Goal: Task Accomplishment & Management: Complete application form

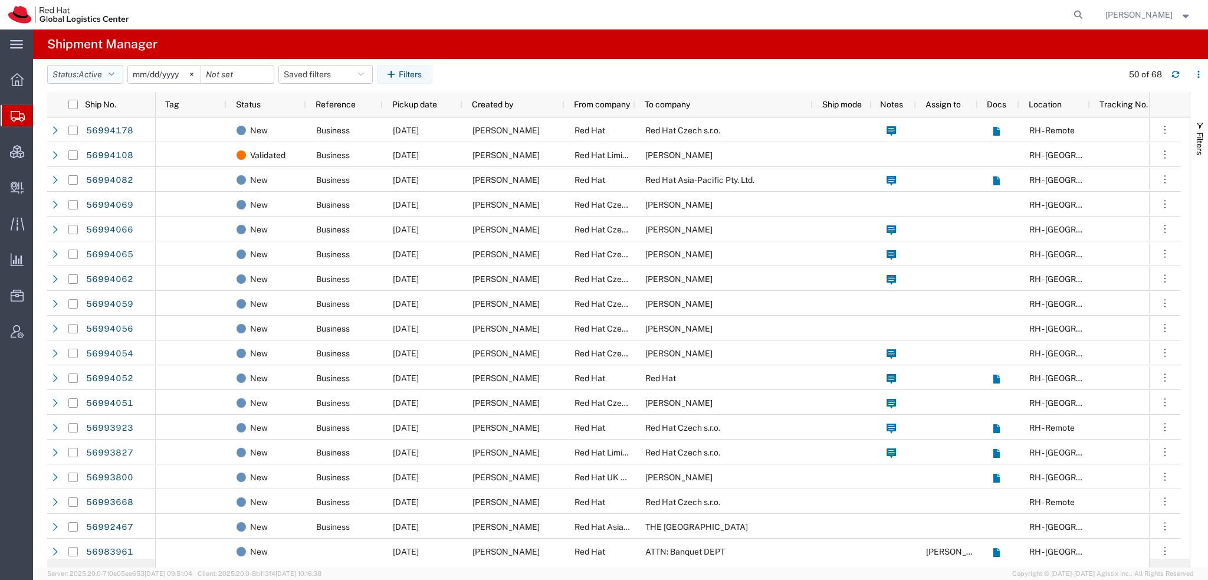
click at [115, 69] on button "Status: Active" at bounding box center [85, 74] width 76 height 19
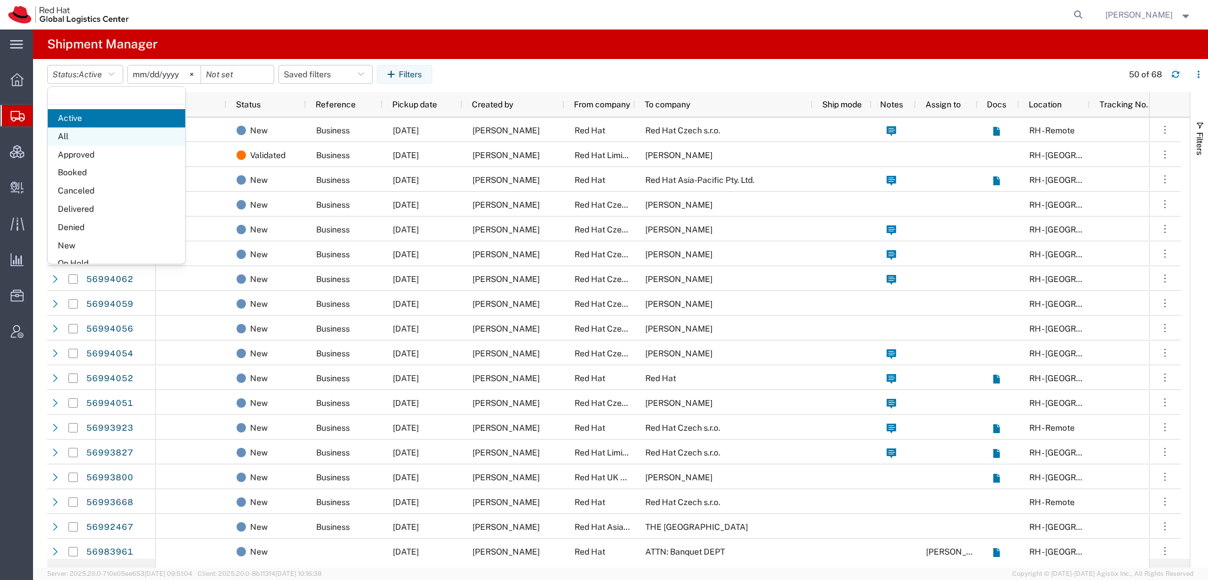
click at [78, 136] on span "All" at bounding box center [116, 136] width 137 height 18
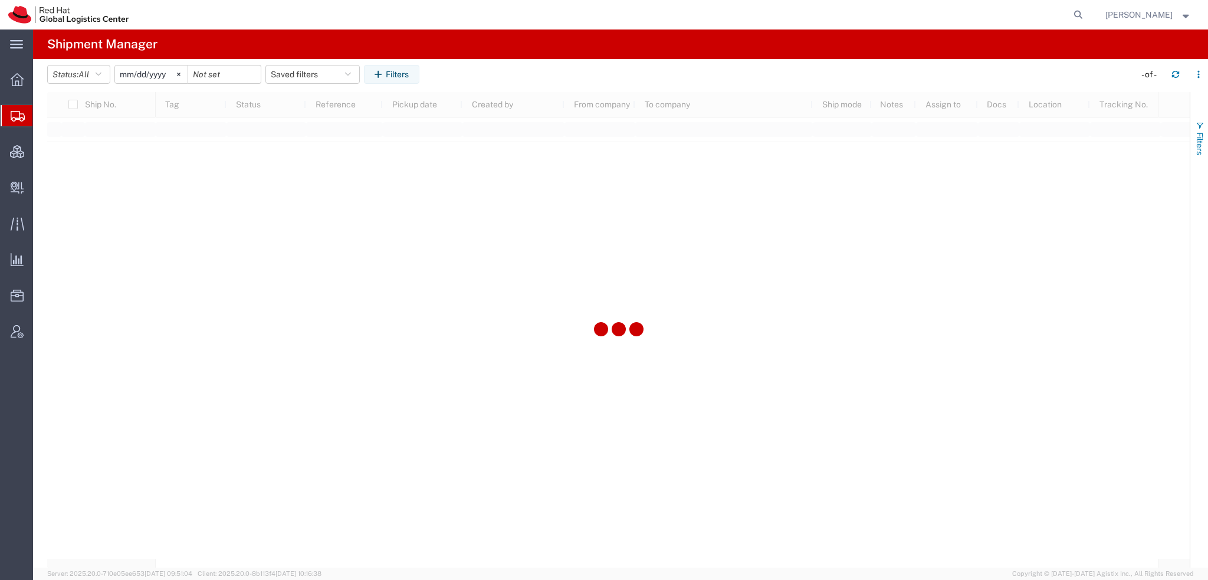
click at [1203, 130] on button "Filters" at bounding box center [1199, 138] width 18 height 64
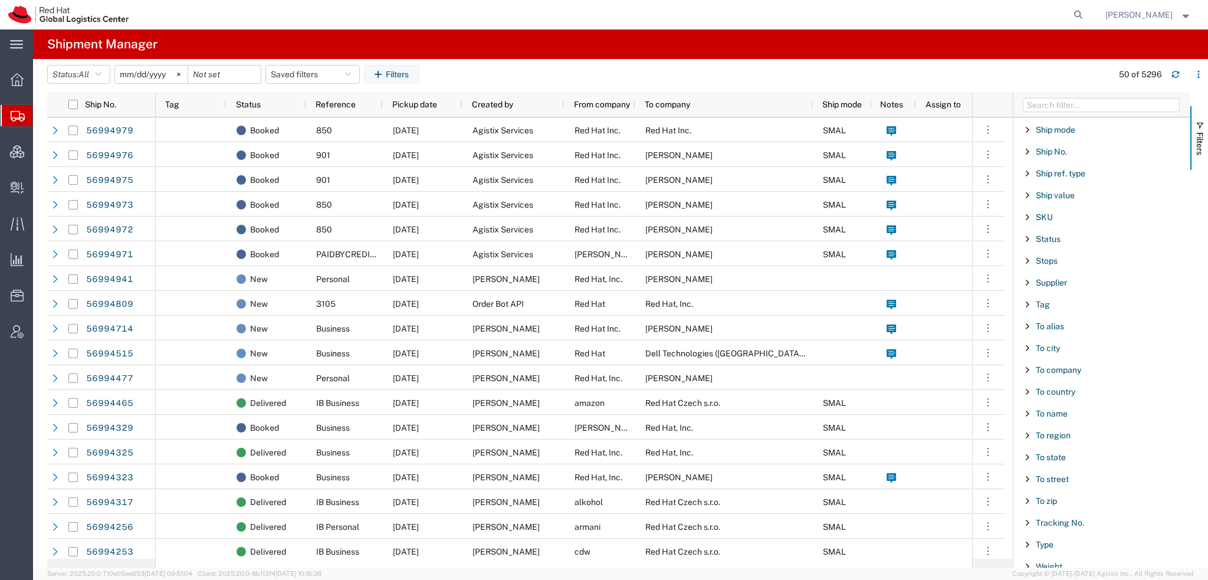
scroll to position [982, 0]
click at [1050, 451] on span "To state" at bounding box center [1051, 455] width 30 height 9
click at [1059, 511] on input "Filter List 66 Filters" at bounding box center [1105, 516] width 155 height 19
type input "r"
type input "tex"
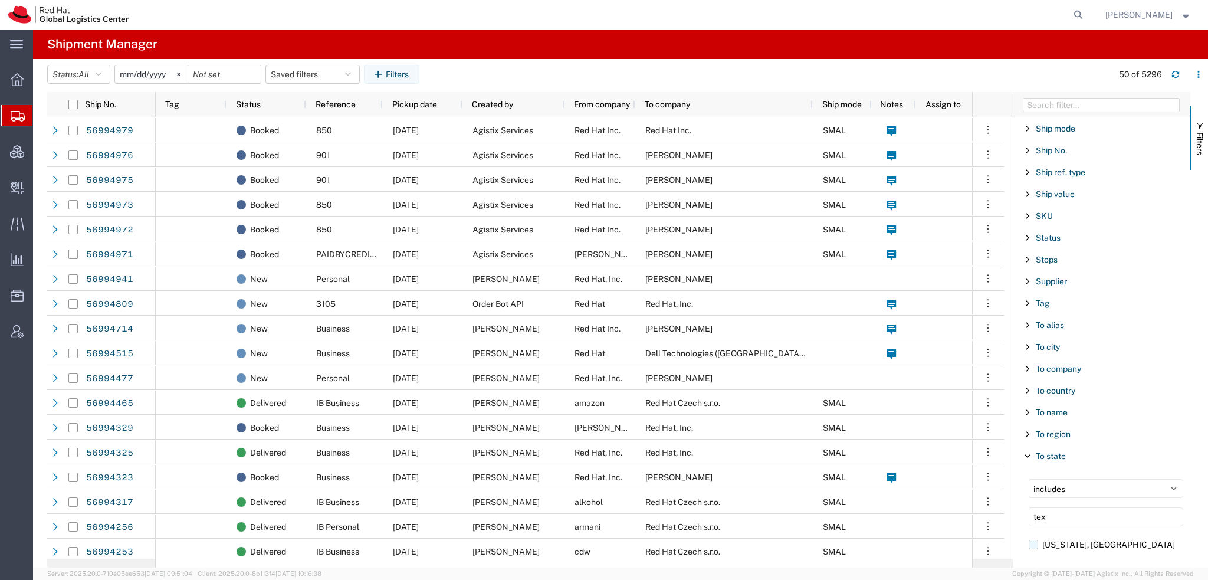
click at [1030, 538] on label "Texas, US" at bounding box center [1105, 544] width 155 height 18
click at [0, 0] on input "Texas, US" at bounding box center [0, 0] width 0 height 0
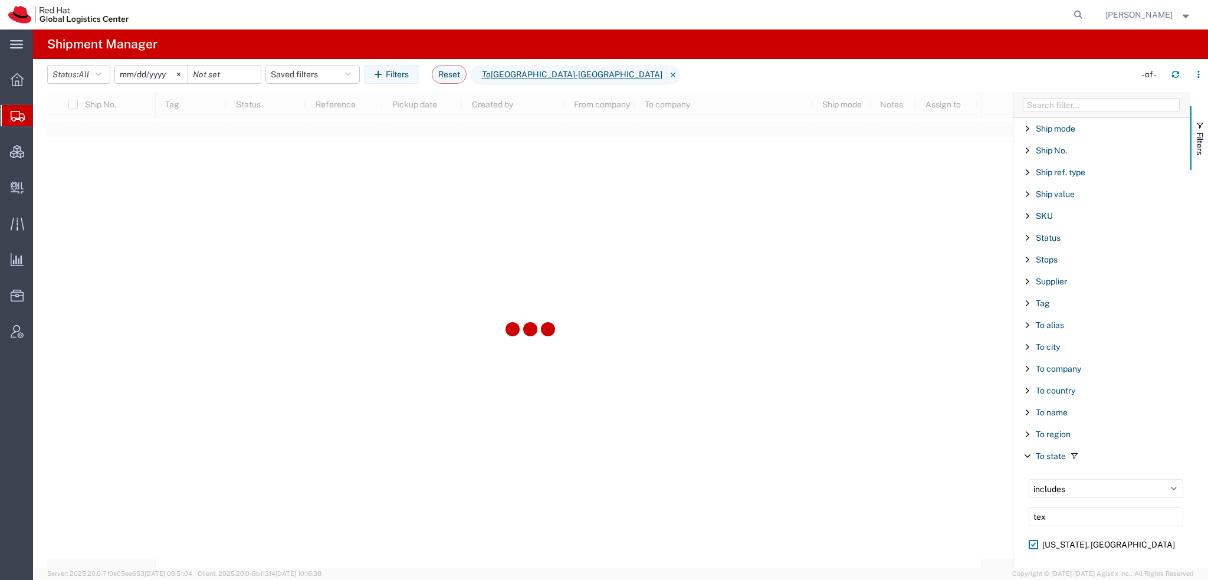
click at [129, 78] on input "[DATE]" at bounding box center [151, 74] width 73 height 18
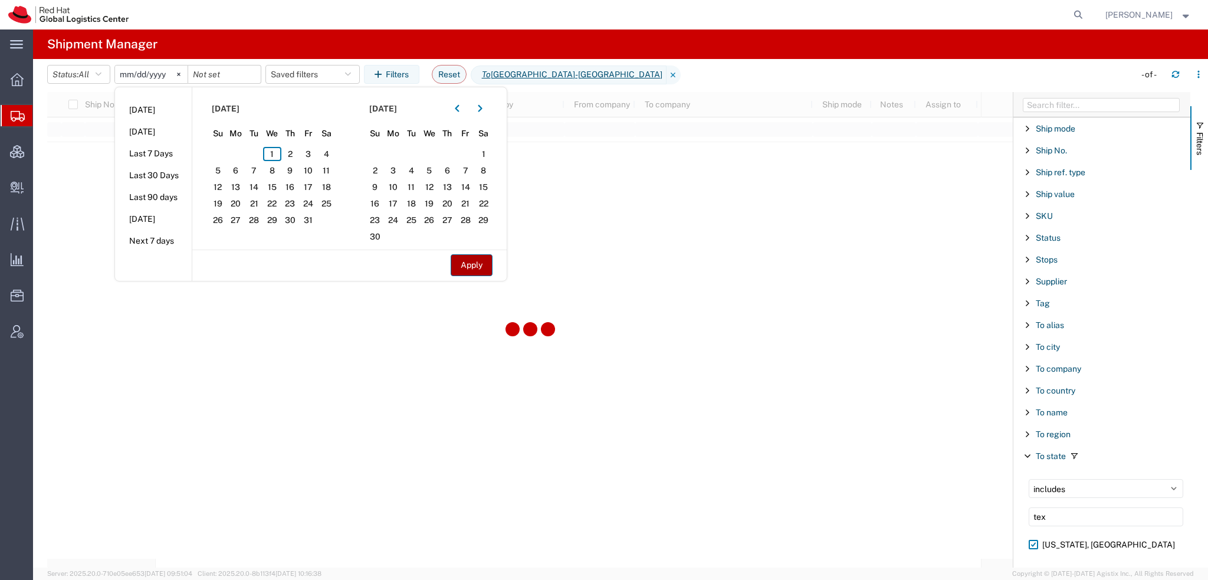
click at [476, 265] on button "Apply" at bounding box center [472, 265] width 42 height 22
type input "2025-07-31"
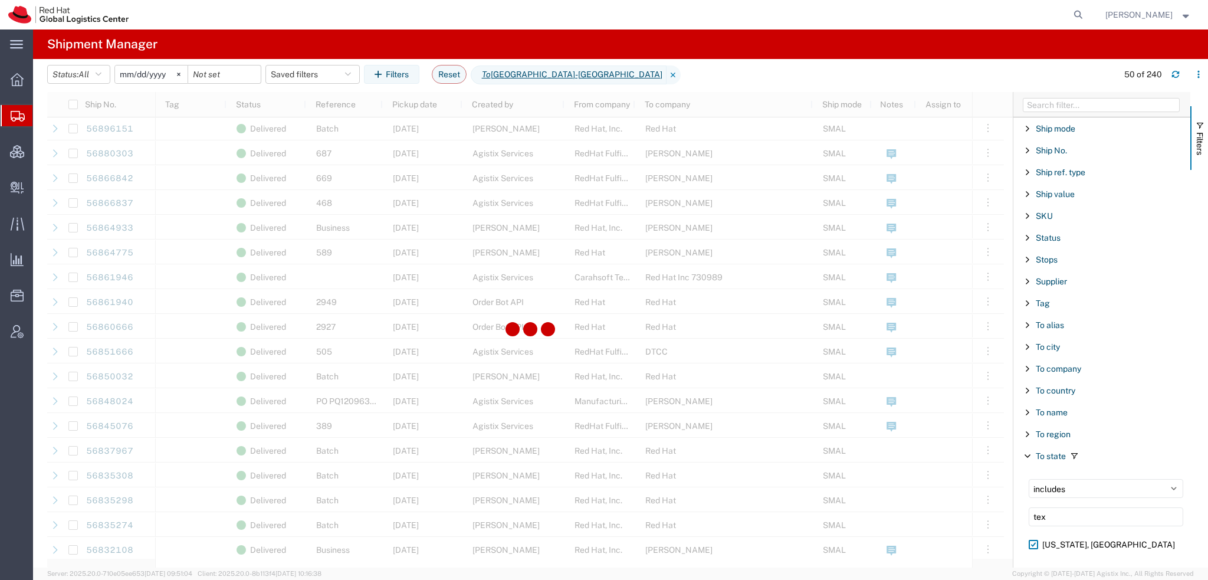
scroll to position [649, 0]
click at [666, 73] on icon at bounding box center [673, 74] width 14 height 19
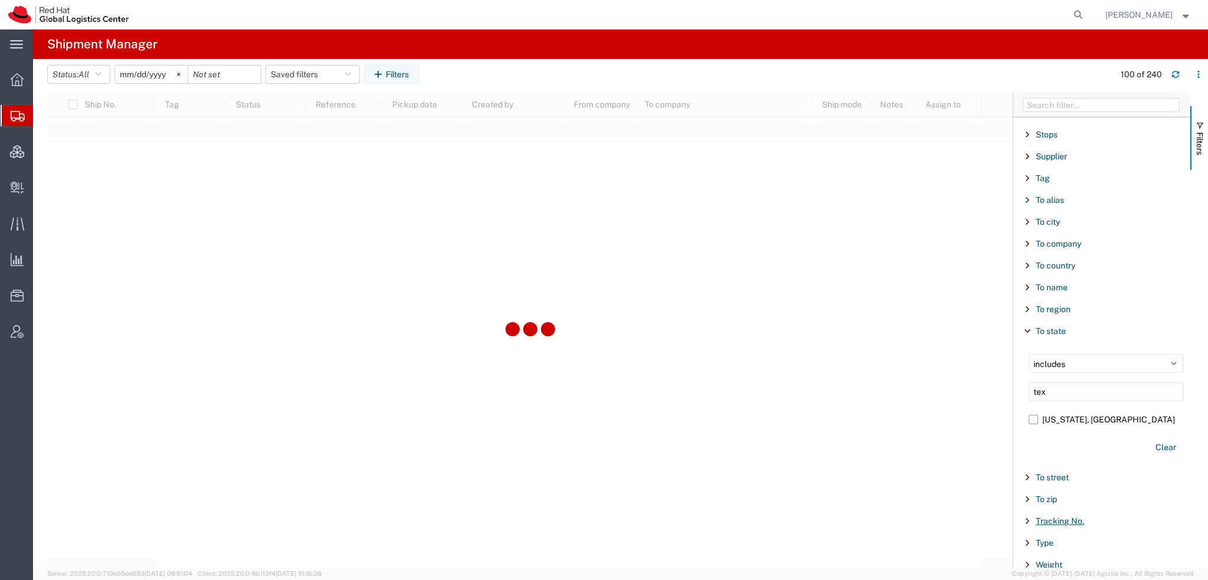
click at [1045, 516] on span "Tracking No." at bounding box center [1060, 520] width 48 height 9
type input "72030486"
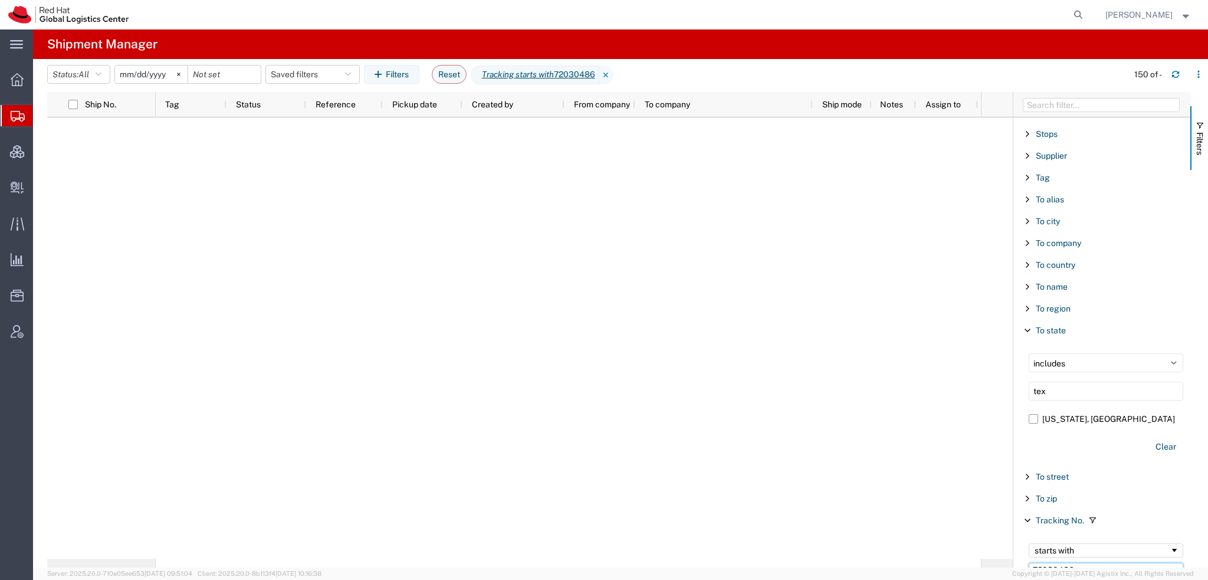
scroll to position [1166, 0]
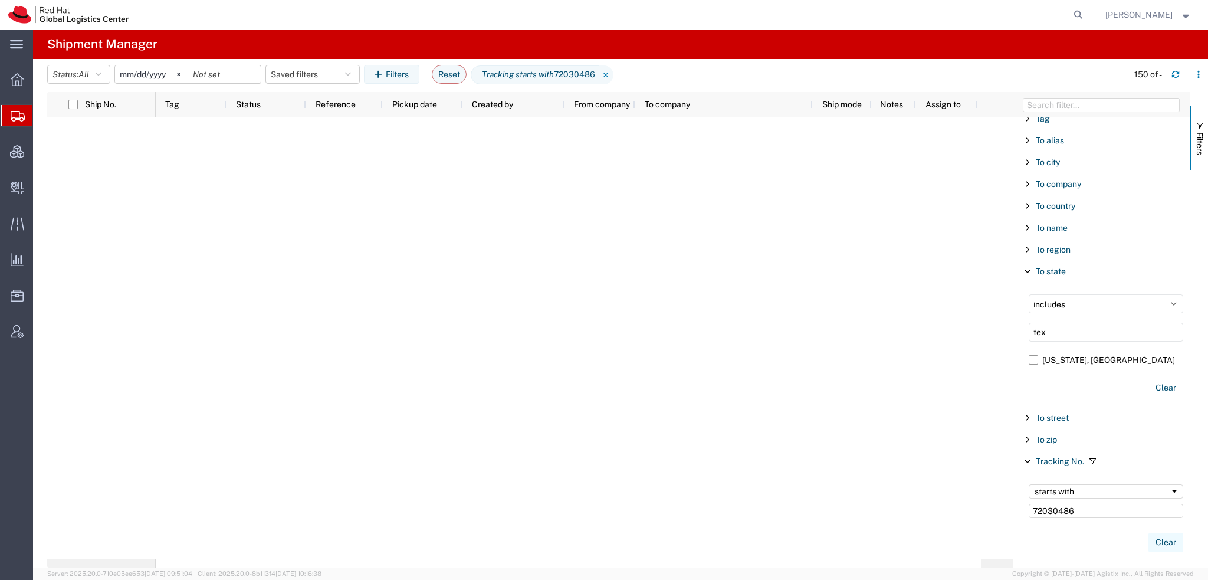
click at [1158, 533] on button "Clear" at bounding box center [1165, 542] width 35 height 19
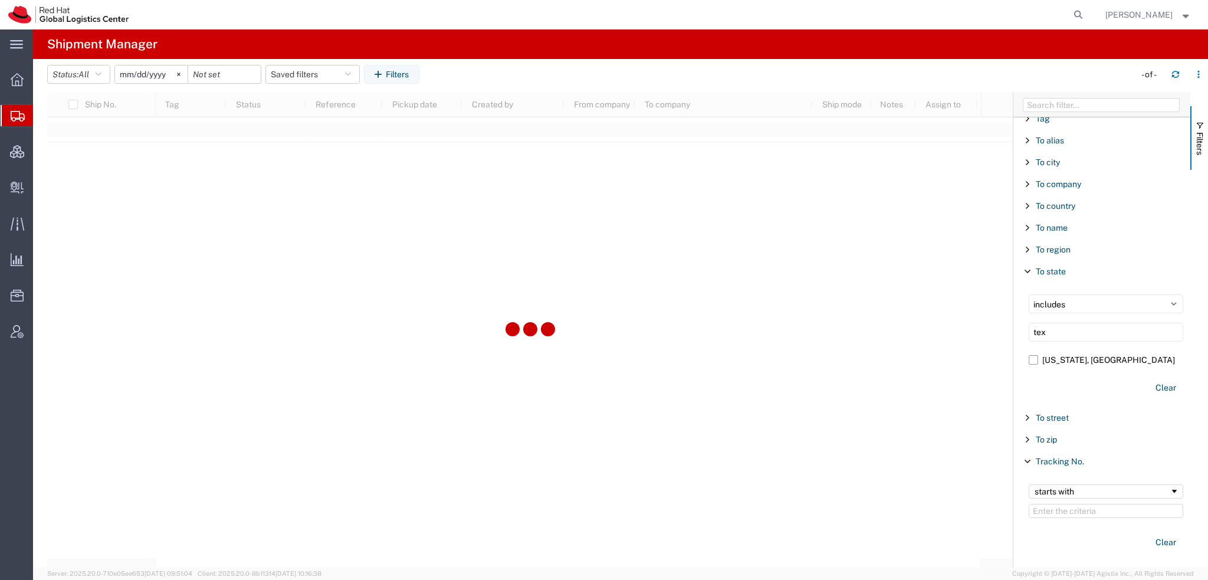
drag, startPoint x: 1070, startPoint y: 321, endPoint x: 797, endPoint y: 247, distance: 283.1
click at [797, 247] on div "Ship No. Tag Status Reference Pickup date Created by From company To company Sh…" at bounding box center [627, 329] width 1161 height 475
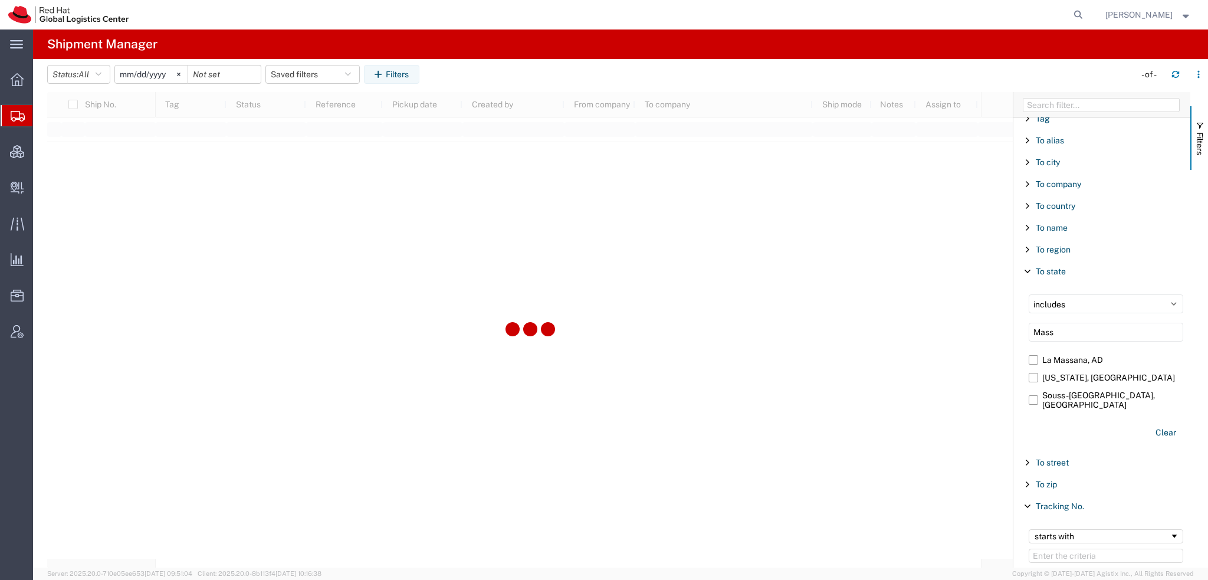
type input "Mass"
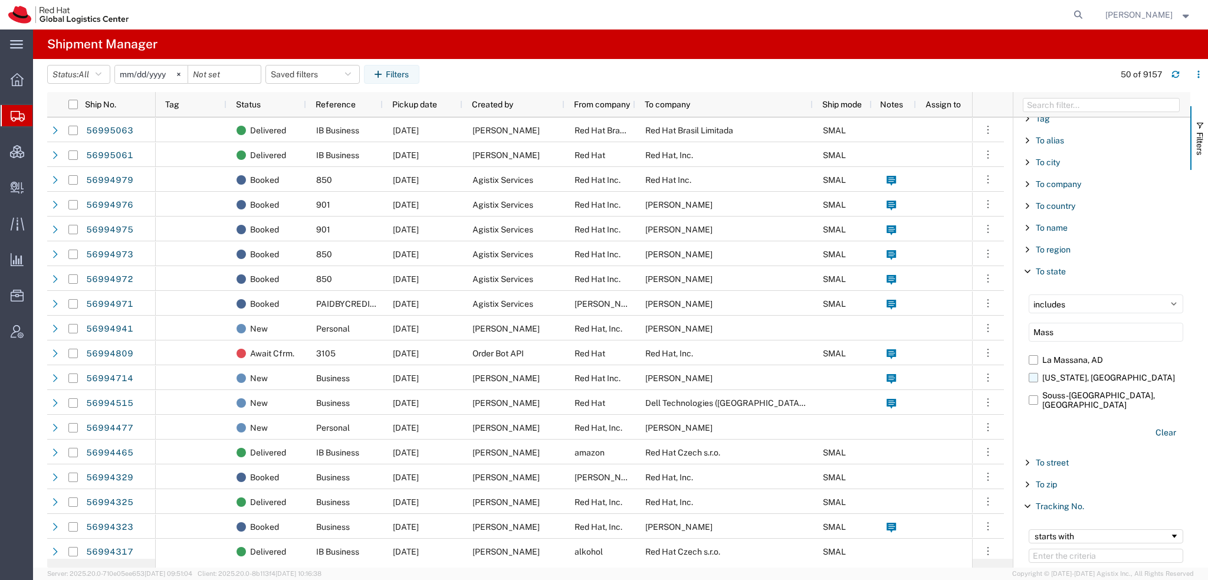
click at [1031, 369] on label "Massachusetts, US" at bounding box center [1105, 378] width 155 height 18
click at [0, 0] on input "Massachusetts, US" at bounding box center [0, 0] width 0 height 0
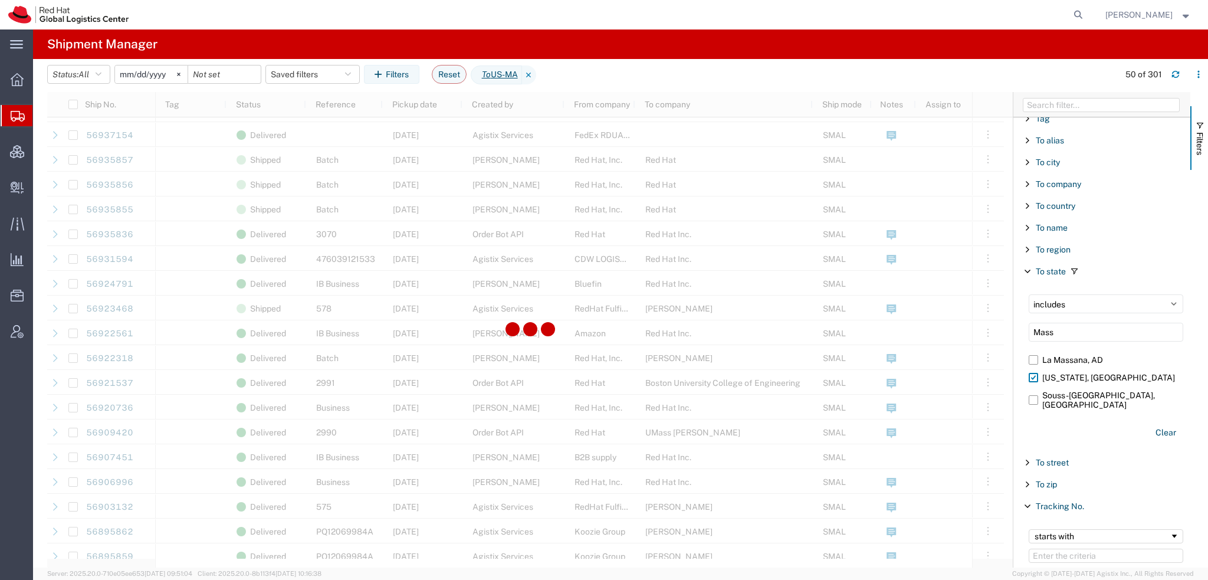
scroll to position [620, 0]
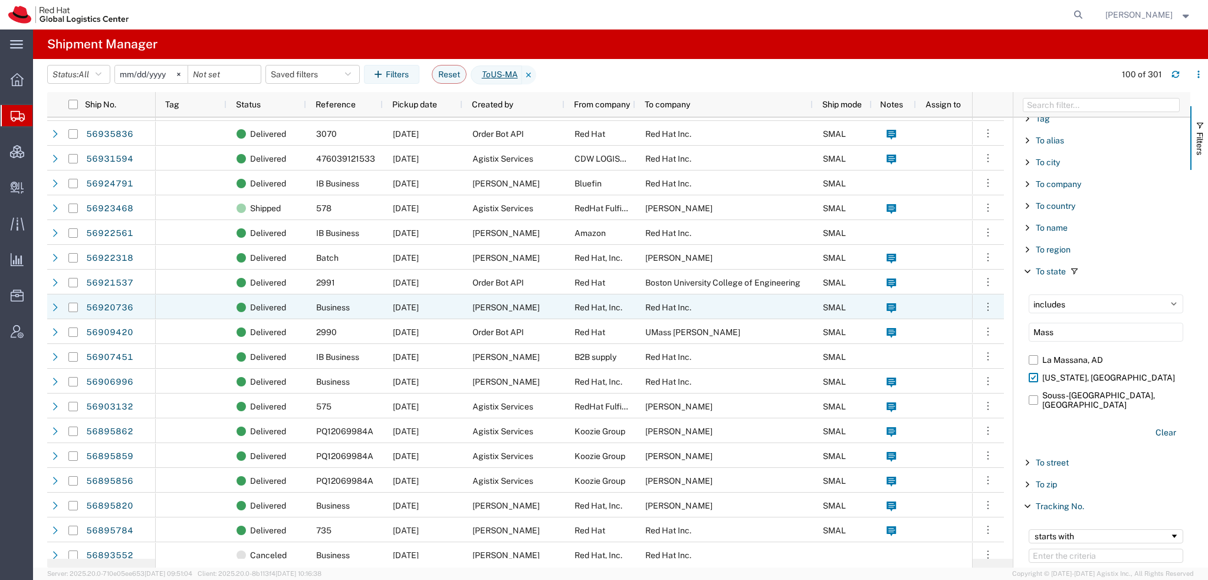
scroll to position [764, 0]
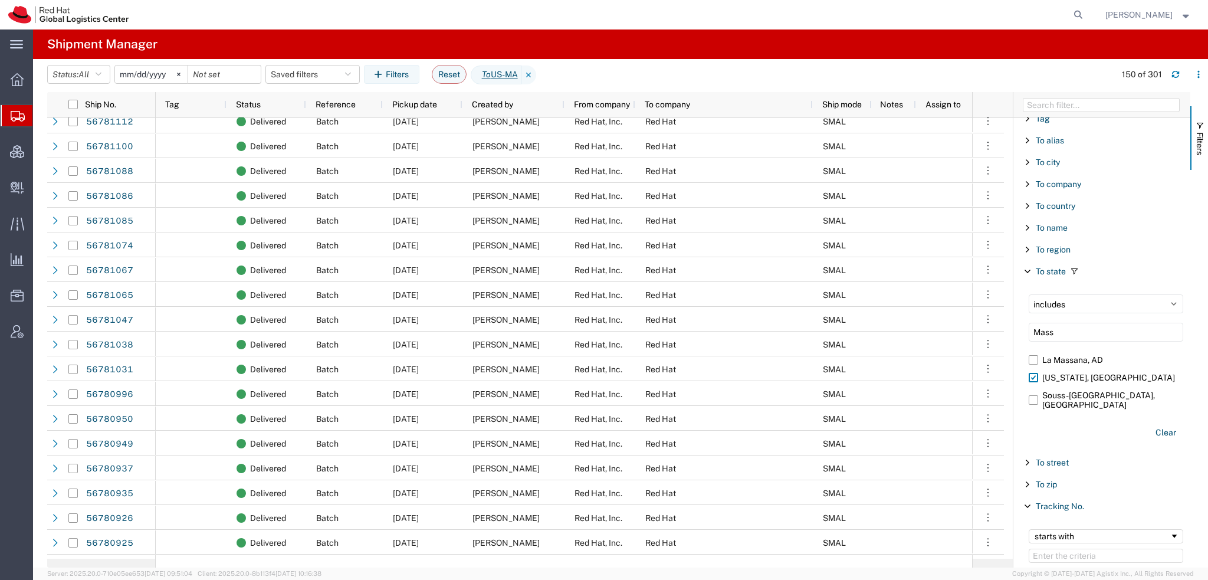
scroll to position [2359, 0]
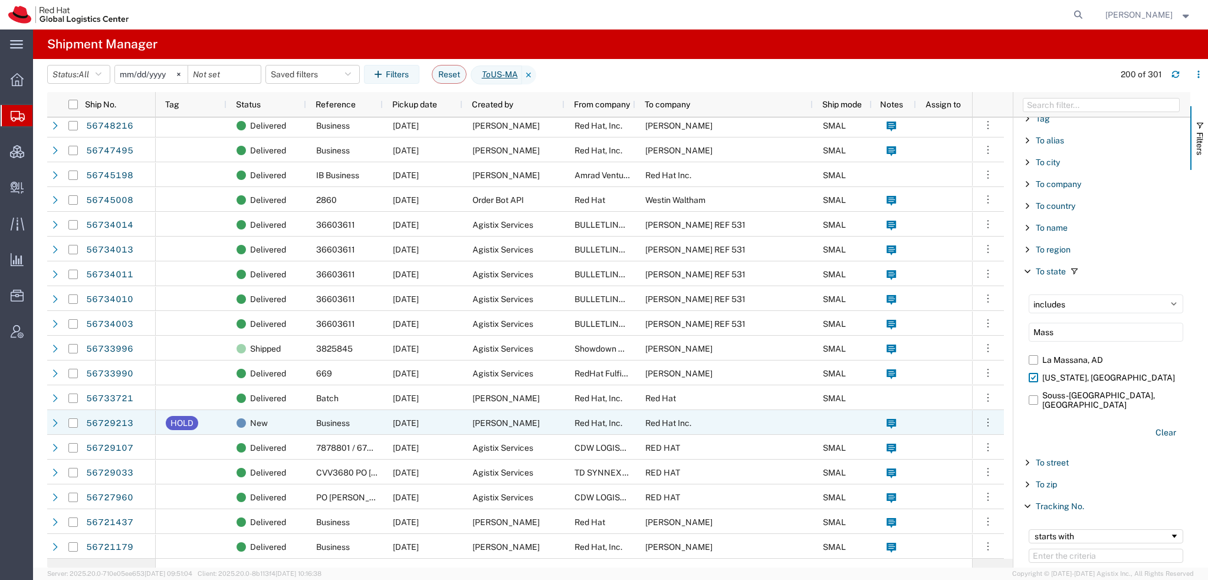
click at [567, 417] on div "Red Hat, Inc." at bounding box center [599, 422] width 71 height 25
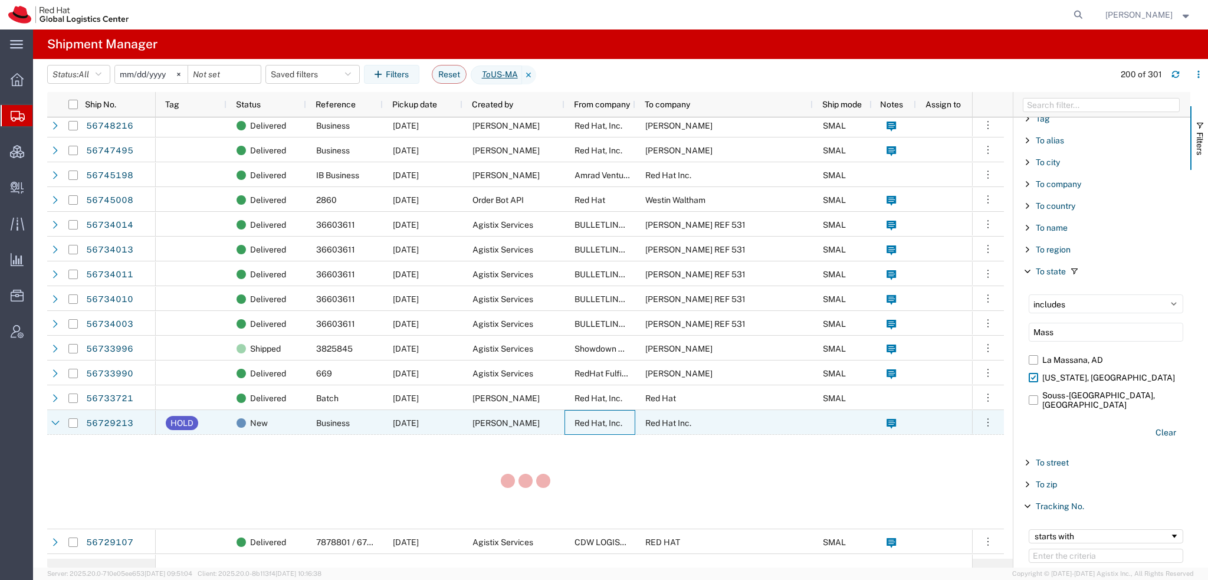
click at [567, 417] on div "Red Hat, Inc." at bounding box center [599, 422] width 71 height 25
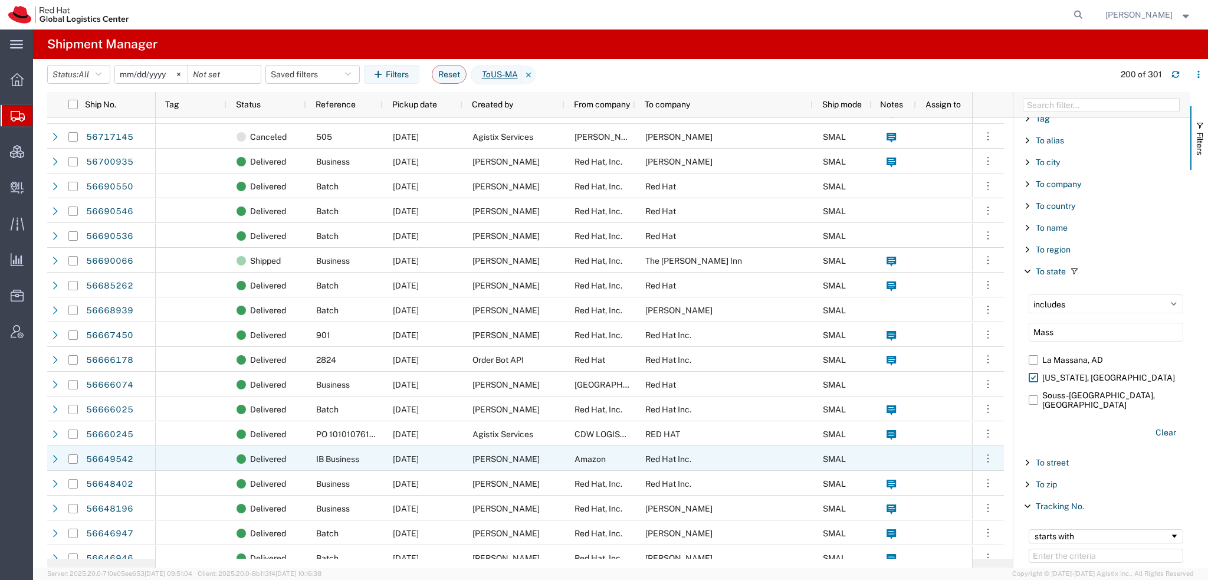
scroll to position [3774, 0]
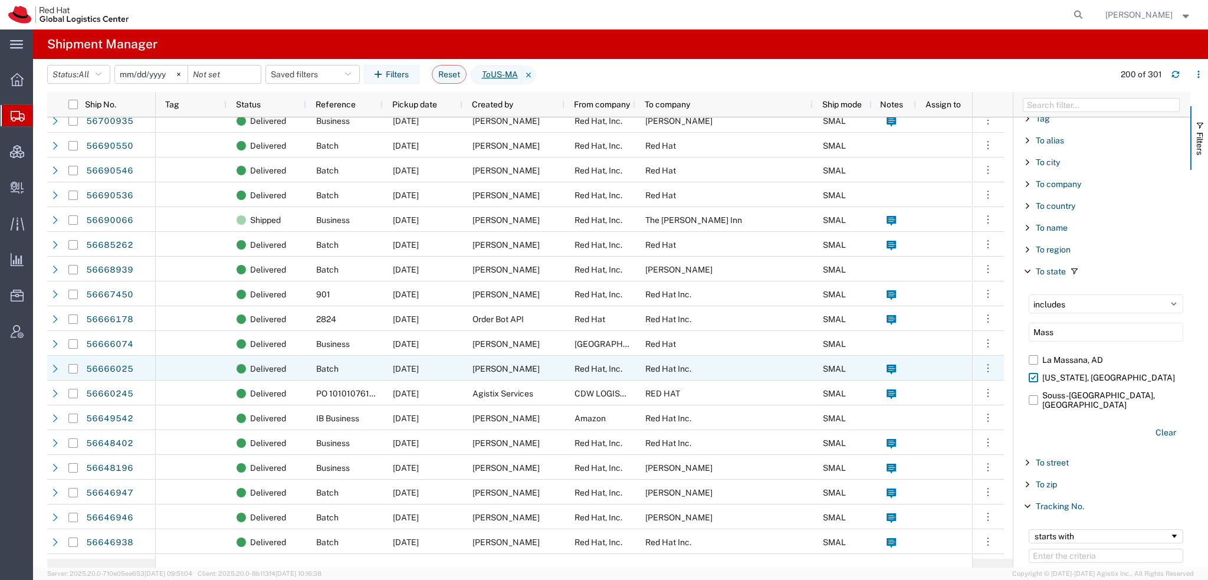
click at [604, 370] on span "Red Hat, Inc." at bounding box center [598, 368] width 48 height 9
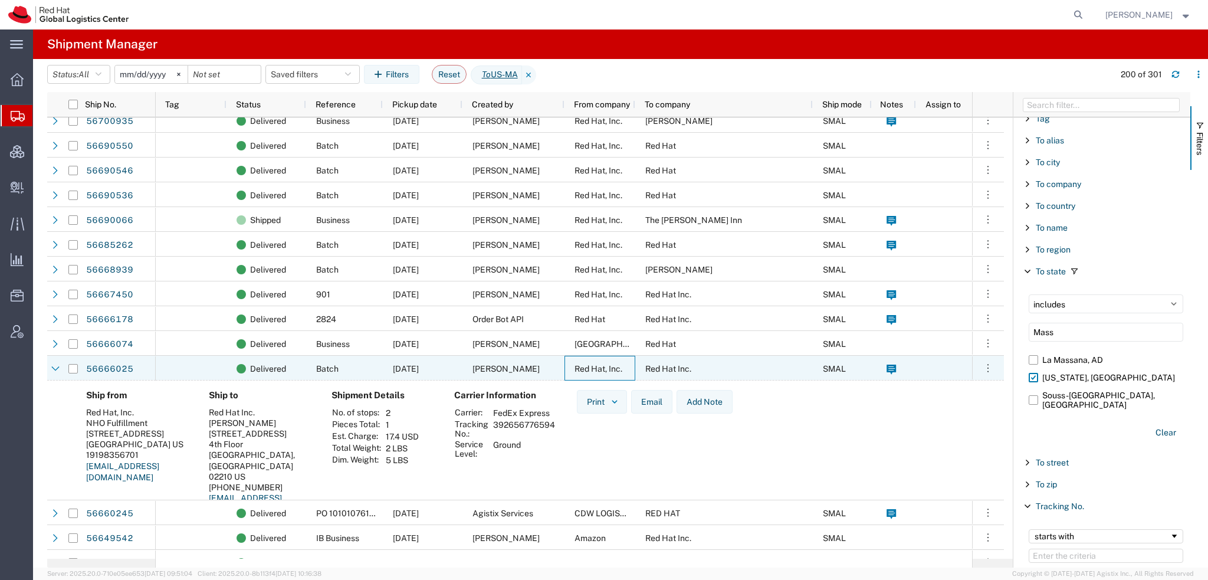
click at [604, 370] on span "Red Hat, Inc." at bounding box center [598, 368] width 48 height 9
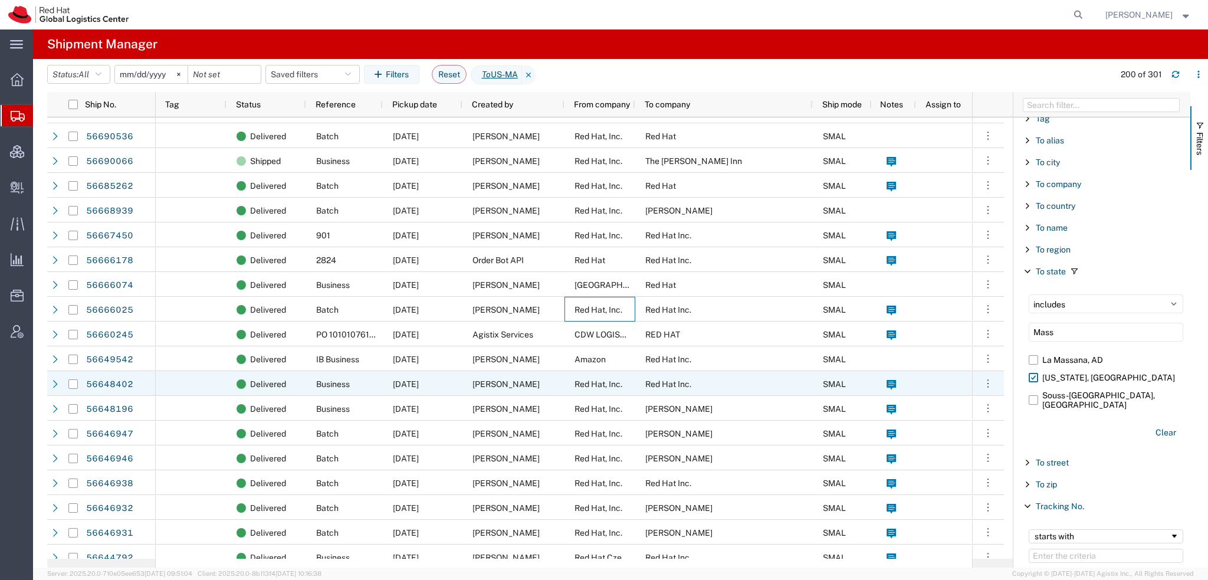
scroll to position [3866, 0]
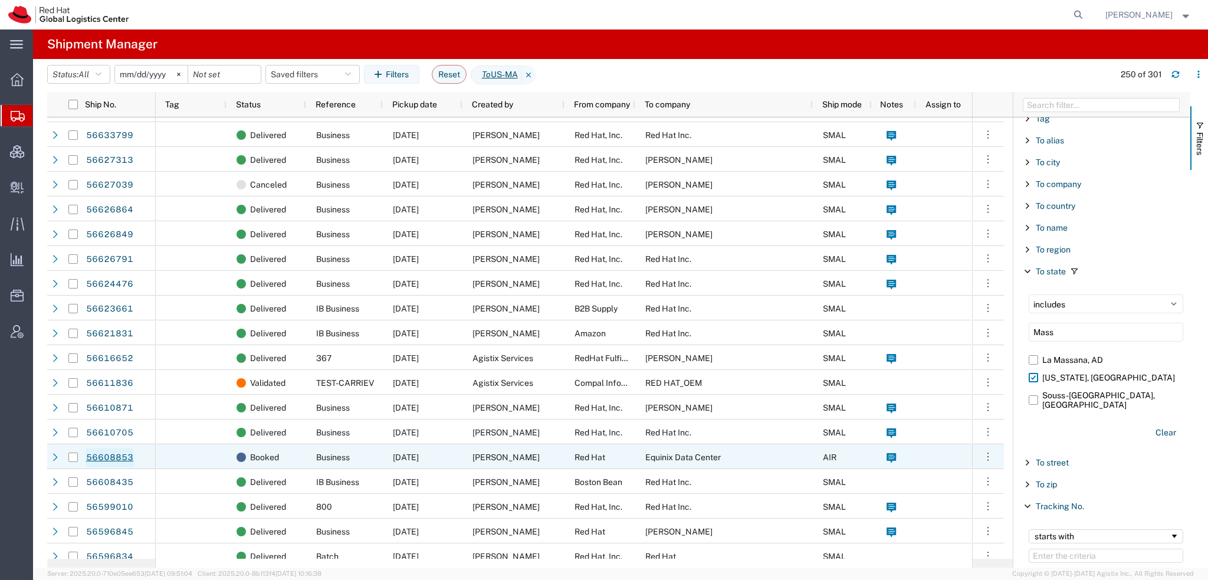
click at [110, 459] on link "56608853" at bounding box center [110, 457] width 48 height 19
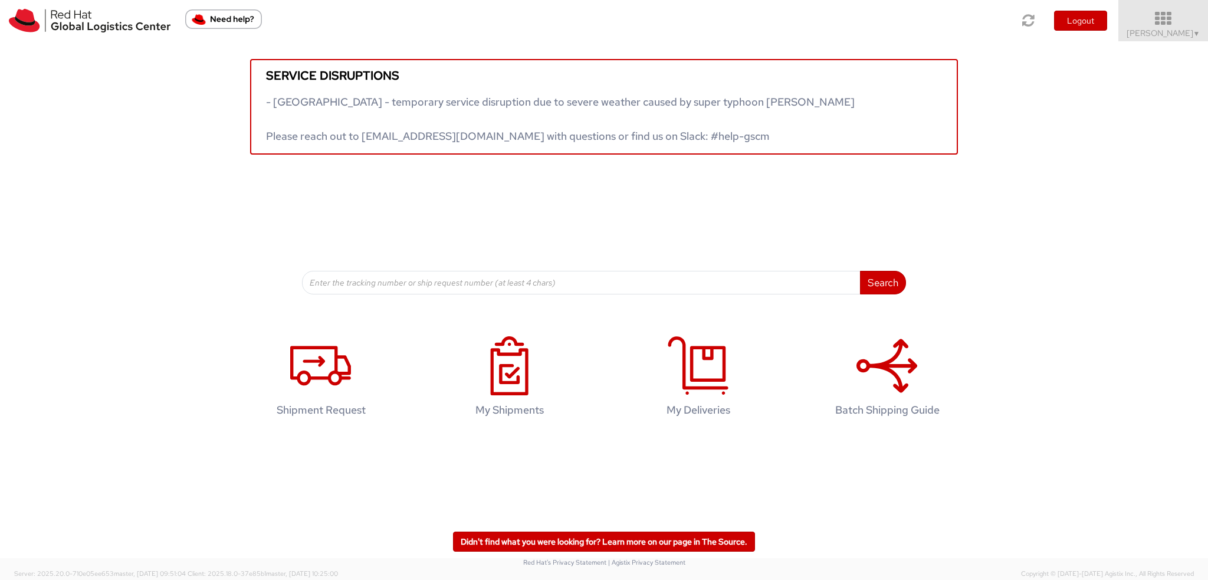
click at [1170, 27] on icon at bounding box center [1163, 19] width 103 height 17
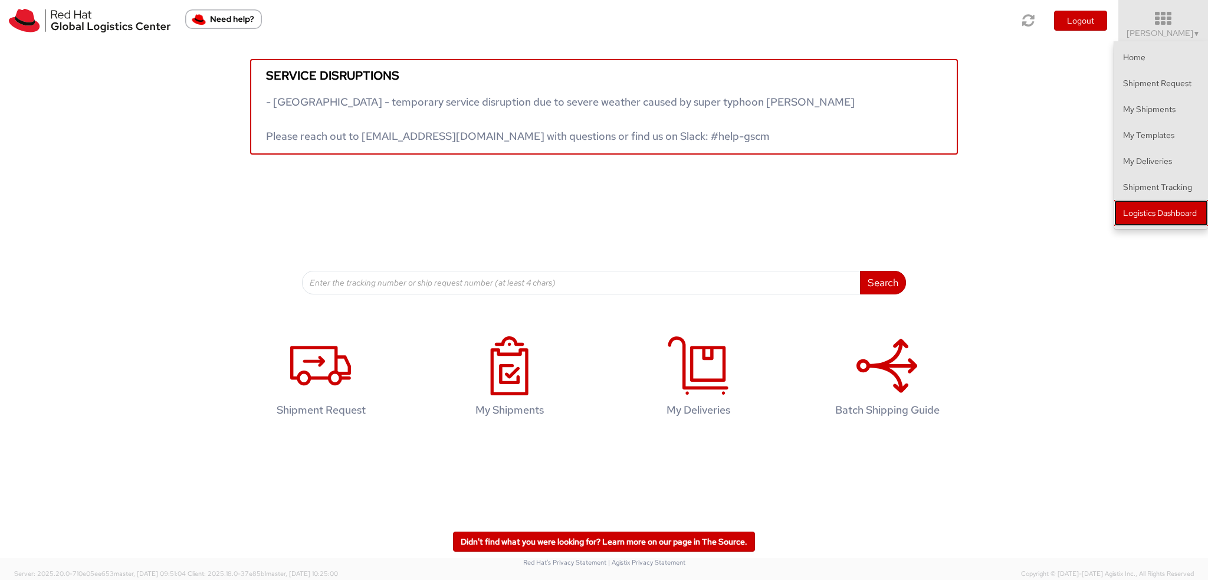
click at [1153, 213] on link "Logistics Dashboard" at bounding box center [1161, 213] width 94 height 26
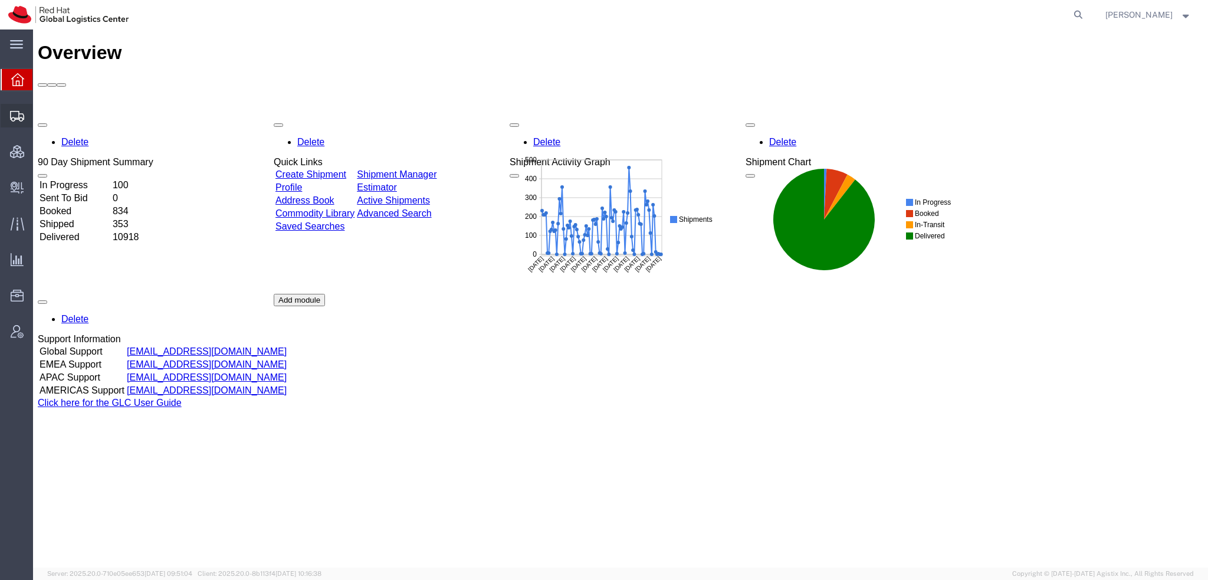
click at [0, 0] on span "Shipment Manager" at bounding box center [0, 0] width 0 height 0
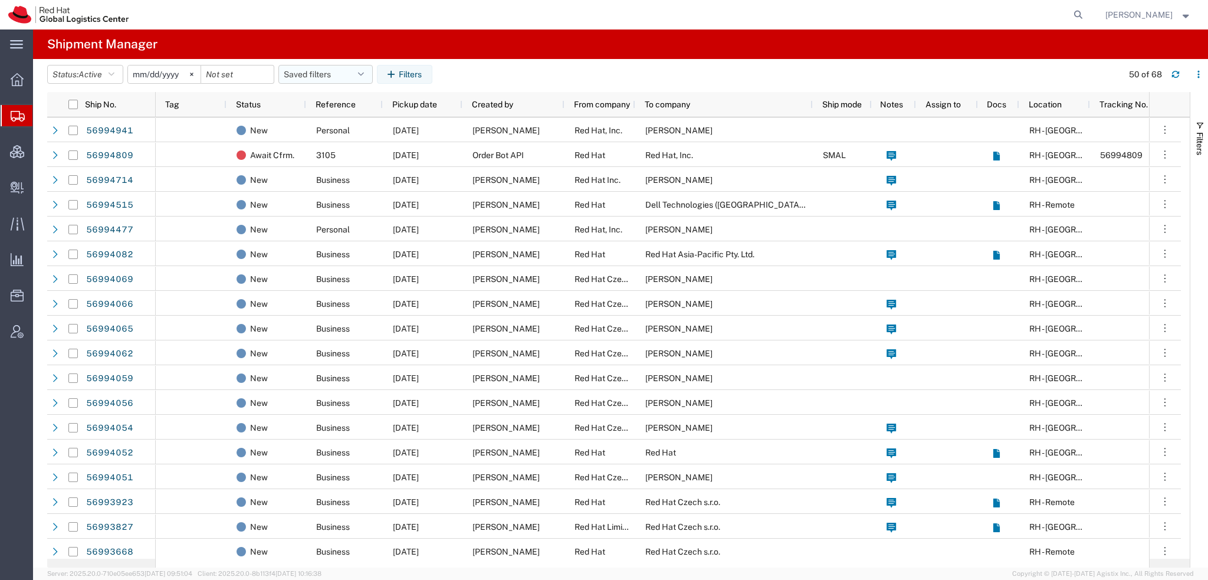
click at [364, 73] on icon "button" at bounding box center [361, 74] width 6 height 8
click at [310, 124] on span "Americas" at bounding box center [357, 126] width 155 height 22
type input "[DATE]"
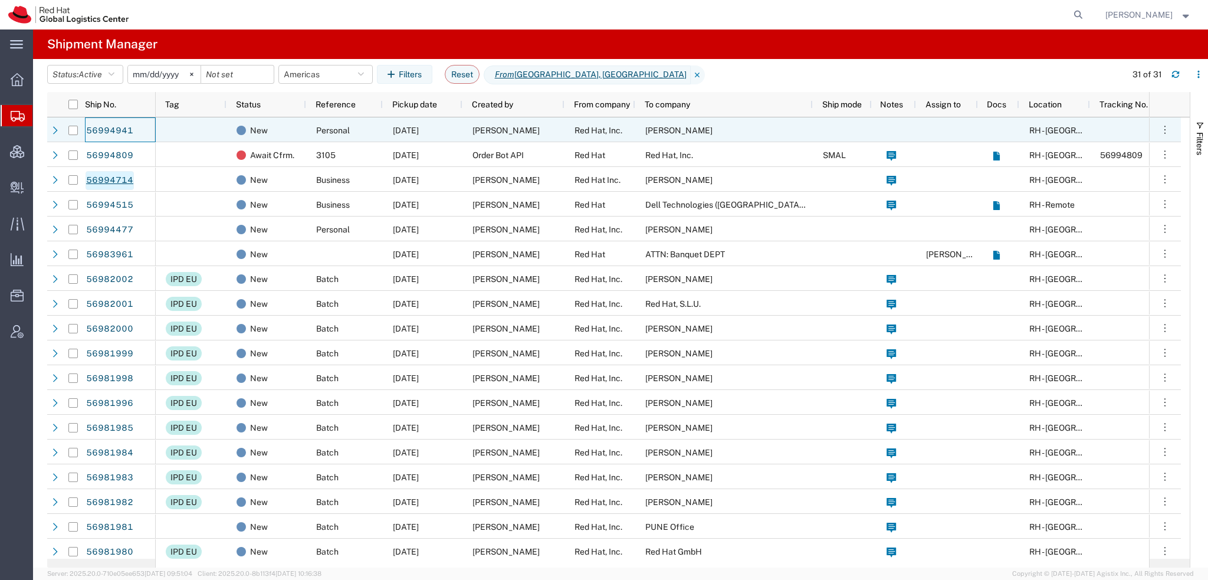
drag, startPoint x: 111, startPoint y: 131, endPoint x: 97, endPoint y: 180, distance: 51.1
click at [97, 180] on link "56994714" at bounding box center [110, 180] width 48 height 19
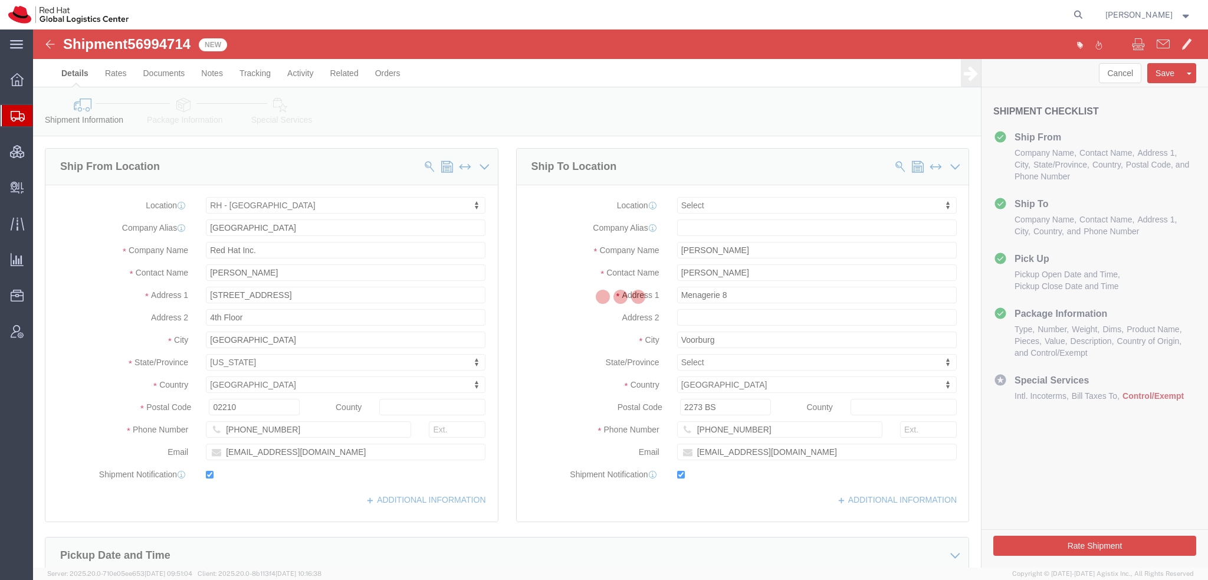
select select "37929"
select select
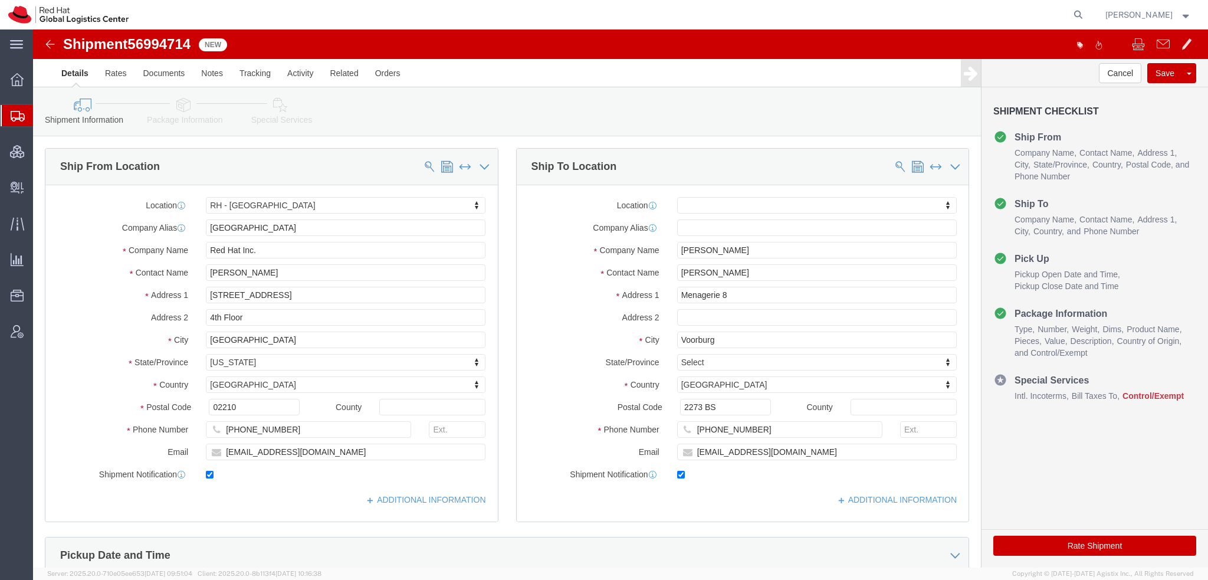
click icon
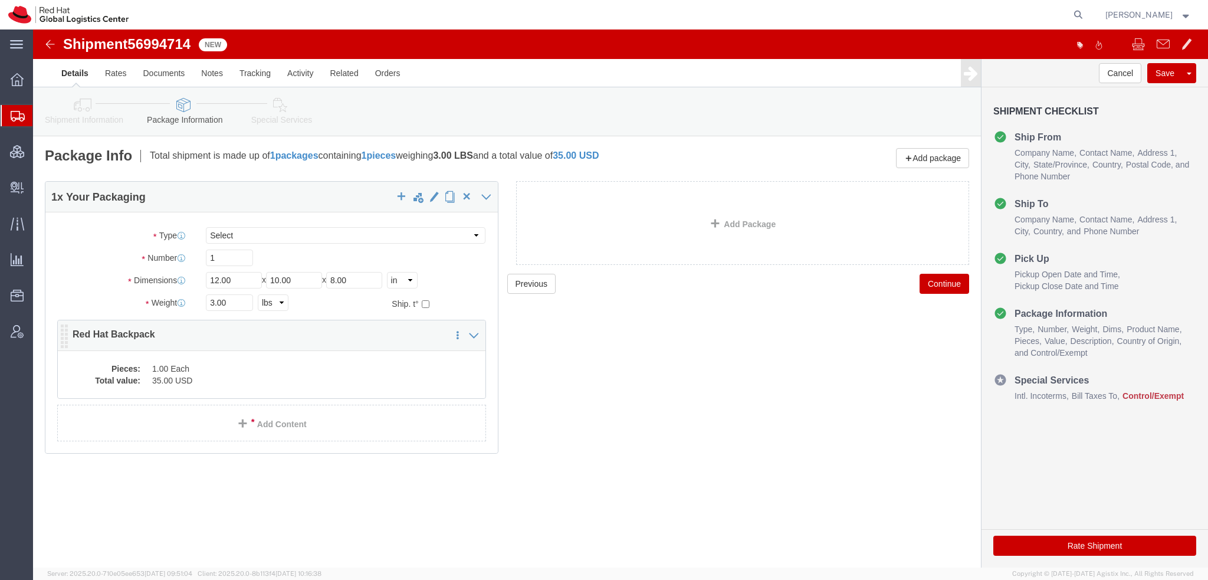
click dd "1.00 Each"
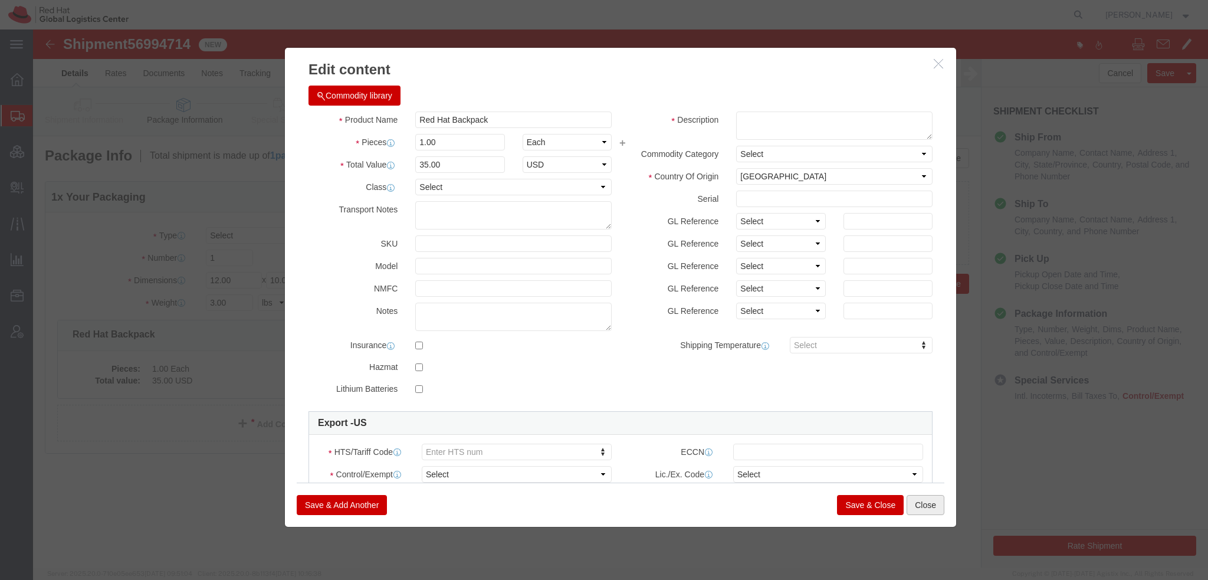
click button "Close"
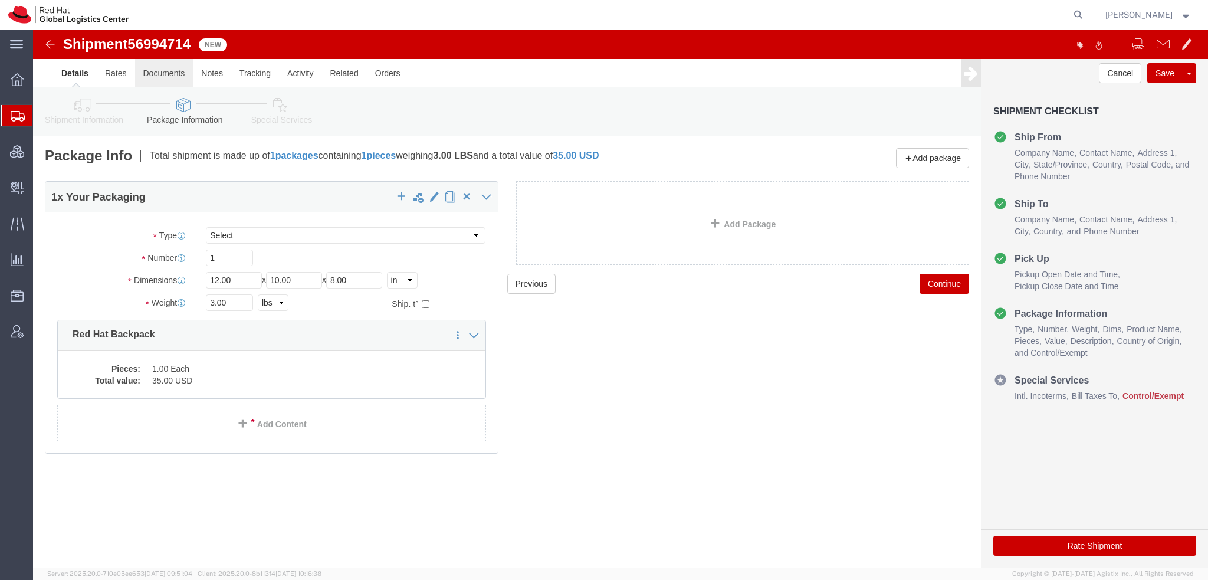
click link "Documents"
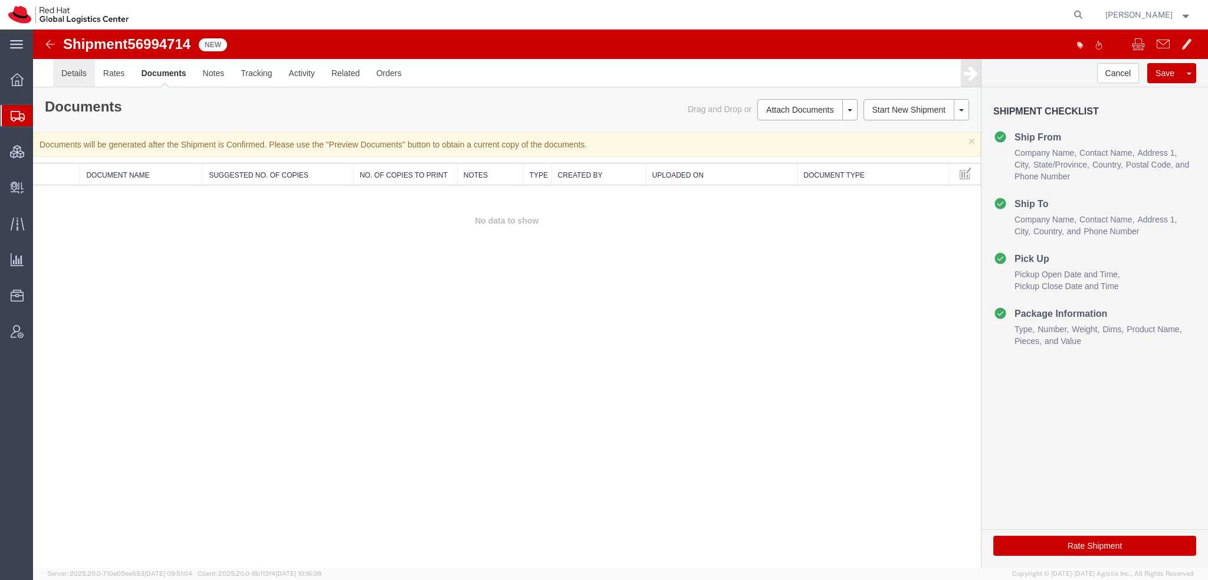
click at [77, 74] on link "Details" at bounding box center [74, 73] width 42 height 28
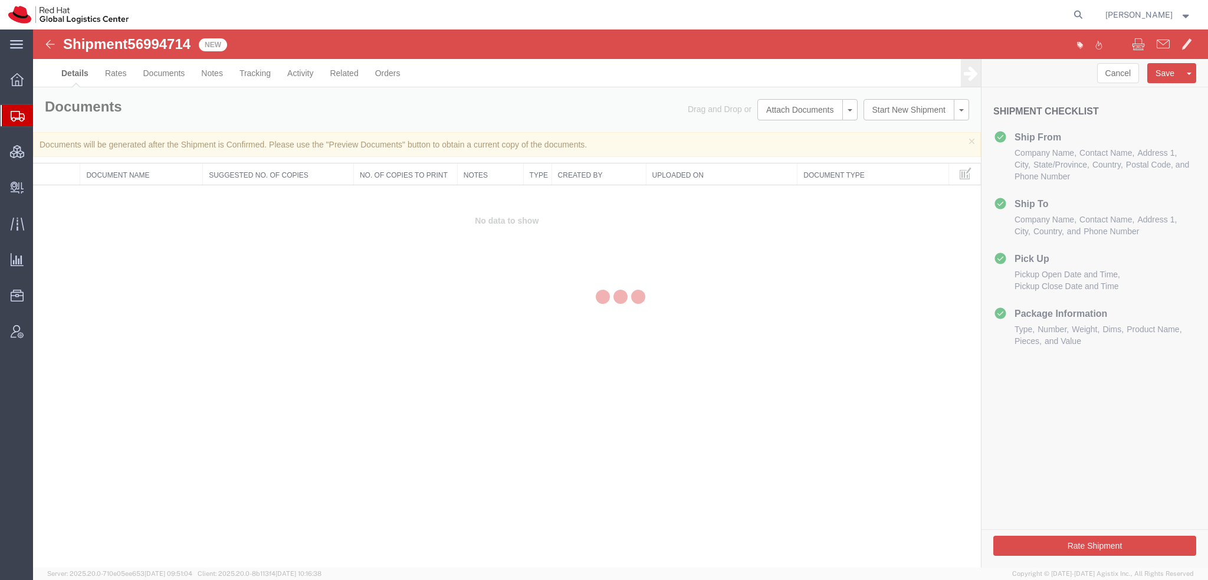
select select "37929"
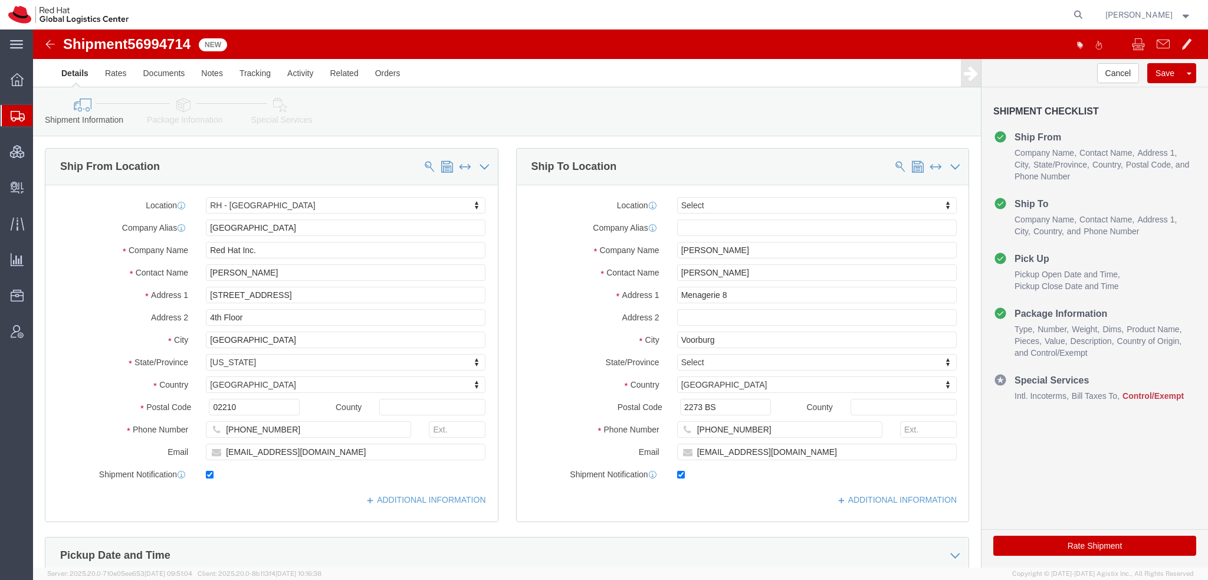
click at [0, 0] on span "Shipment Manager" at bounding box center [0, 0] width 0 height 0
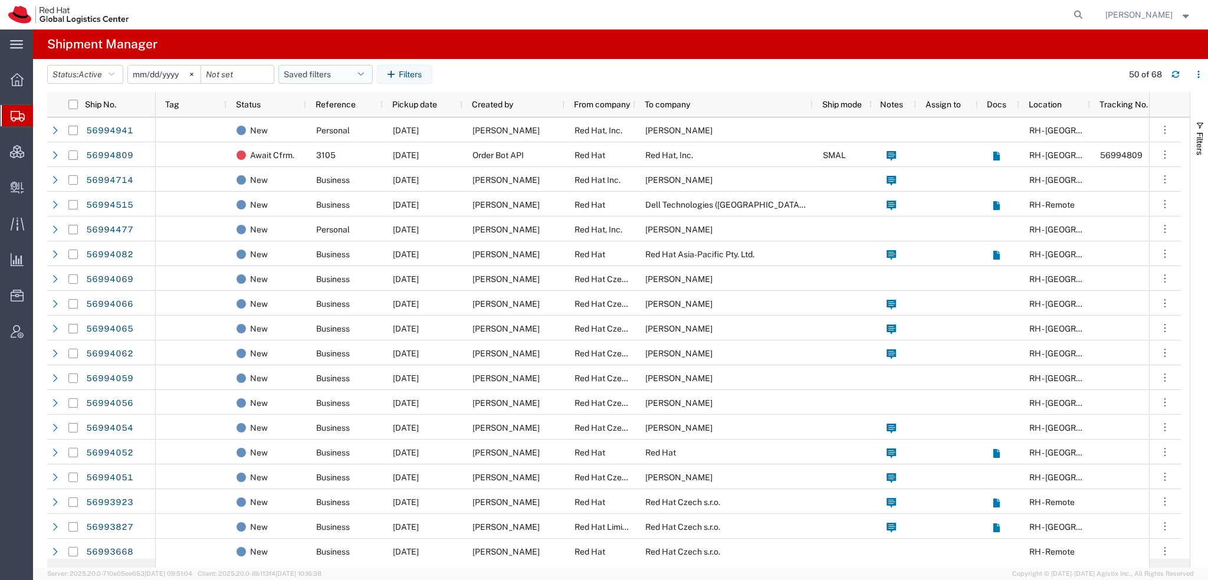
click at [363, 73] on icon "button" at bounding box center [361, 74] width 6 height 8
click at [318, 122] on span "Americas" at bounding box center [357, 126] width 155 height 22
type input "[DATE]"
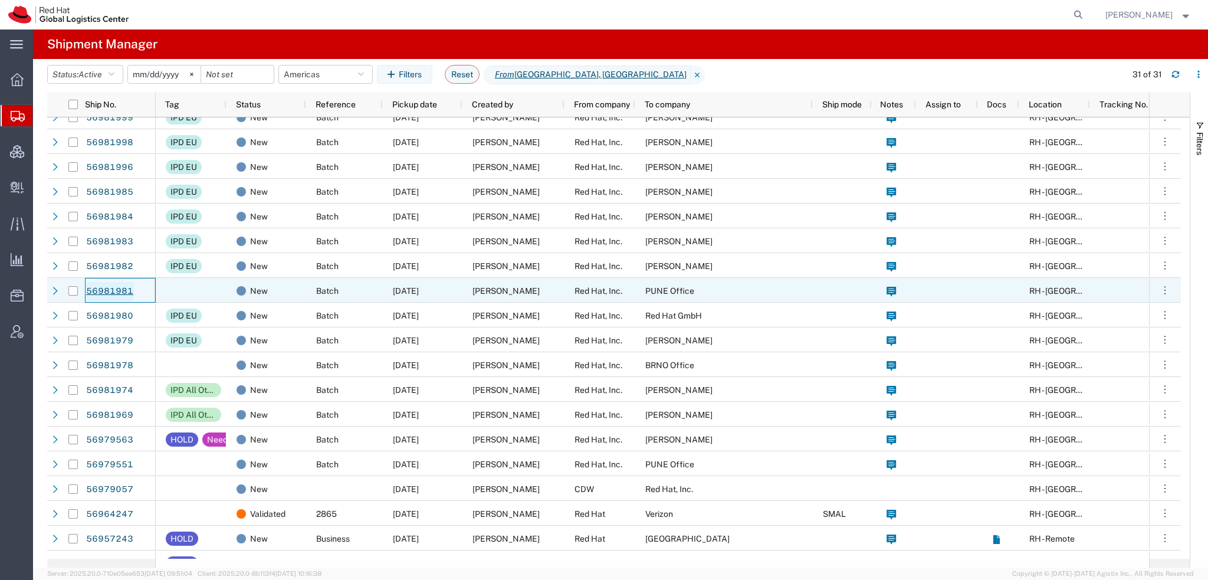
click at [101, 290] on link "56981981" at bounding box center [110, 291] width 48 height 19
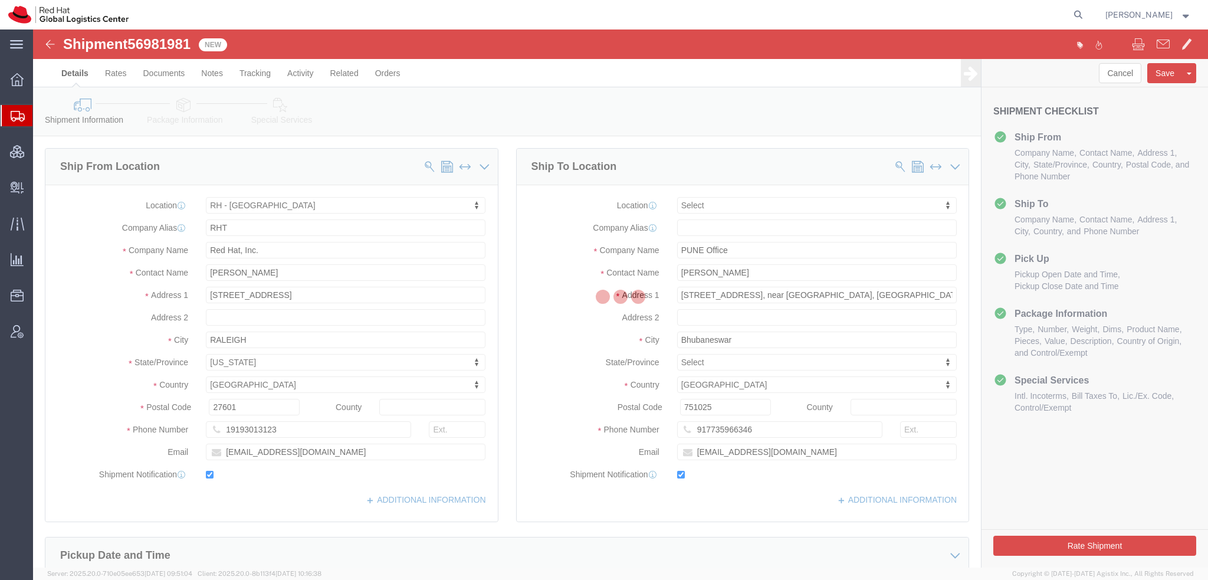
select select "38014"
select select
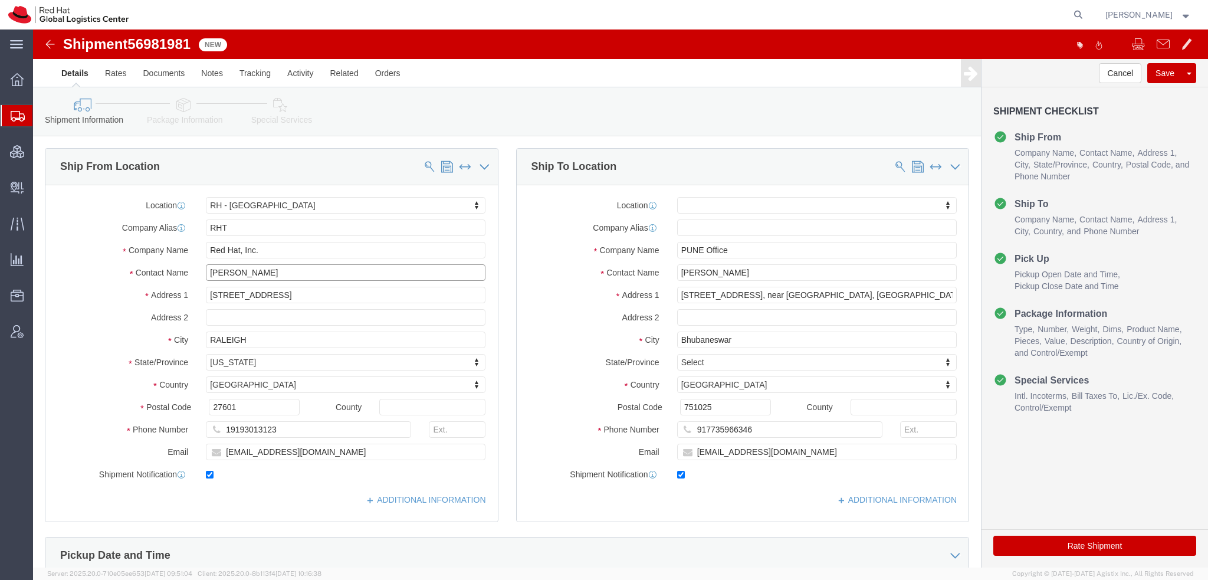
drag, startPoint x: 228, startPoint y: 241, endPoint x: -33, endPoint y: 78, distance: 307.3
click html "Shipment 56981981 New Details Rates Documents Notes Tracking Activity Related O…"
type input "[PERSON_NAME]"
click input "[EMAIL_ADDRESS][DOMAIN_NAME]"
drag, startPoint x: 271, startPoint y: 422, endPoint x: -21, endPoint y: 386, distance: 294.1
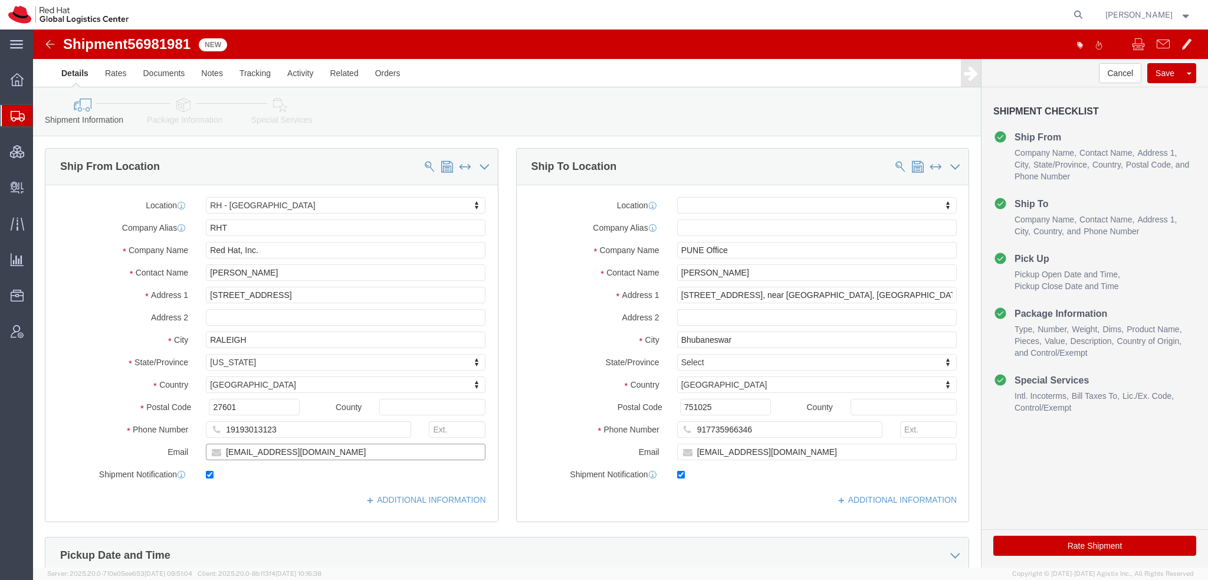
click html "Shipment 56981981 New Details Rates Documents Notes Tracking Activity Related O…"
paste input "dmarguli"
type input "[EMAIL_ADDRESS][DOMAIN_NAME]"
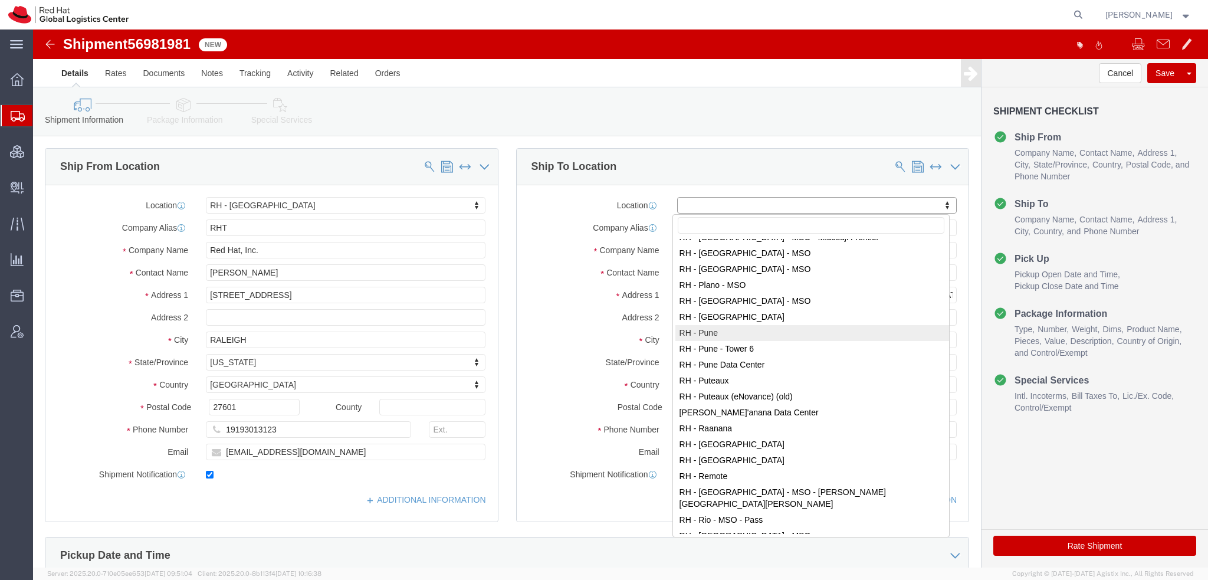
select select "38007"
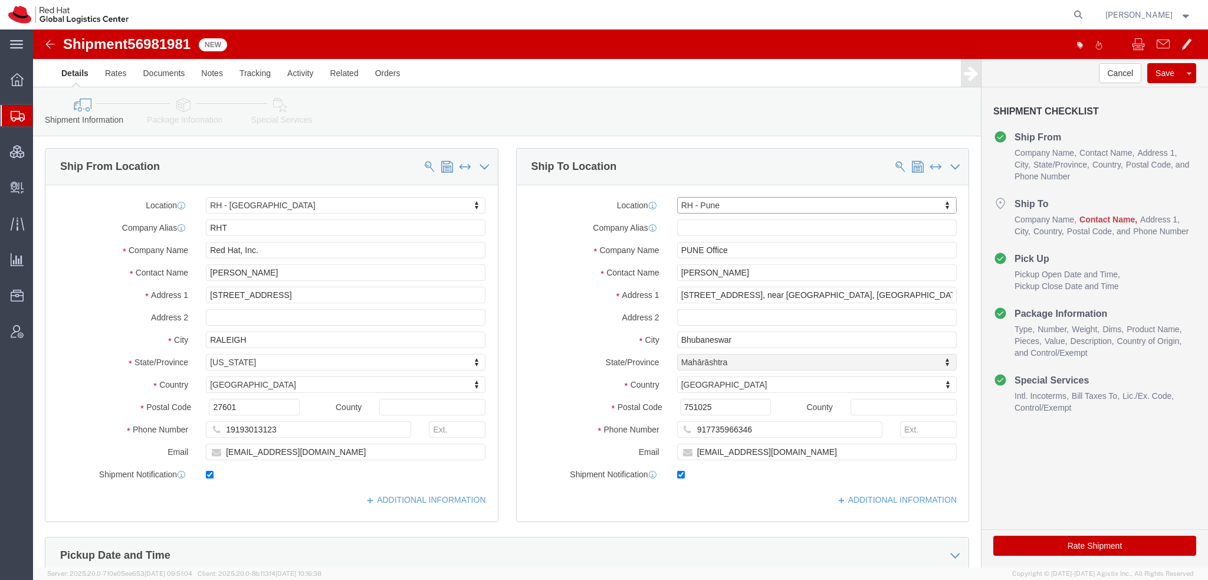
select select "MH"
click input "[PERSON_NAME]"
type input "[PERSON_NAME]"
type input "Tower-X Level 1, [GEOGRAPHIC_DATA]"
click input "[EMAIL_ADDRESS][DOMAIN_NAME]"
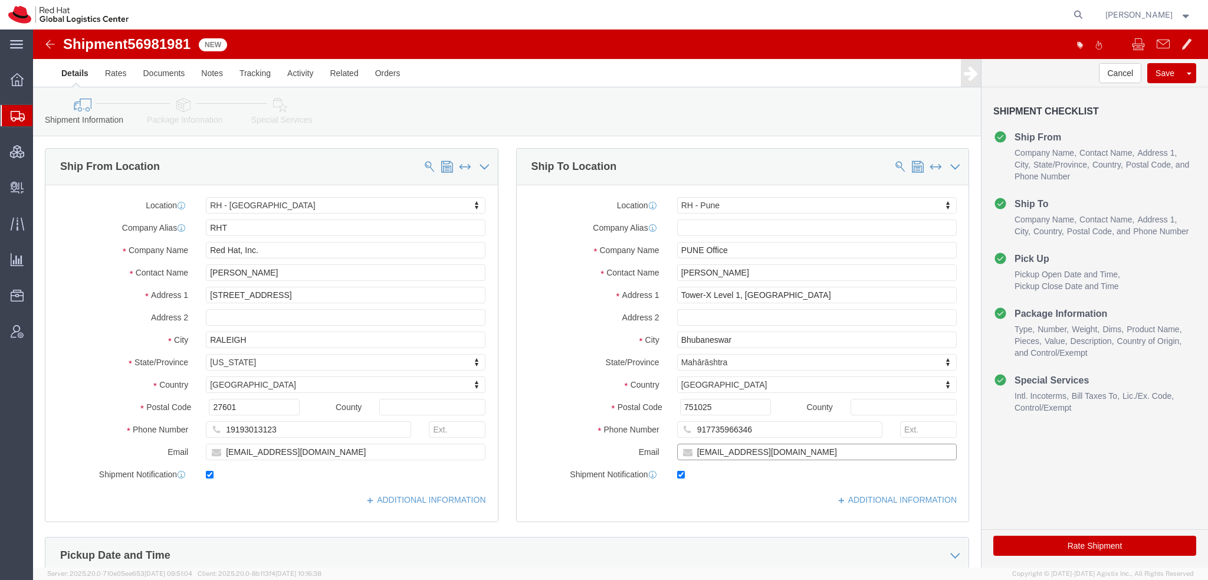
type input "[EMAIL_ADDRESS][DOMAIN_NAME]"
click input "917735966346"
drag, startPoint x: 710, startPoint y: 399, endPoint x: 344, endPoint y: 315, distance: 375.0
click div "Ship From Location Location [GEOGRAPHIC_DATA] - [GEOGRAPHIC_DATA] My Profile Lo…"
click input "917735966346"
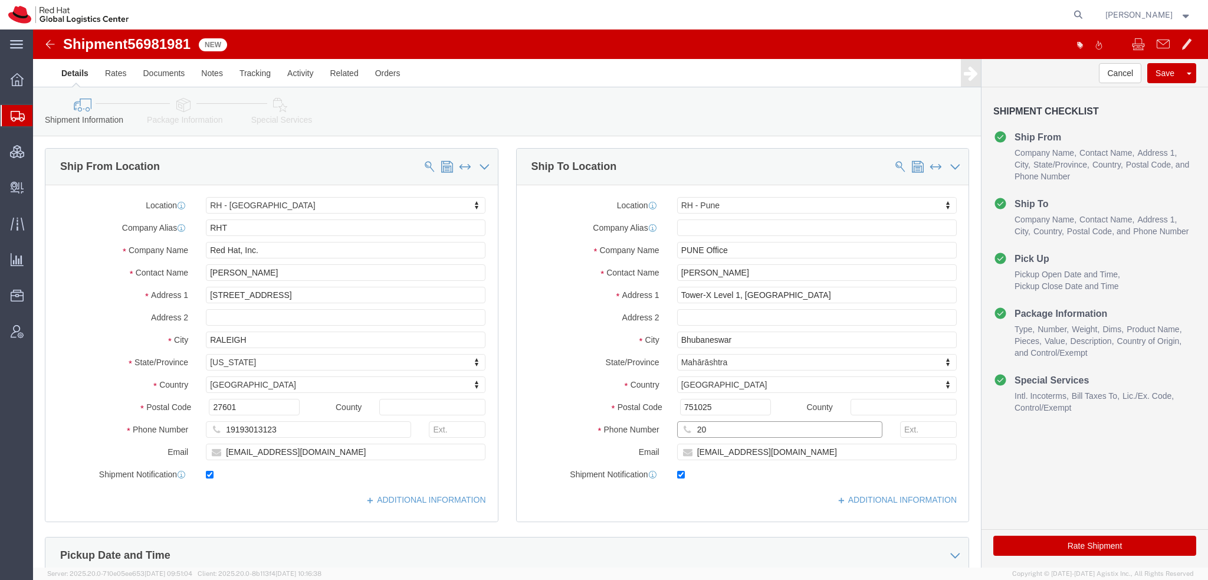
type input "2"
type input "917506055590"
click icon
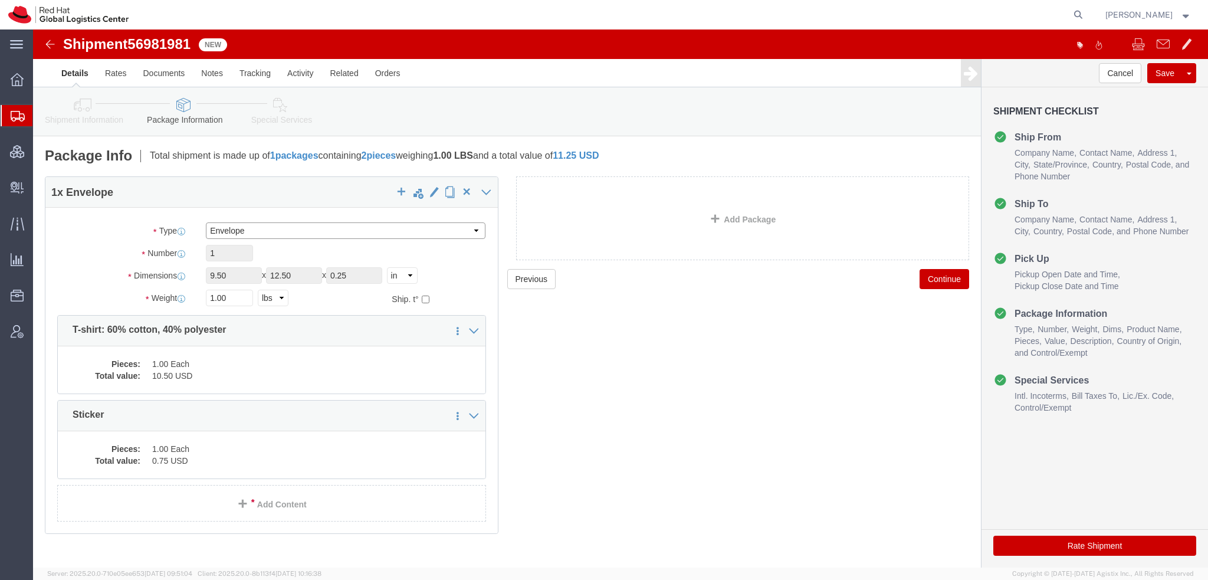
click select "Select Case(s) Crate(s) Envelope Large Box Medium Box PAK Skid(s) Small Box Sma…"
select select "YRPK"
click select "Select Case(s) Crate(s) Envelope Large Box Medium Box PAK Skid(s) Small Box Sma…"
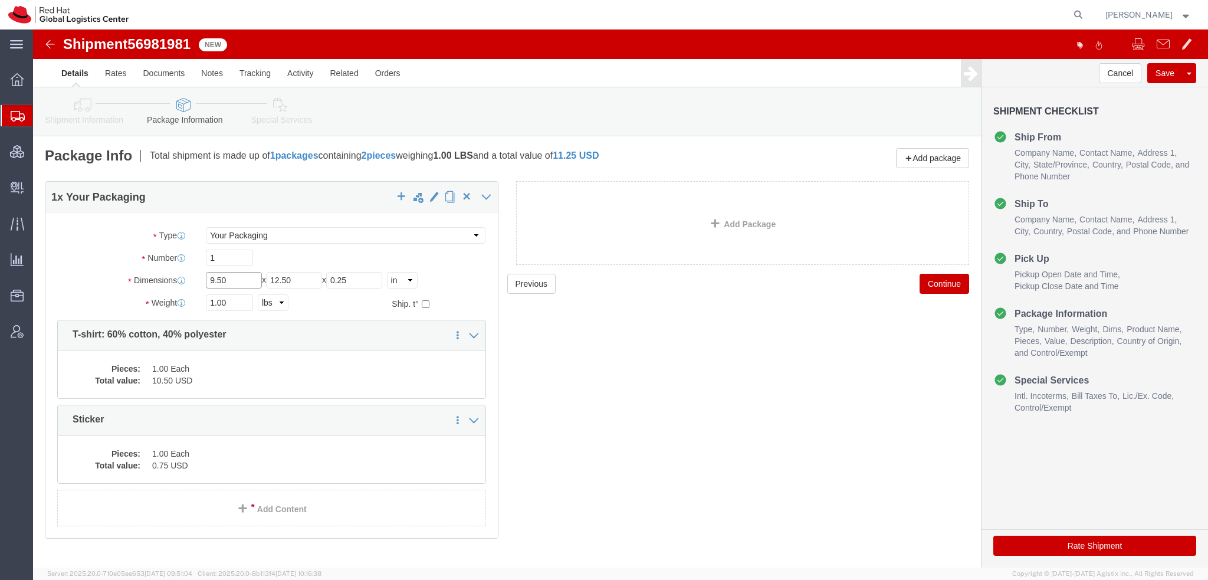
drag, startPoint x: 208, startPoint y: 245, endPoint x: -33, endPoint y: 146, distance: 260.7
click html "Shipment 56981981 New Details Rates Documents Notes Tracking Activity Related O…"
type input "18"
type input "16"
type input "12"
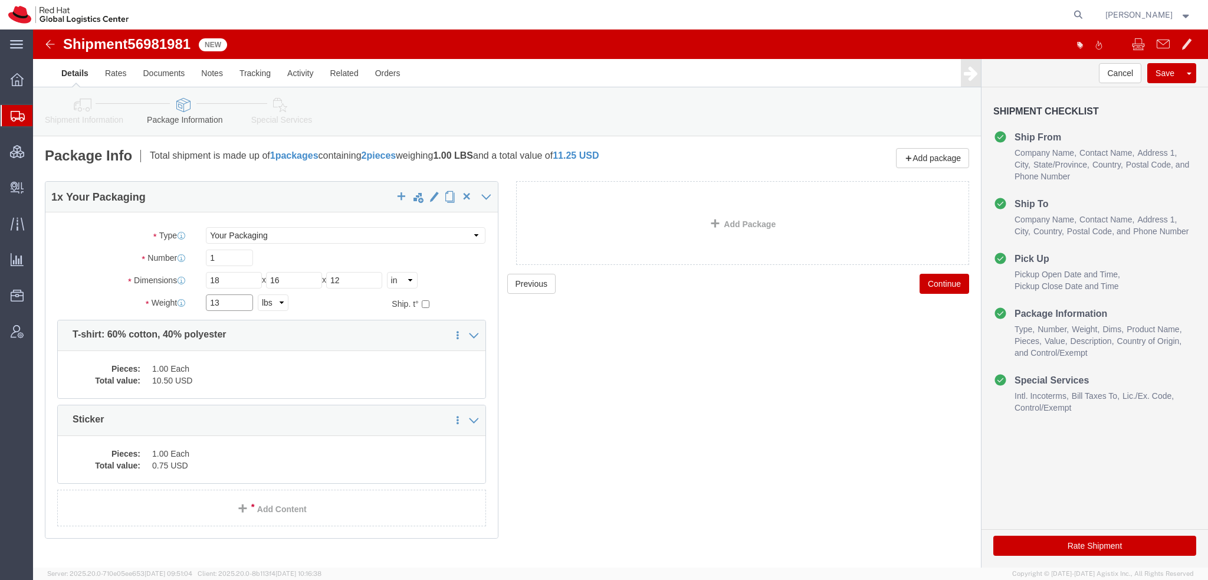
type input "13"
click dd "10.50 USD"
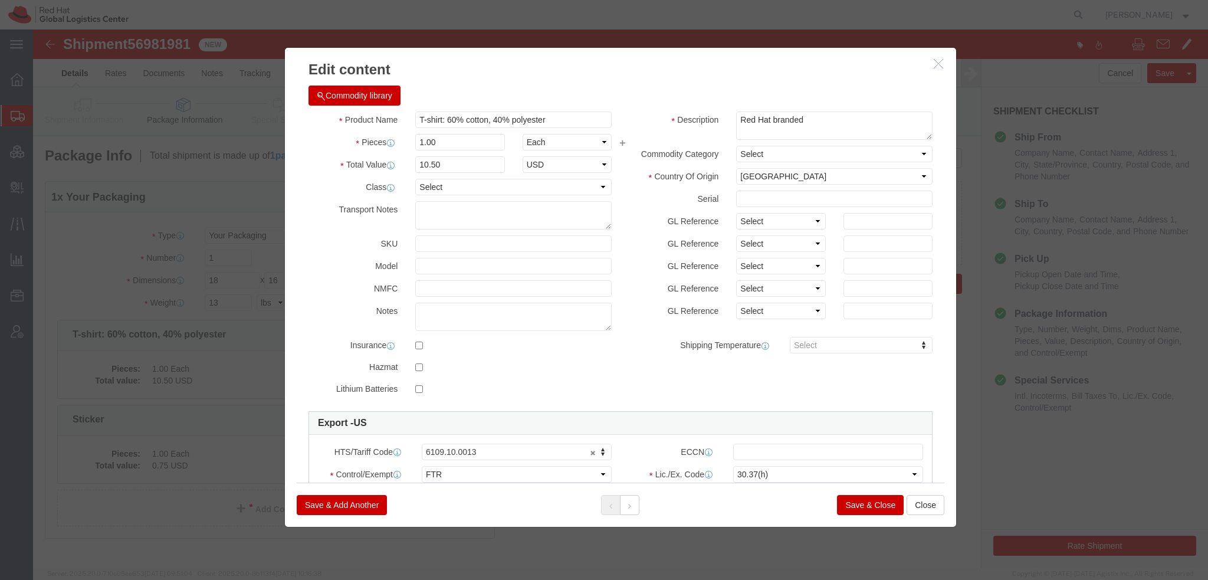
click button "Commodity library"
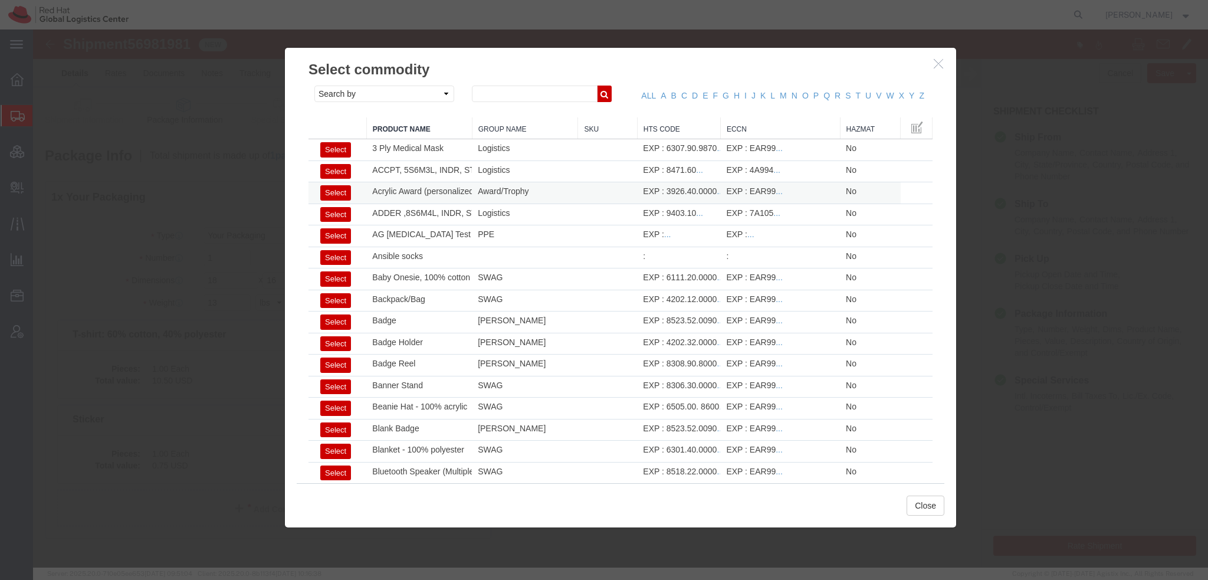
click button "Select"
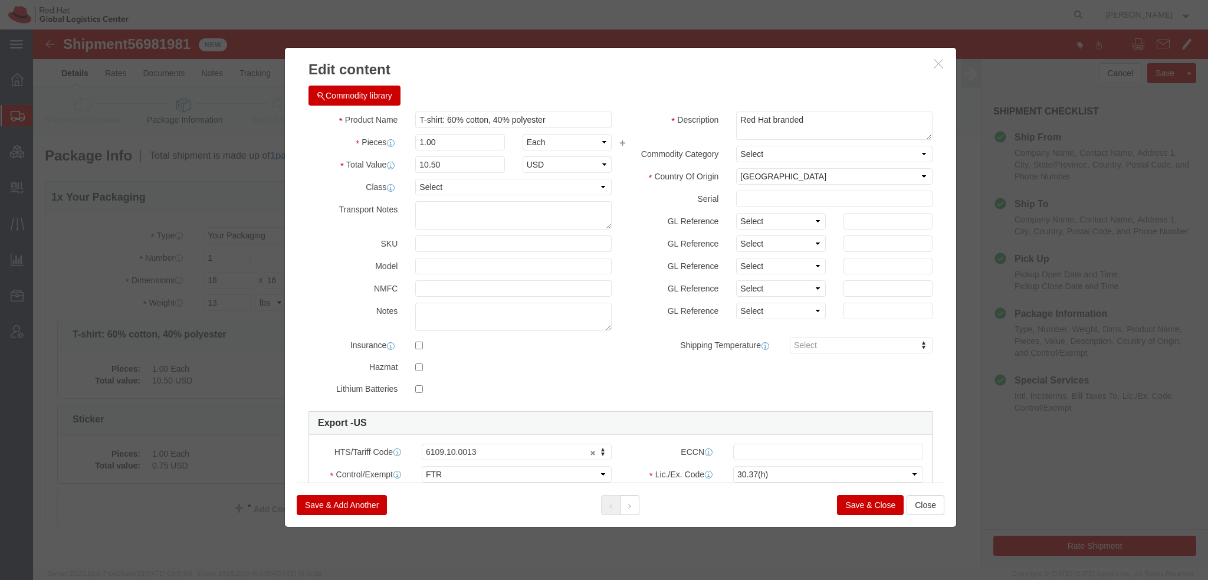
type input "55"
select select "CN"
type input "3926.40.0000"
type input "EAR99"
select select
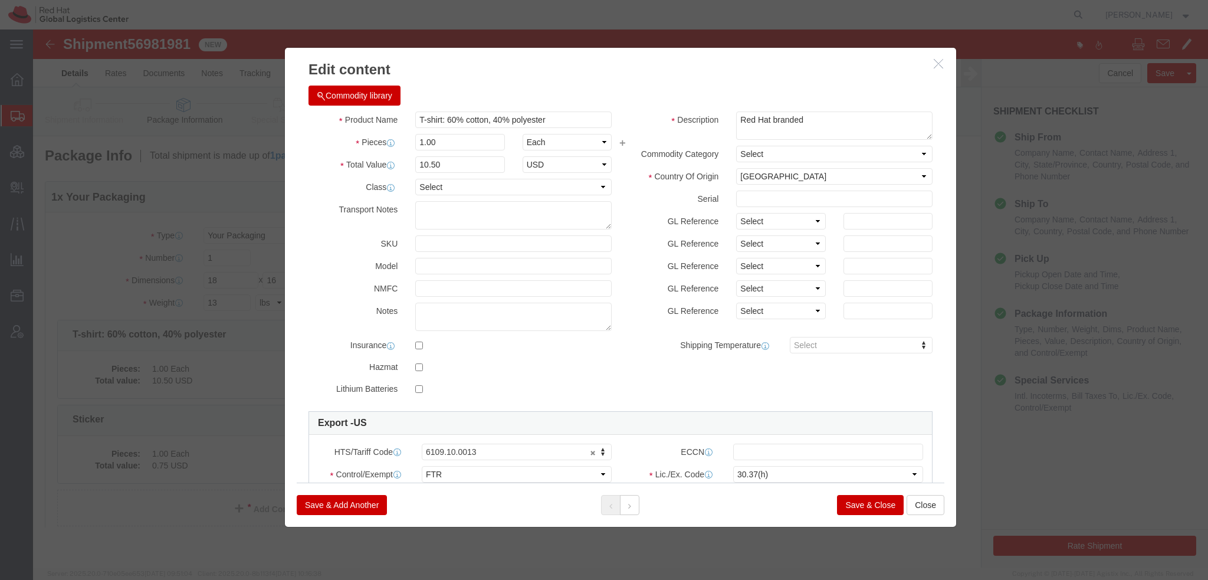
select select
type input "Acrylic Award (personalized)"
type textarea "- Red Hat branded"
drag, startPoint x: 398, startPoint y: 119, endPoint x: 405, endPoint y: 112, distance: 9.2
click input "text"
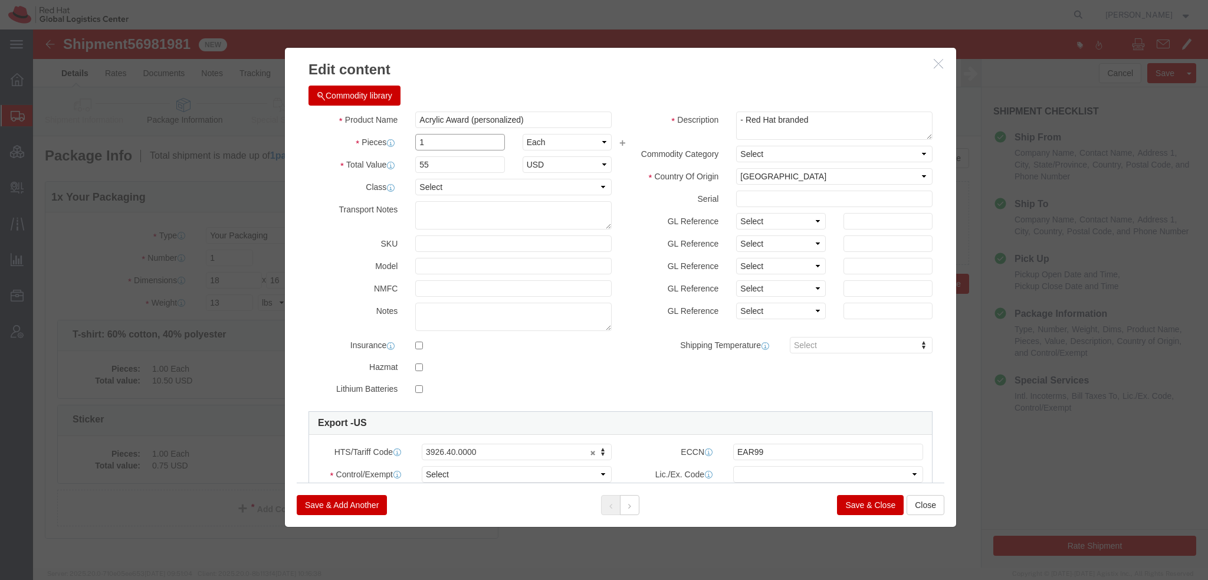
type input "1"
type input "31.40"
type input "Acrylic Award (FREE OF COST)"
type input "5"
type input "157"
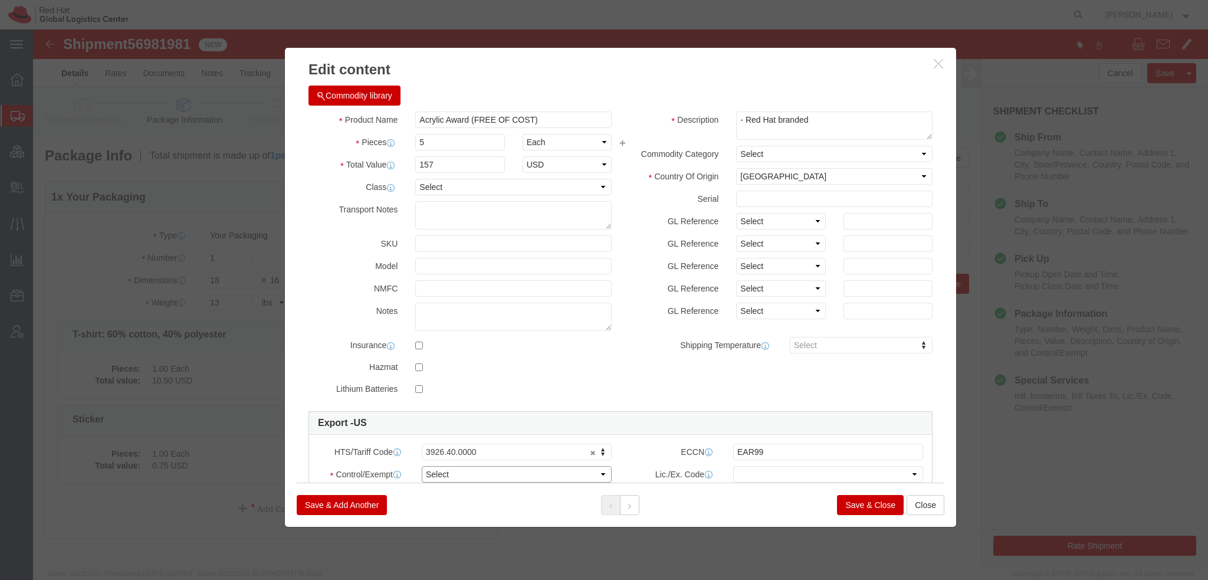
click select "Select ATF BIS DEA EPA FDA FTR ITAR OFAC Other (OPA)"
select select "FTR"
click select "Select ATF BIS DEA EPA FDA FTR ITAR OFAC Other (OPA)"
click select "Select 30.2(d)(2) 30.36 30.37(a) 30.37(f) 30.37(g) 30.37(h) 30.37(i) 30.37(j) 3…"
select select "30.37(a)"
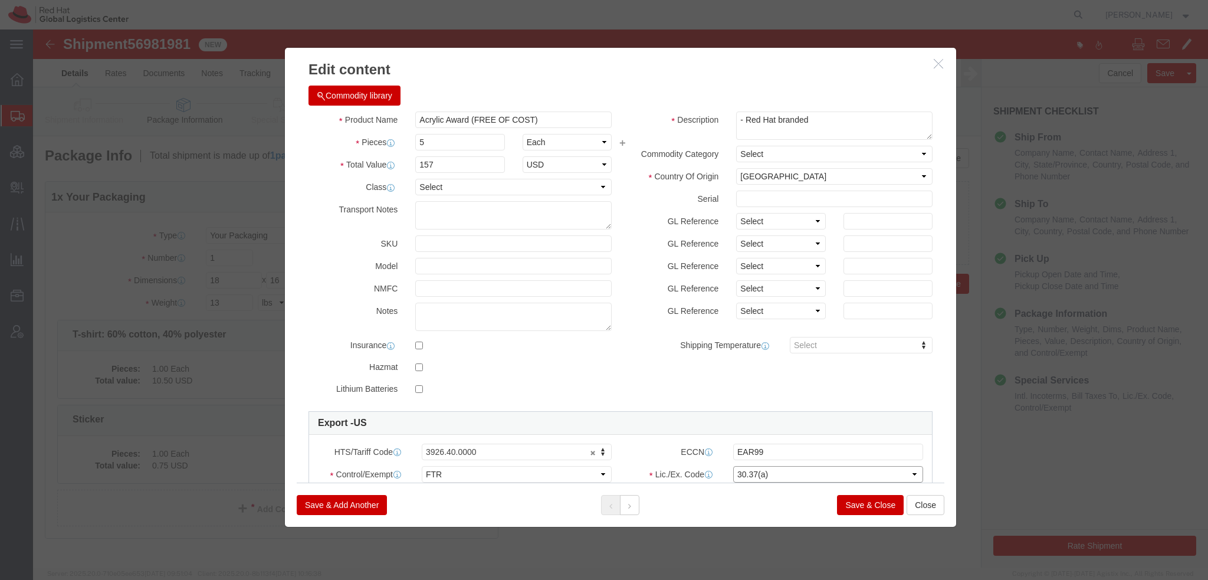
click select "Select 30.2(d)(2) 30.36 30.37(a) 30.37(f) 30.37(g) 30.37(h) 30.37(i) 30.37(j) 3…"
click button
drag, startPoint x: 476, startPoint y: 90, endPoint x: -33, endPoint y: 13, distance: 515.3
click html "Shipment 56981981 New Details Rates Documents Notes Tracking Activity Related O…"
type input "Polo Shirt"
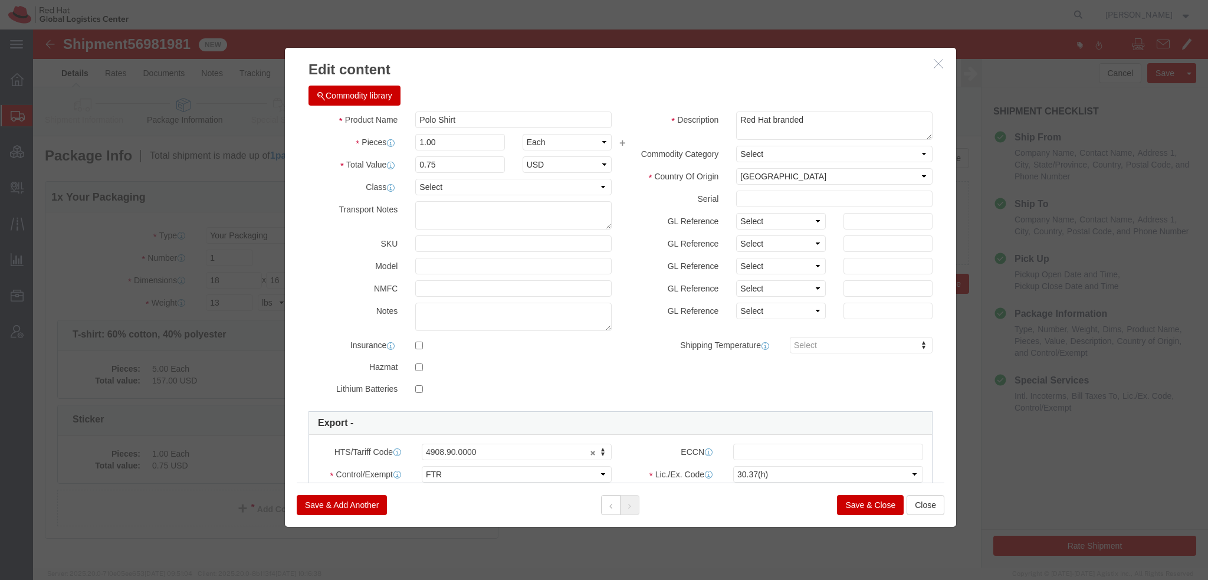
click button "Commodity library"
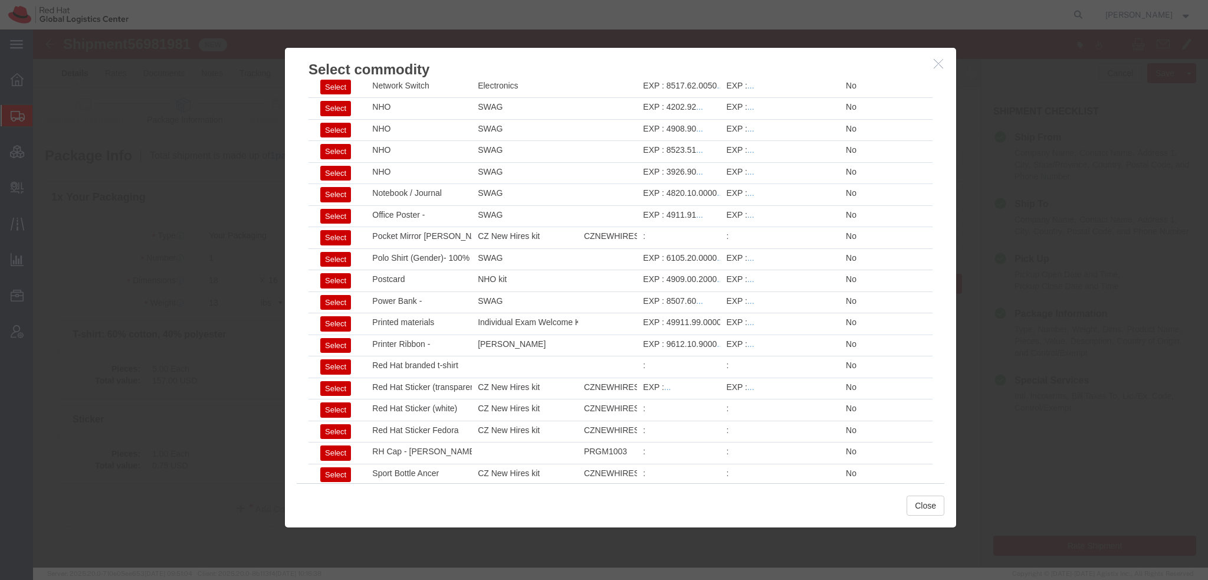
scroll to position [1330, 0]
click button "Select"
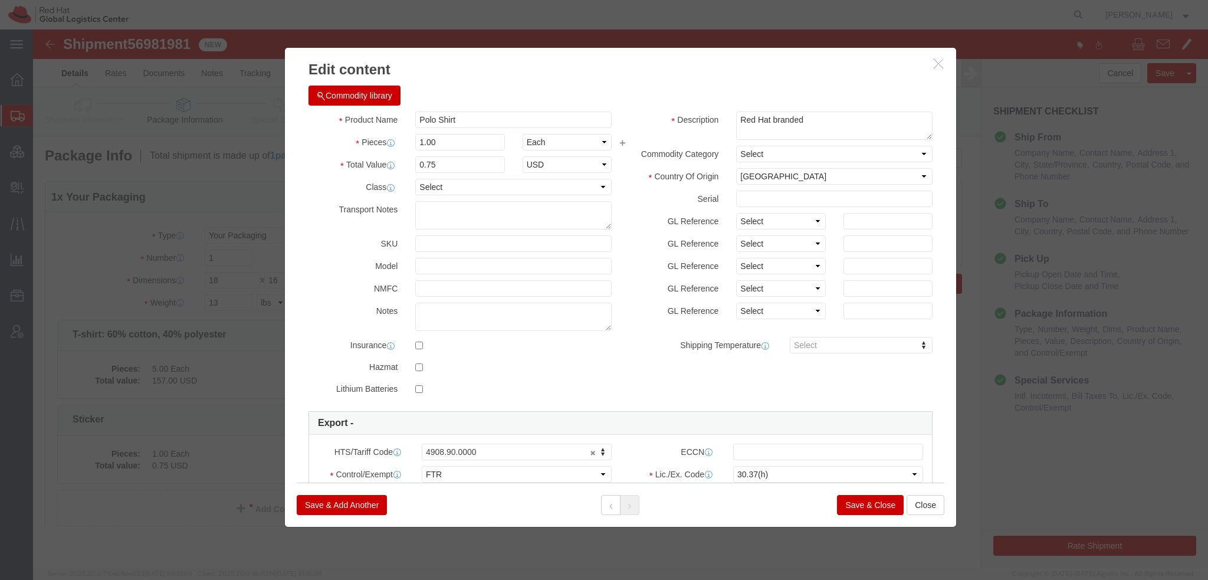
type input "6105.20.0000"
click input "Polo Shirt"
type input "Polo Shirt (FREE OF COST)"
type input "41.25"
type input "5"
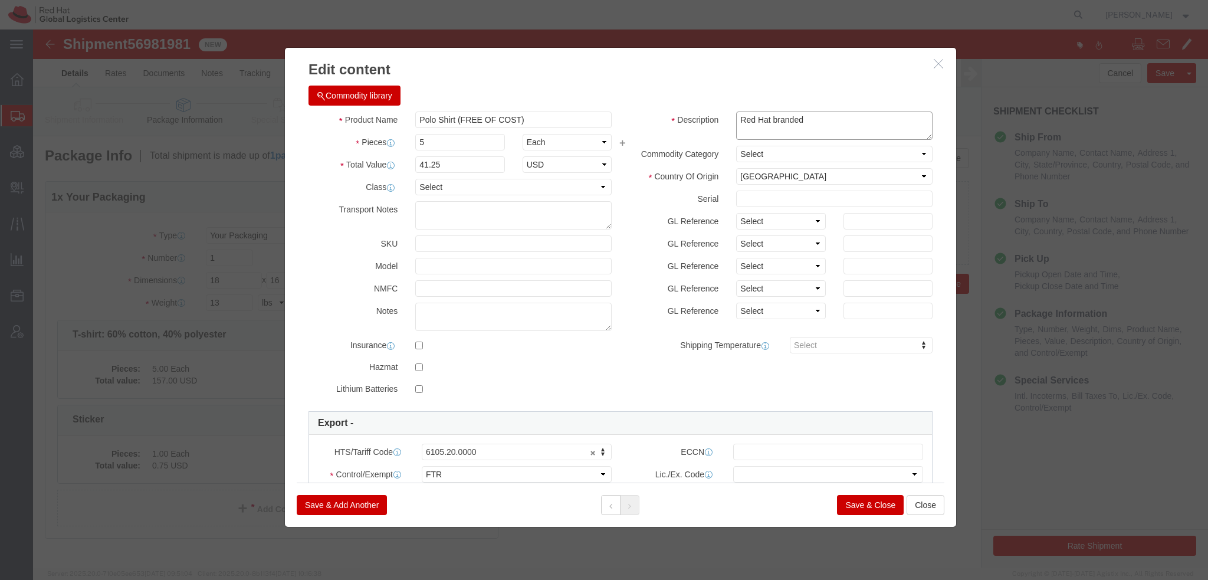
click textarea "Red Hat branded"
type textarea "100% polyester- Red Hat branded"
select select "EG"
click select "Select ATF BIS DEA EPA FDA FTR ITAR OFAC Other (OPA)"
select select "FTR"
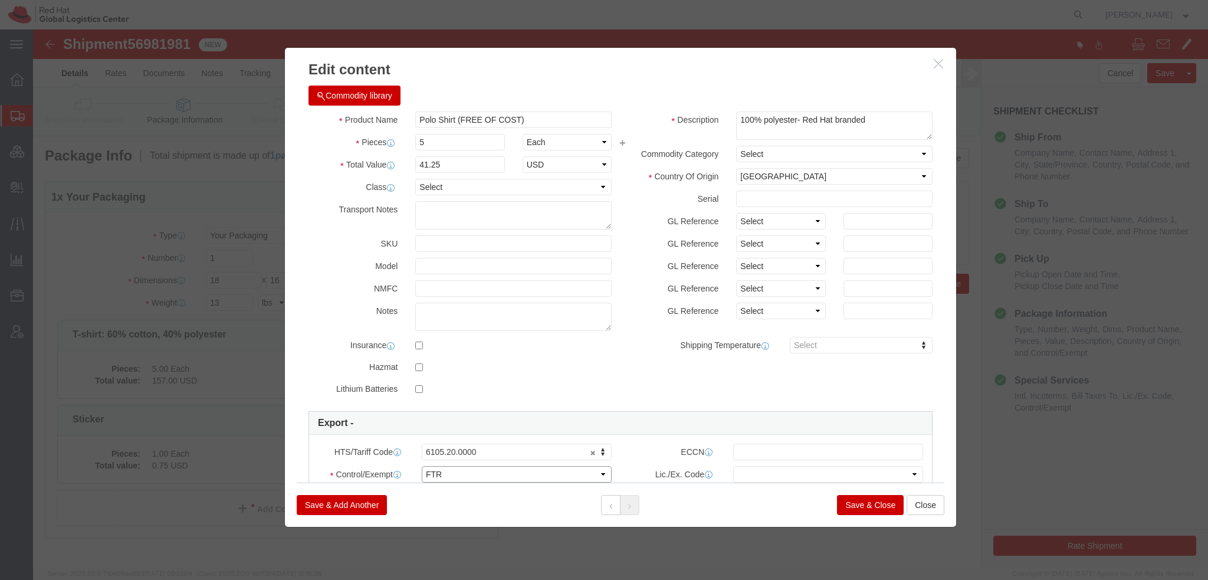
click select "Select ATF BIS DEA EPA FDA FTR ITAR OFAC Other (OPA)"
click select "Select 30.2(d)(2) 30.36 30.37(a) 30.37(f) 30.37(g) 30.37(h) 30.37(i) 30.37(j) 3…"
select select "30.37(a)"
click select "Select 30.2(d)(2) 30.36 30.37(a) 30.37(f) 30.37(g) 30.37(h) 30.37(i) 30.37(j) 3…"
click button "Save & Add Another"
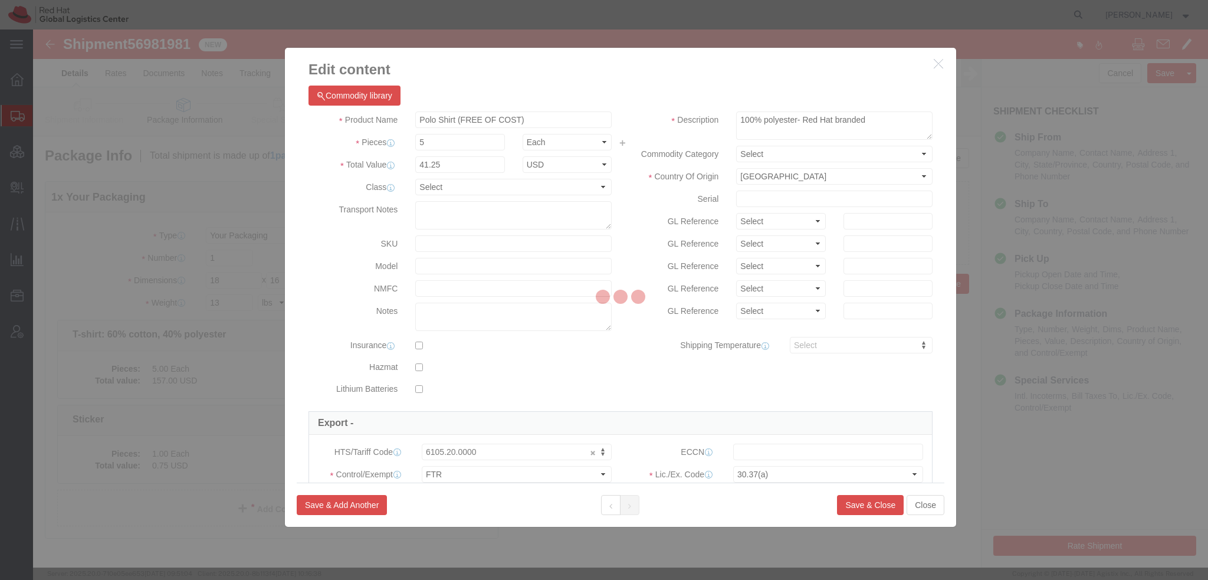
select select
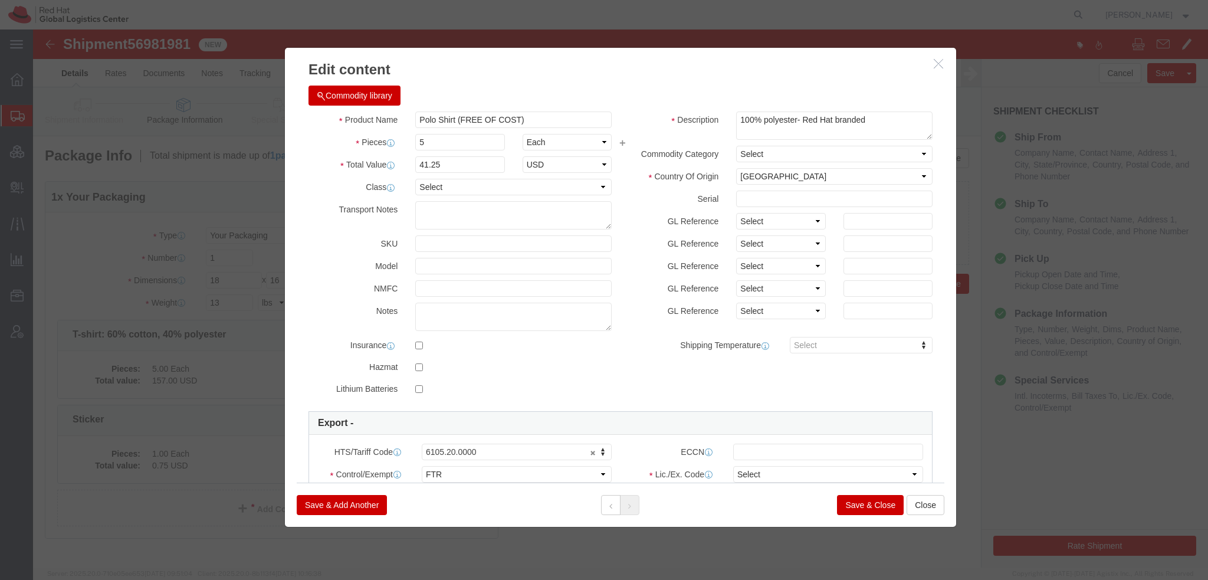
select select "USD"
click button "Commodity library"
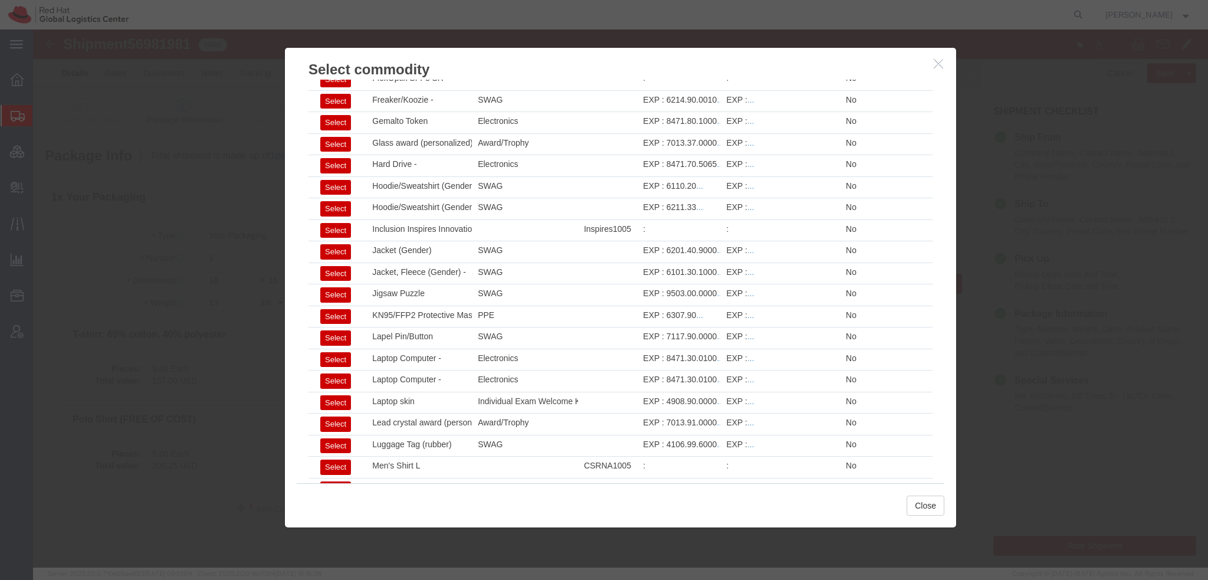
scroll to position [859, 0]
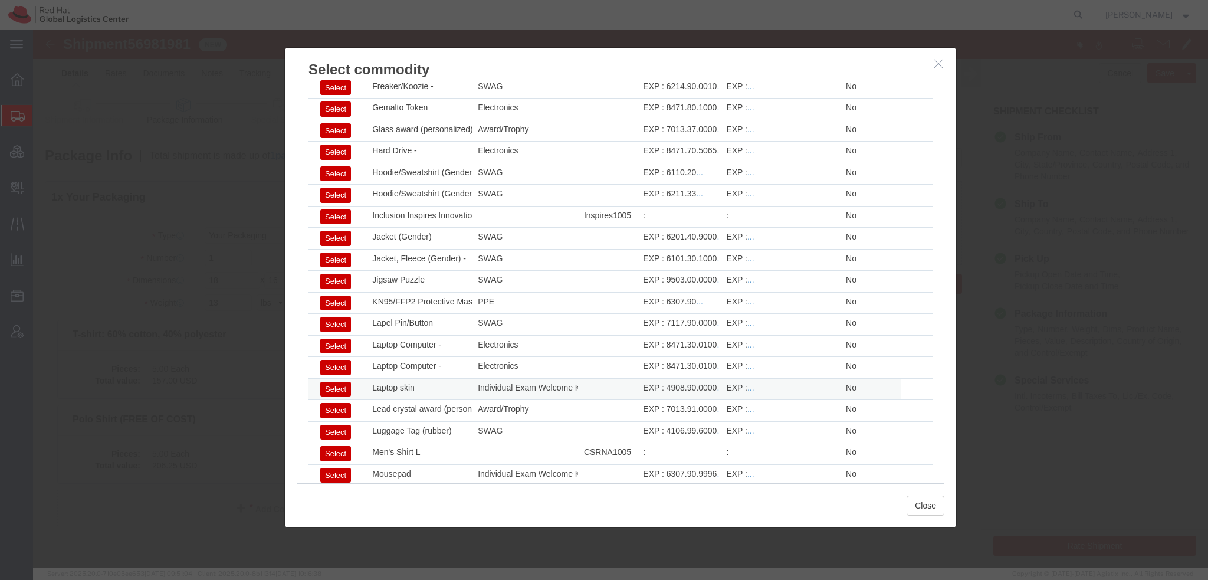
click button "Select"
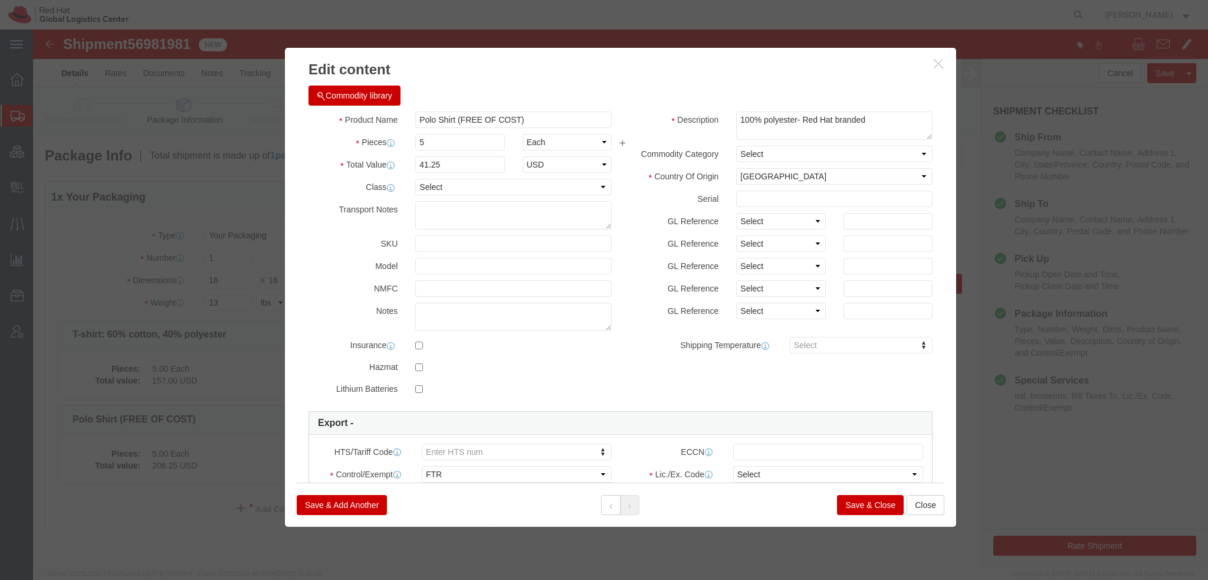
type input "4908.90.0000"
select select "30.37(a)"
drag, startPoint x: 422, startPoint y: 111, endPoint x: 87, endPoint y: 38, distance: 343.4
click div "Edit content Commodity library Product Name Polo Shirt (FREE OF COST) Pieces 5 …"
type input "1"
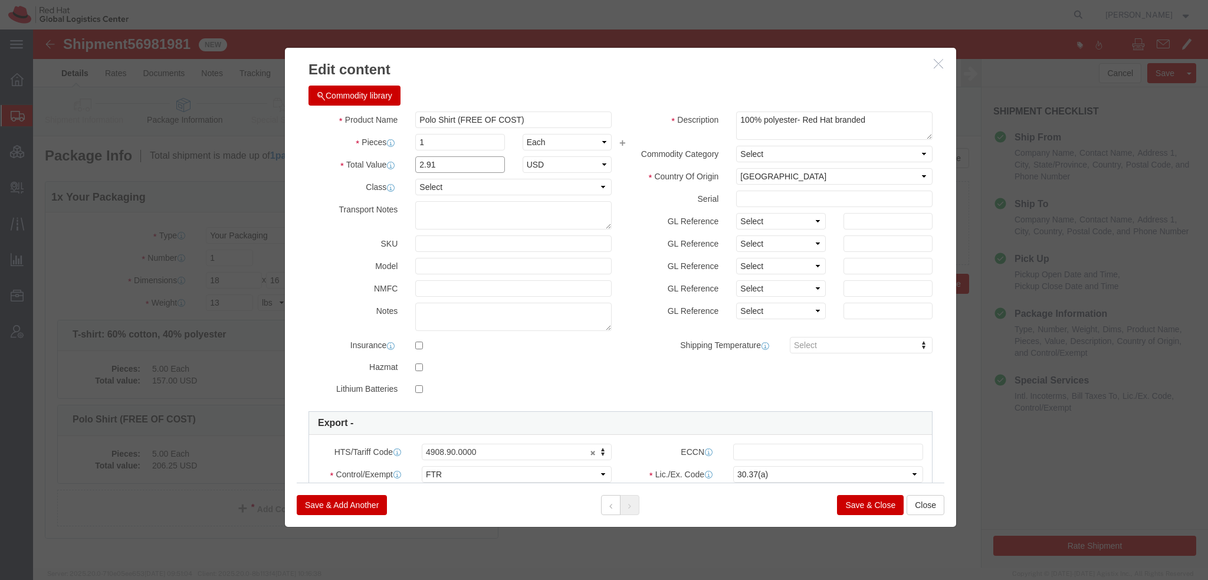
type input "2.91"
type input "5"
click div "Product Name Polo Shirt (FREE OF COST) Pieces 5 Select Bag Barrels 100Board Fee…"
click input "Polo Shirt (FREE OF COST)"
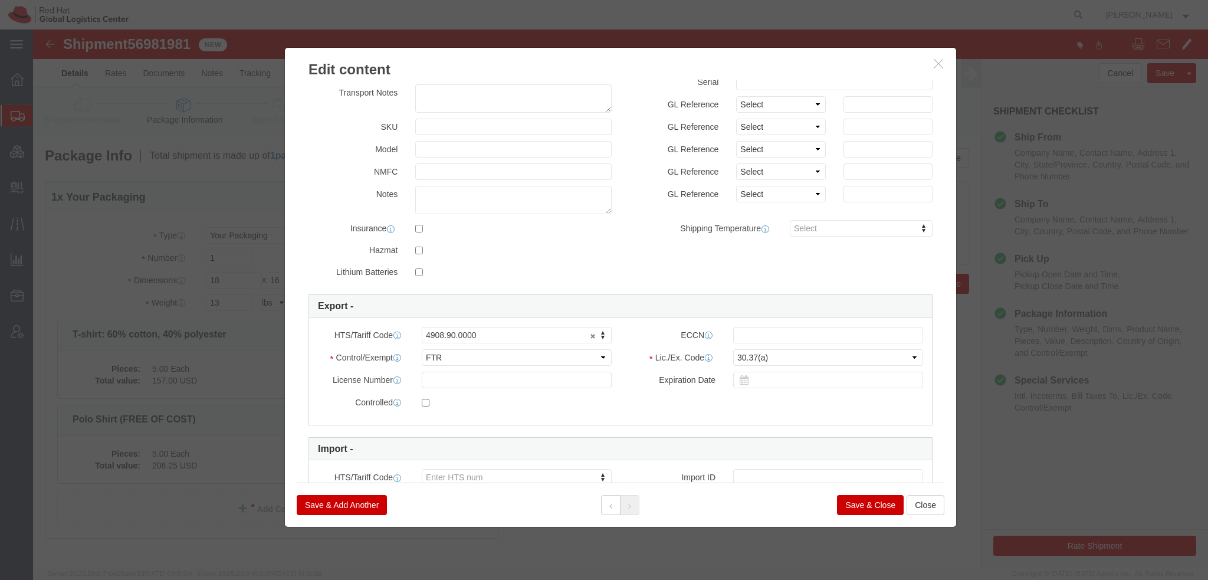
scroll to position [118, 0]
type input "Laptop skin (FREE OF COST)"
click button "Save & Add Another"
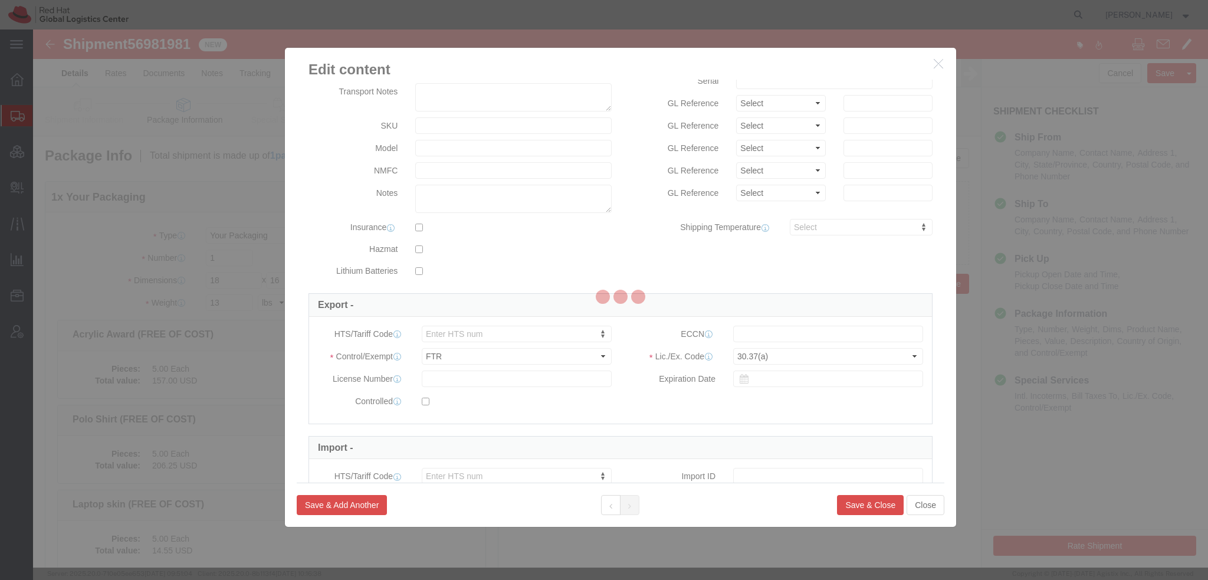
select select "USD"
select select
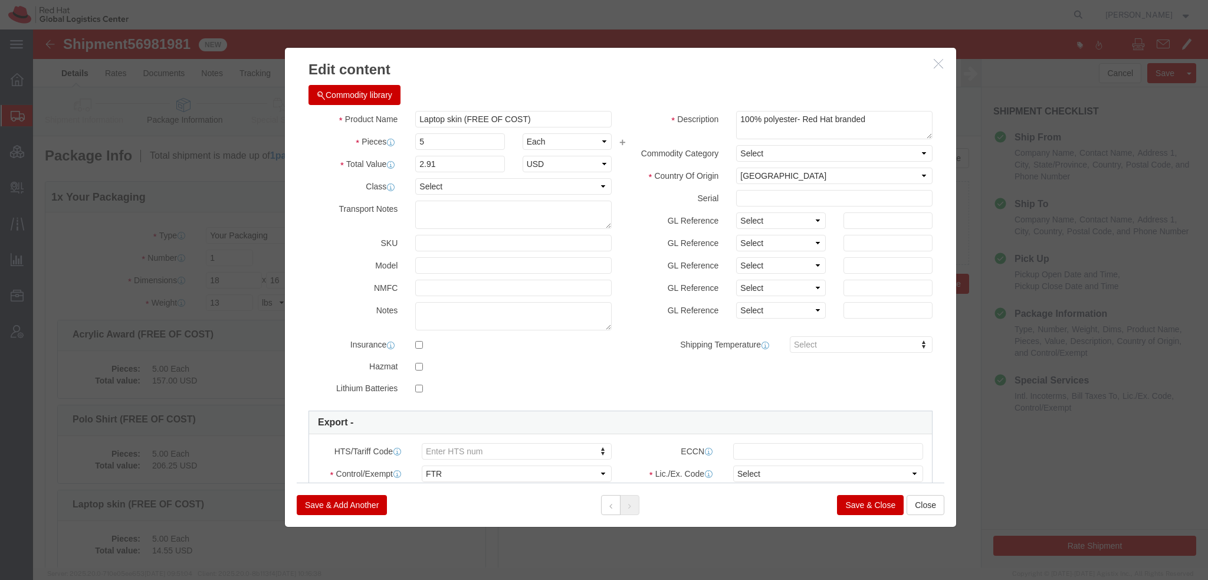
scroll to position [0, 0]
click button "Commodity library"
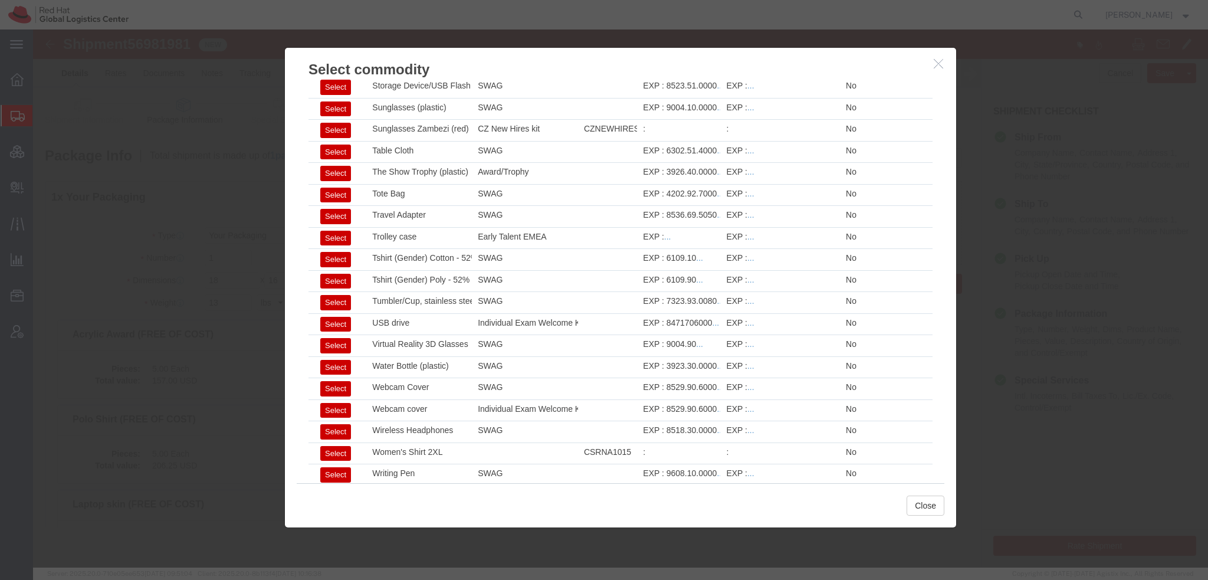
scroll to position [1789, 0]
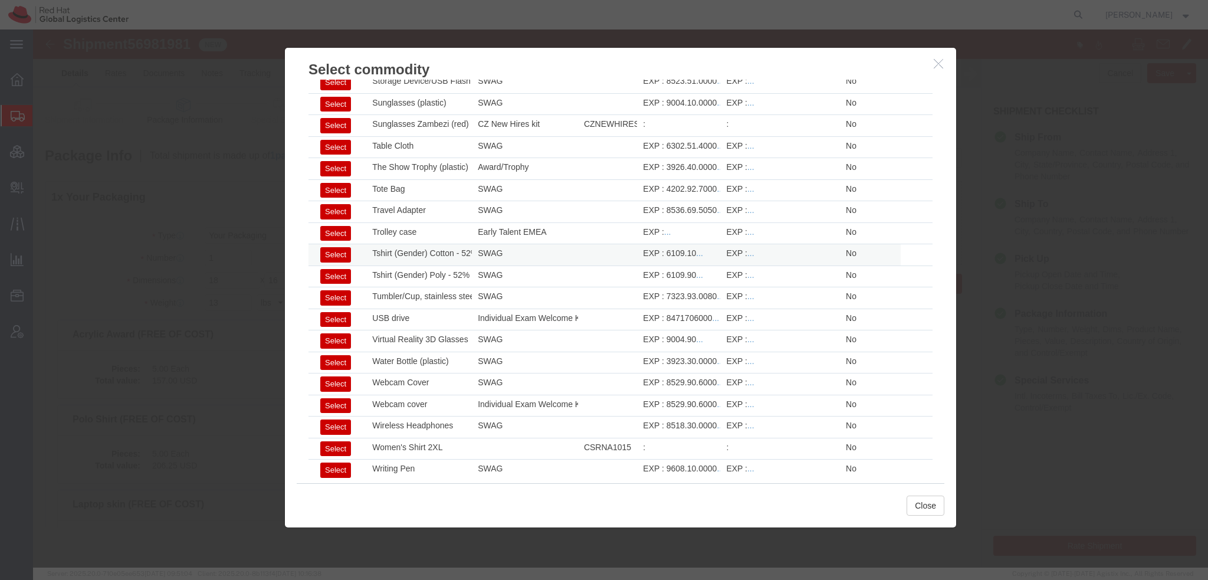
click button "Select"
type input "6109.10"
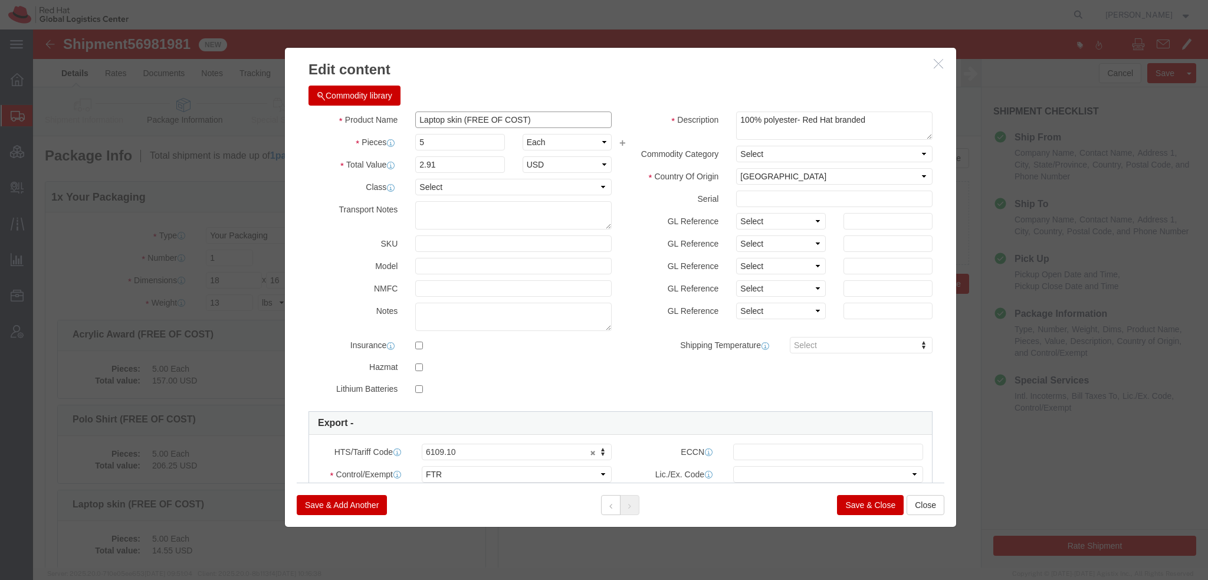
drag, startPoint x: 406, startPoint y: 88, endPoint x: 486, endPoint y: 107, distance: 82.4
click input "Laptop skin (FREE OF COST)"
type input "Tshirt (FREE OF COST)"
click textarea "Red Hat branded"
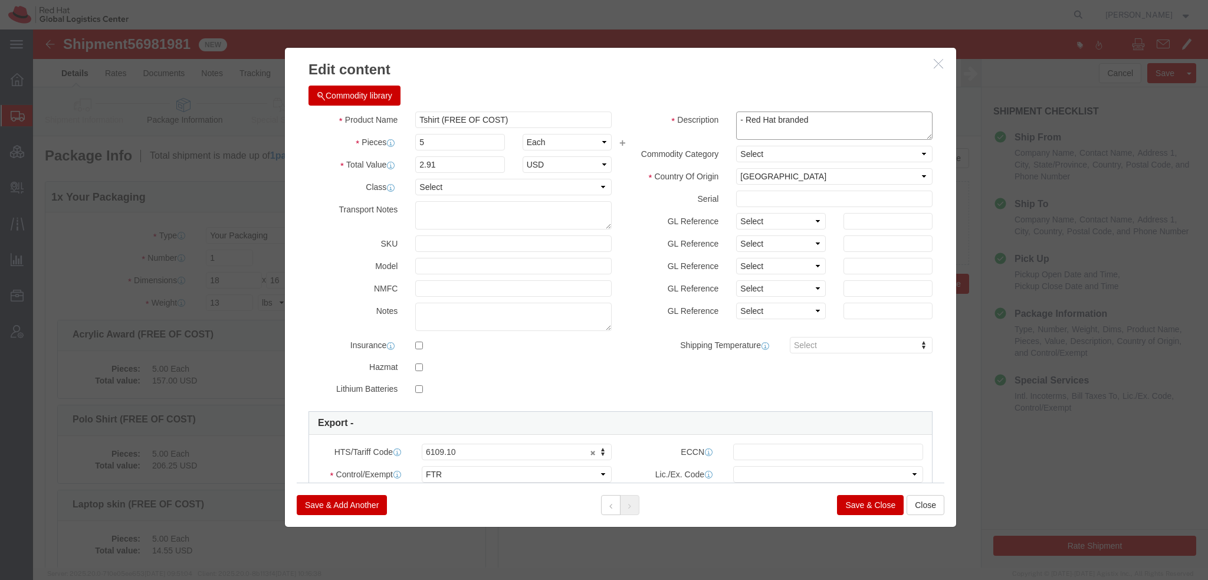
paste textarea "52% cotton, 48% polyester"
type textarea "50% polyester, 25% cotton, 25% viscose- Red Hat branded"
click input "2.91"
type input "1"
type input "14"
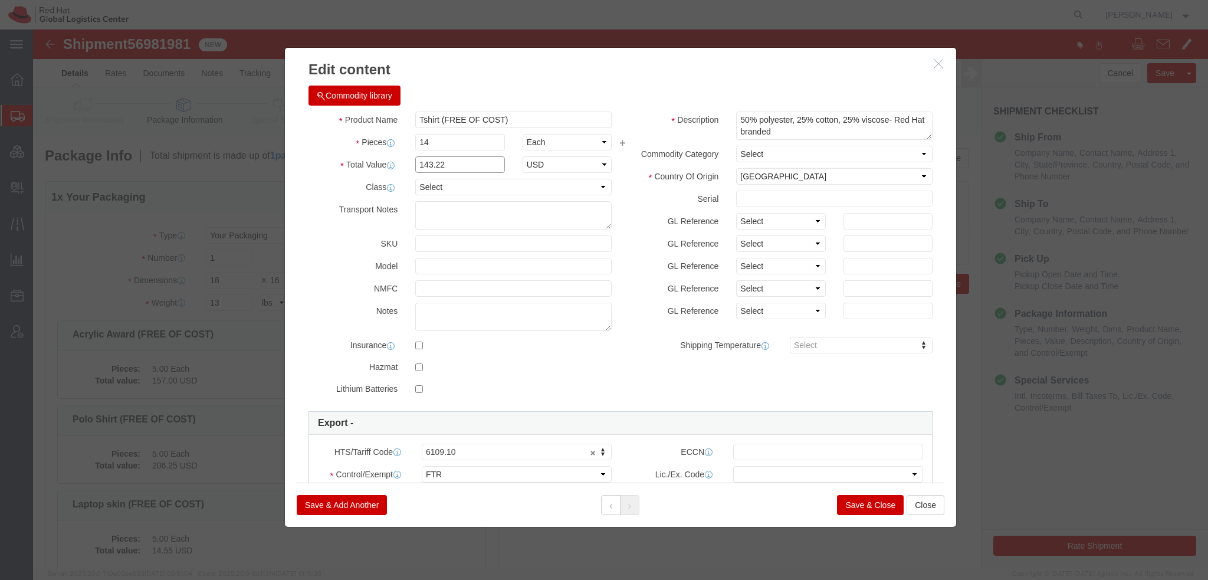
type input "143.22"
click select "Select [GEOGRAPHIC_DATA] [GEOGRAPHIC_DATA] [GEOGRAPHIC_DATA] [GEOGRAPHIC_DATA] …"
select select "NI"
click select "Select [GEOGRAPHIC_DATA] [GEOGRAPHIC_DATA] [GEOGRAPHIC_DATA] [GEOGRAPHIC_DATA] …"
drag, startPoint x: 415, startPoint y: 110, endPoint x: 103, endPoint y: 24, distance: 324.0
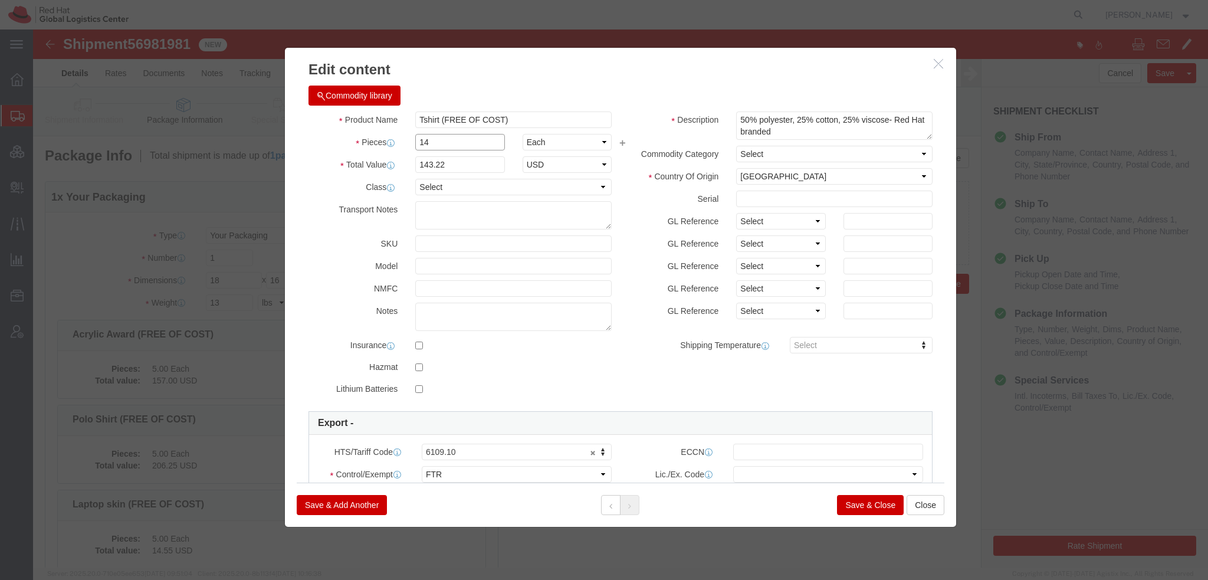
click div "Edit content Commodity library Product Name Tshirt (FREE OF COST) Pieces 14 Sel…"
type input "1"
type input "11.33"
type input "14"
click select "Select ATF BIS DEA EPA FDA FTR ITAR OFAC Other (OPA)"
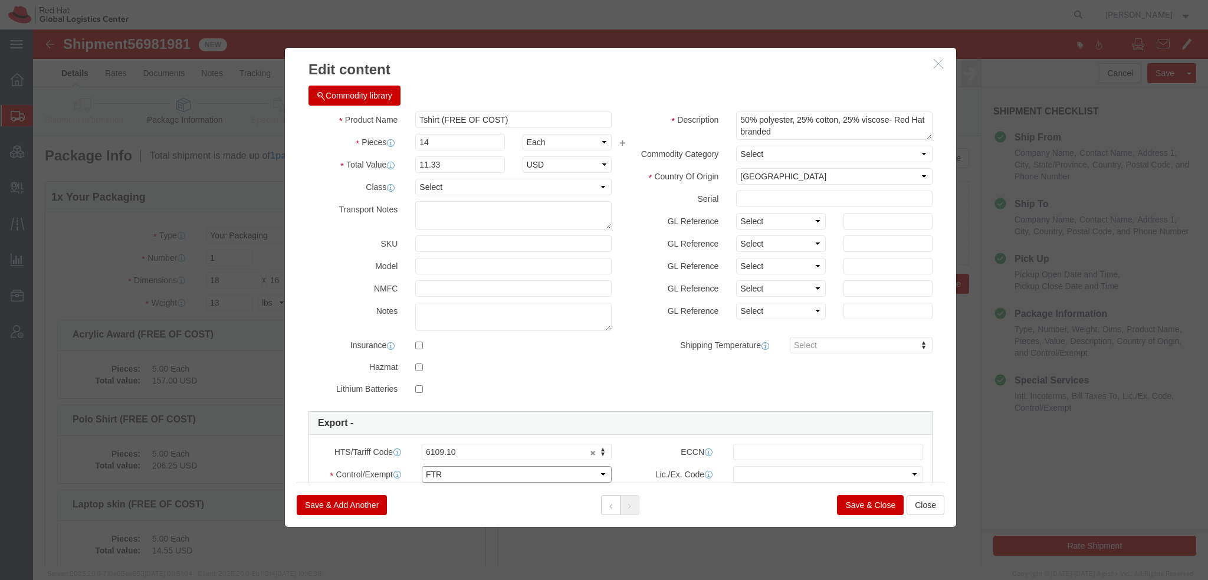
select select "FTR"
click select "Select ATF BIS DEA EPA FDA FTR ITAR OFAC Other (OPA)"
click select "Select 30.2(d)(2) 30.36 30.37(a) 30.37(f) 30.37(g) 30.37(h) 30.37(i) 30.37(j) 3…"
select select "30.37(a)"
click select "Select 30.2(d)(2) 30.36 30.37(a) 30.37(f) 30.37(g) 30.37(h) 30.37(i) 30.37(j) 3…"
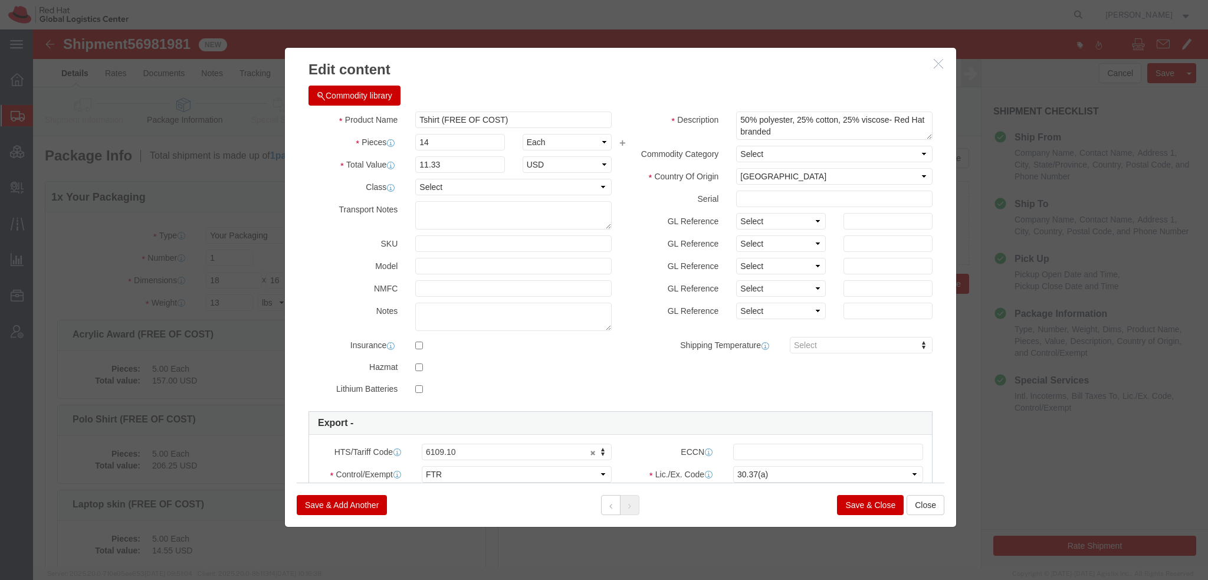
click button "Save & Close"
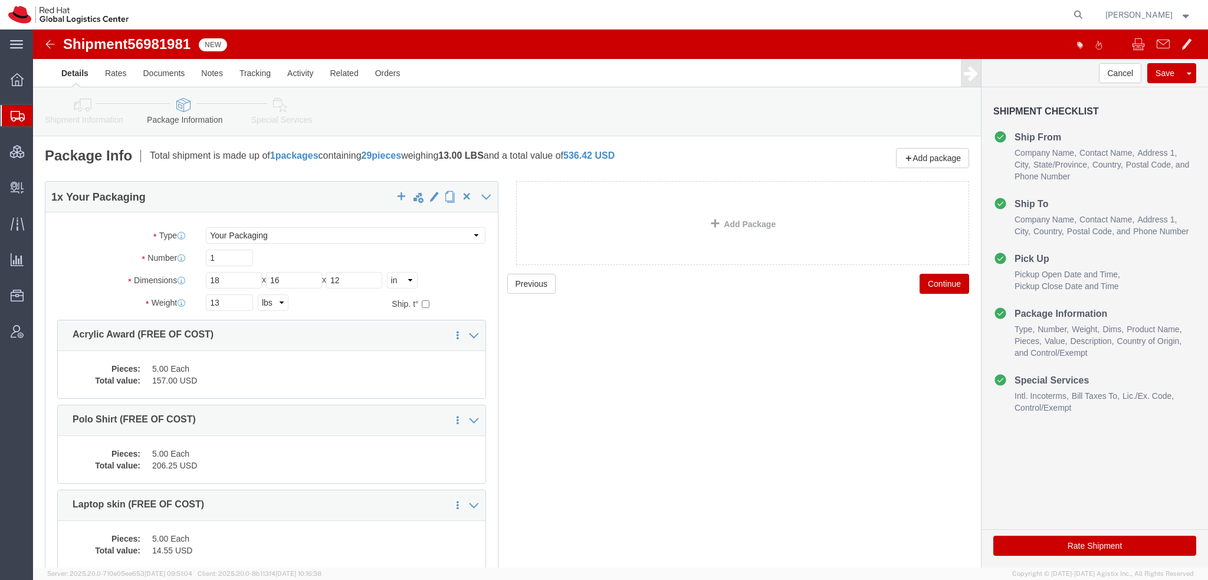
click icon
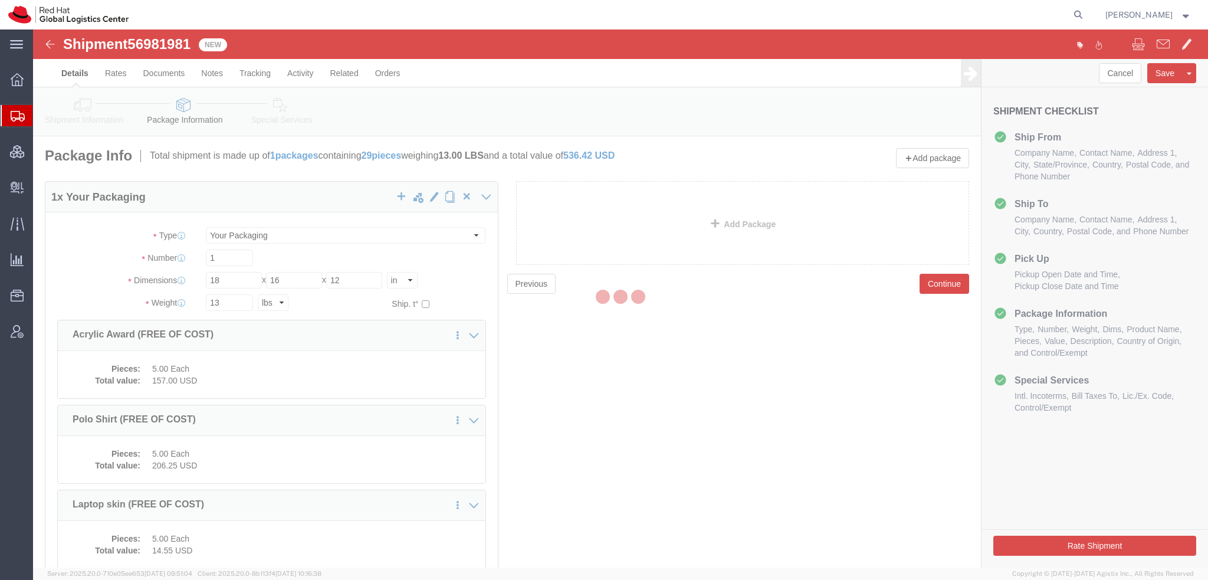
select select
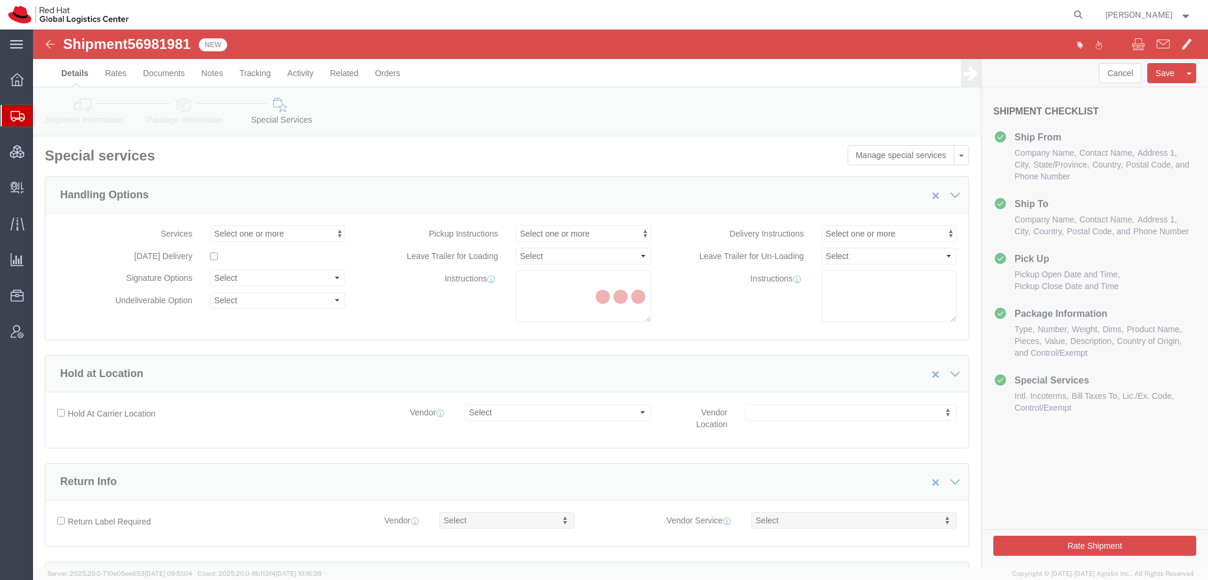
select select "COSTCENTER"
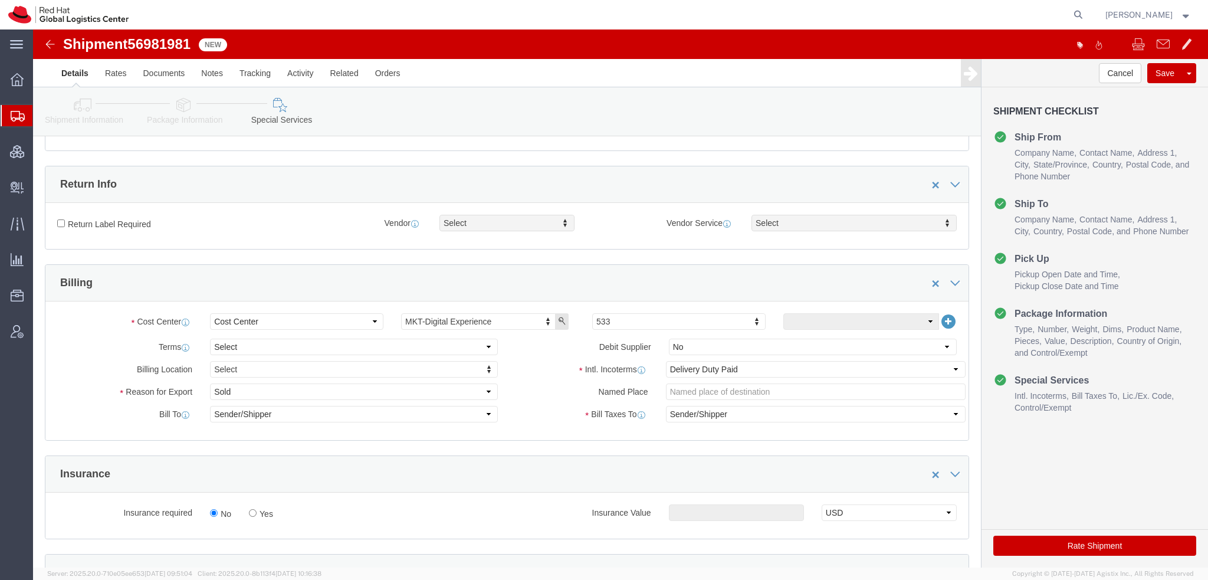
scroll to position [413, 0]
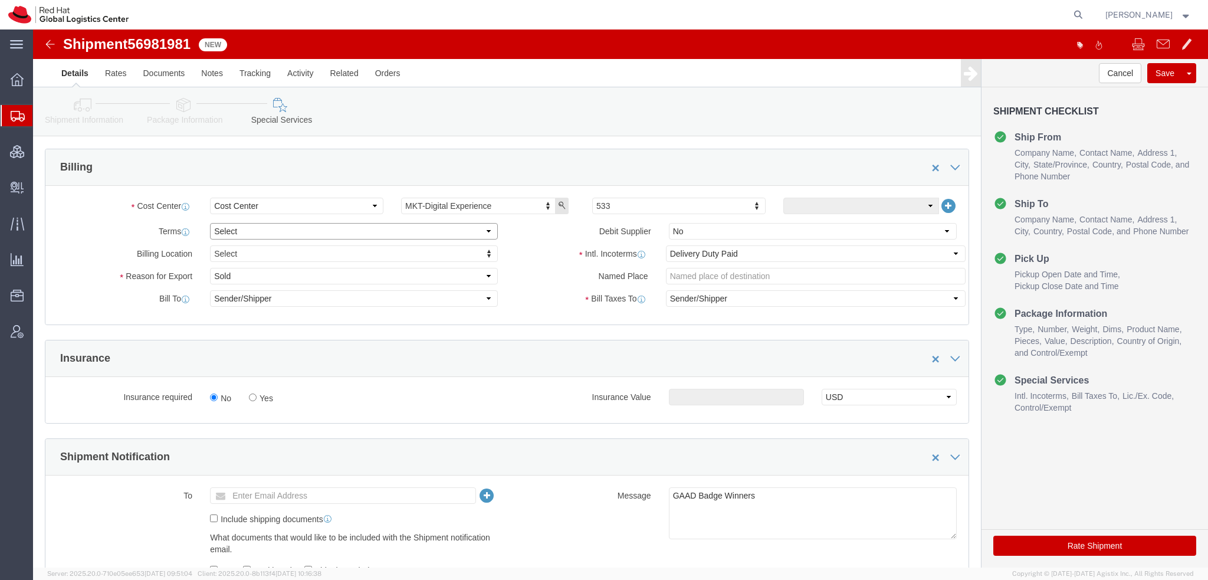
click select "Select Free of Charge Free of Cost NET 30 NET 45 NET 60 See Comment"
select select "FREE_OF_COST"
click select "Select Free of Charge Free of Cost NET 30 NET 45 NET 60 See Comment"
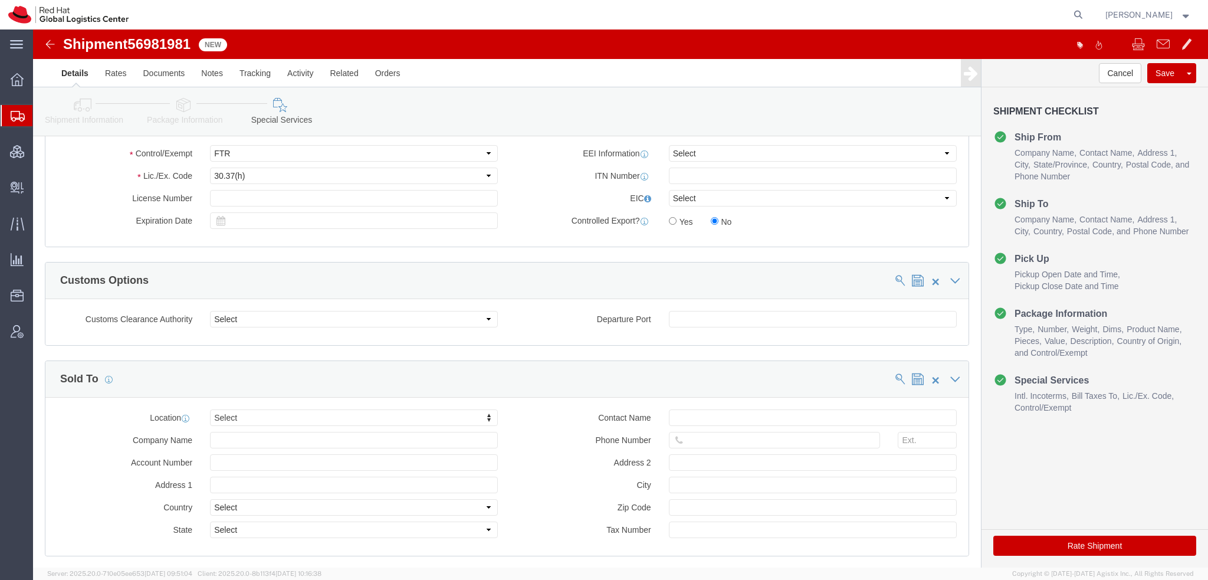
scroll to position [820, 0]
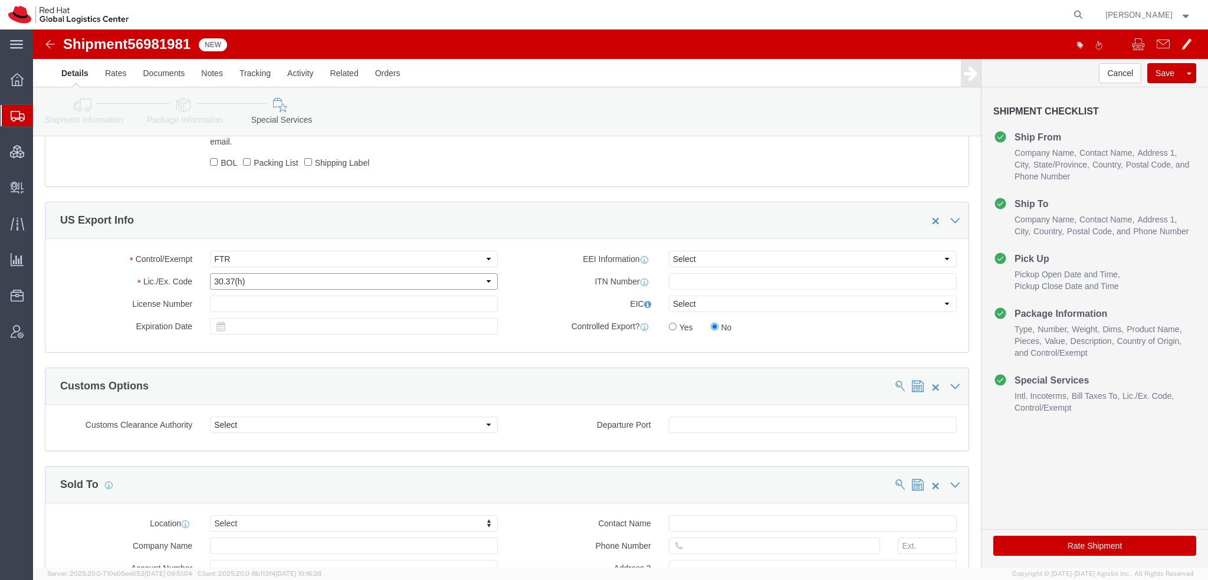
click select "Select 30.2(d)(2) 30.36 30.37(a) 30.37(f) 30.37(g) 30.37(h) 30.37(i) 30.37(j) 3…"
select select "30.37(a)"
click select "Select 30.2(d)(2) 30.36 30.37(a) 30.37(f) 30.37(g) 30.37(h) 30.37(i) 30.37(j) 3…"
drag, startPoint x: 1040, startPoint y: 516, endPoint x: 319, endPoint y: 4, distance: 884.4
click button "Rate Shipment"
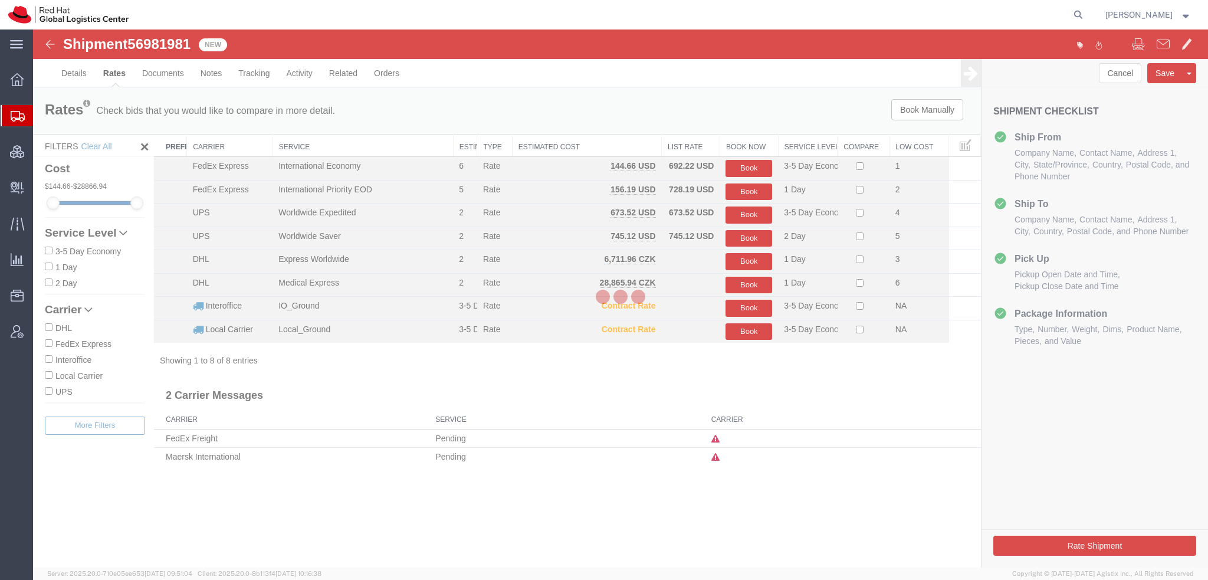
scroll to position [0, 0]
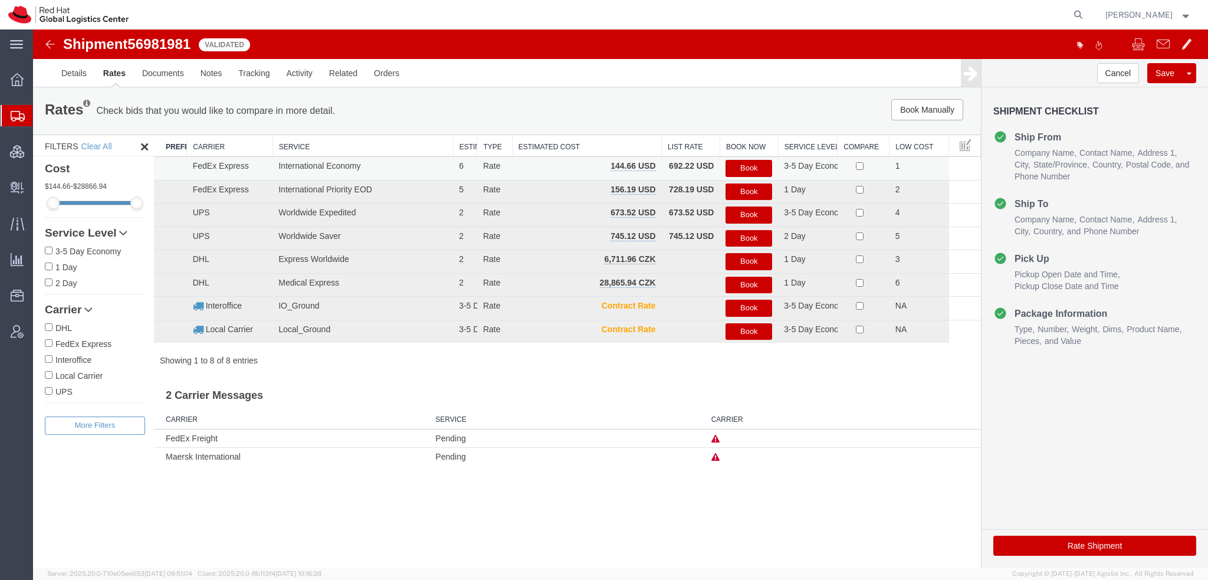
click at [752, 167] on button "Book" at bounding box center [748, 168] width 47 height 17
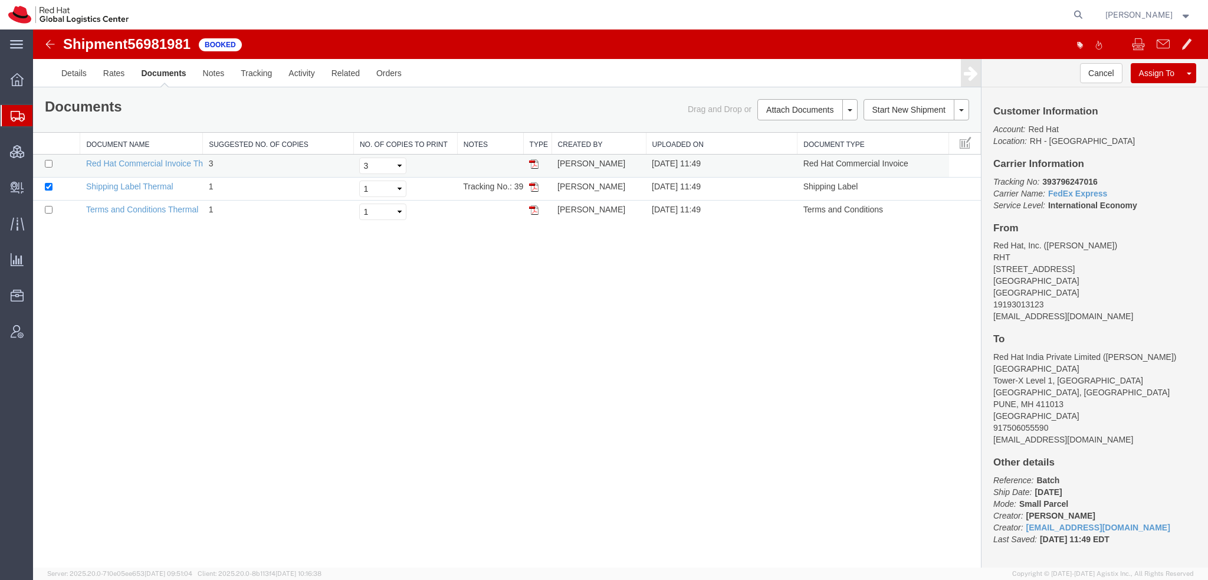
drag, startPoint x: 531, startPoint y: 183, endPoint x: 742, endPoint y: 167, distance: 211.7
click at [531, 183] on img at bounding box center [533, 186] width 9 height 9
click at [0, 0] on span "Shipment Manager" at bounding box center [0, 0] width 0 height 0
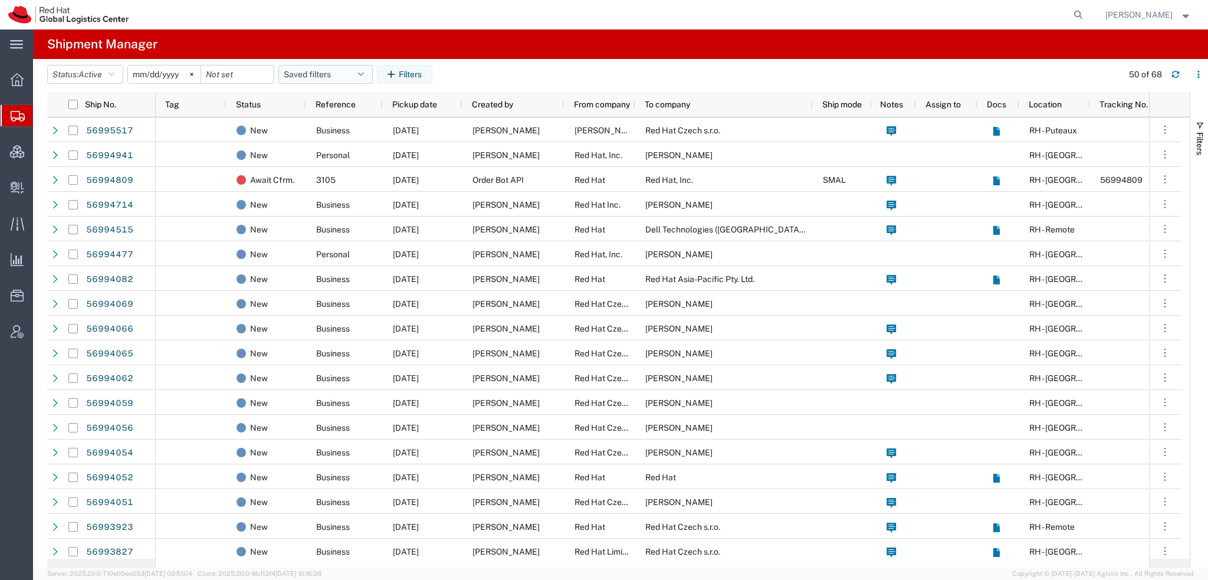
click at [366, 67] on button "Saved filters" at bounding box center [325, 74] width 94 height 19
click at [340, 133] on span "Americas" at bounding box center [357, 126] width 155 height 22
type input "[DATE]"
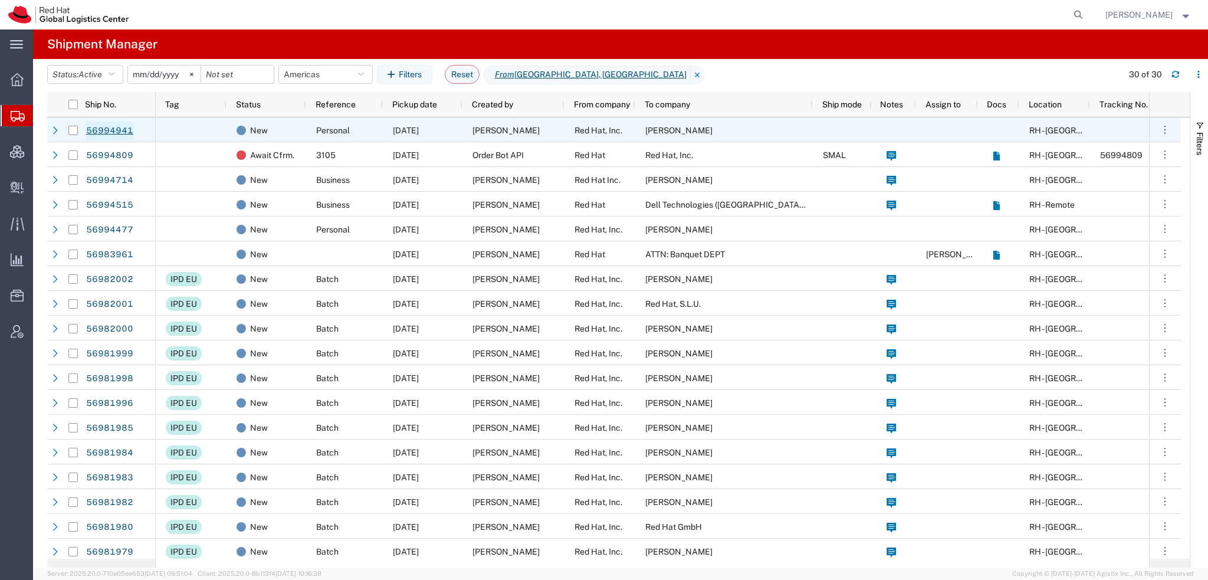
click at [104, 128] on link "56994941" at bounding box center [110, 130] width 48 height 19
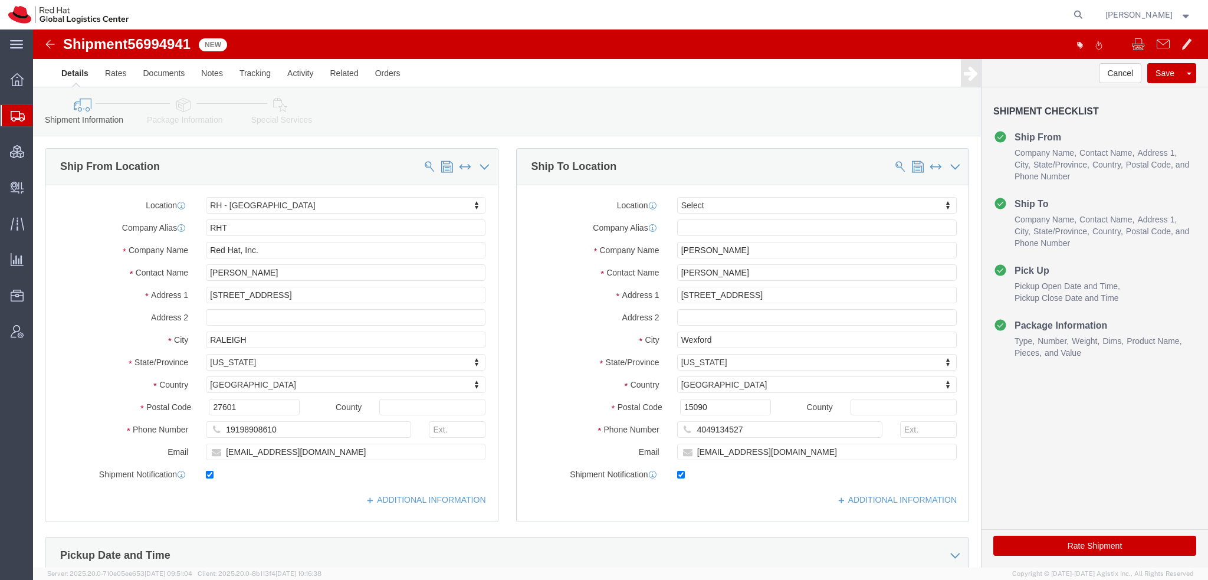
select select "38014"
select select
drag, startPoint x: 180, startPoint y: 112, endPoint x: 147, endPoint y: 83, distance: 44.3
click link "Package Information"
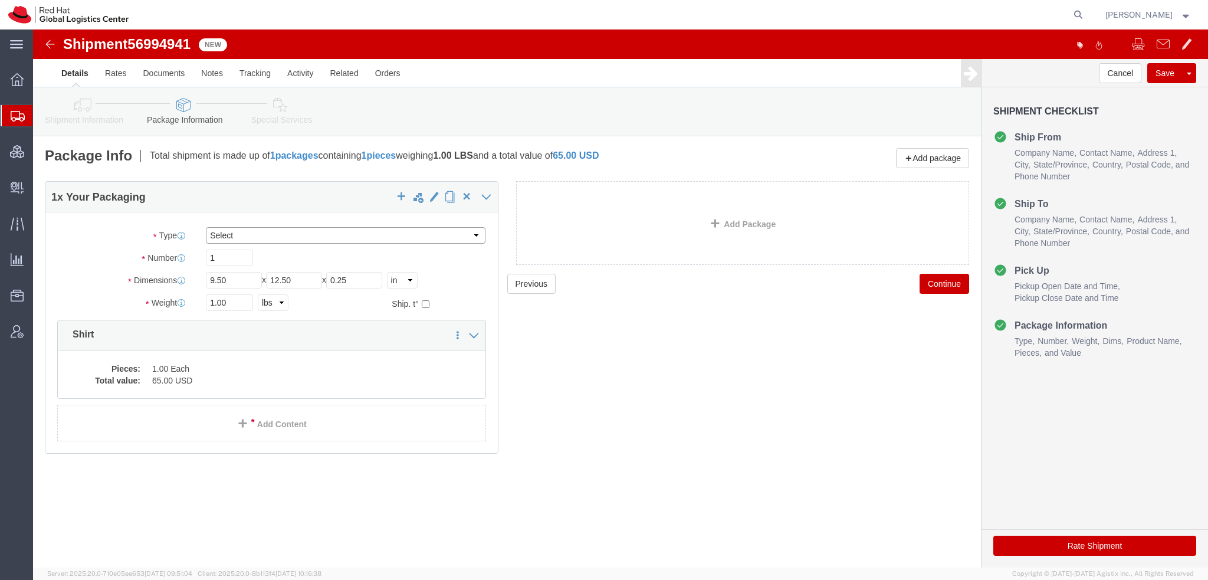
click select "Select Case(s) Crate(s) Envelope Large Box Medium Box PAK Skid(s) Small Box Sma…"
select select "PAK"
click select "Select Case(s) Crate(s) Envelope Large Box Medium Box PAK Skid(s) Small Box Sma…"
drag, startPoint x: 212, startPoint y: 276, endPoint x: -2, endPoint y: 214, distance: 223.4
click html "Shipment 56994941 New Details Rates Documents Notes Tracking Activity Related O…"
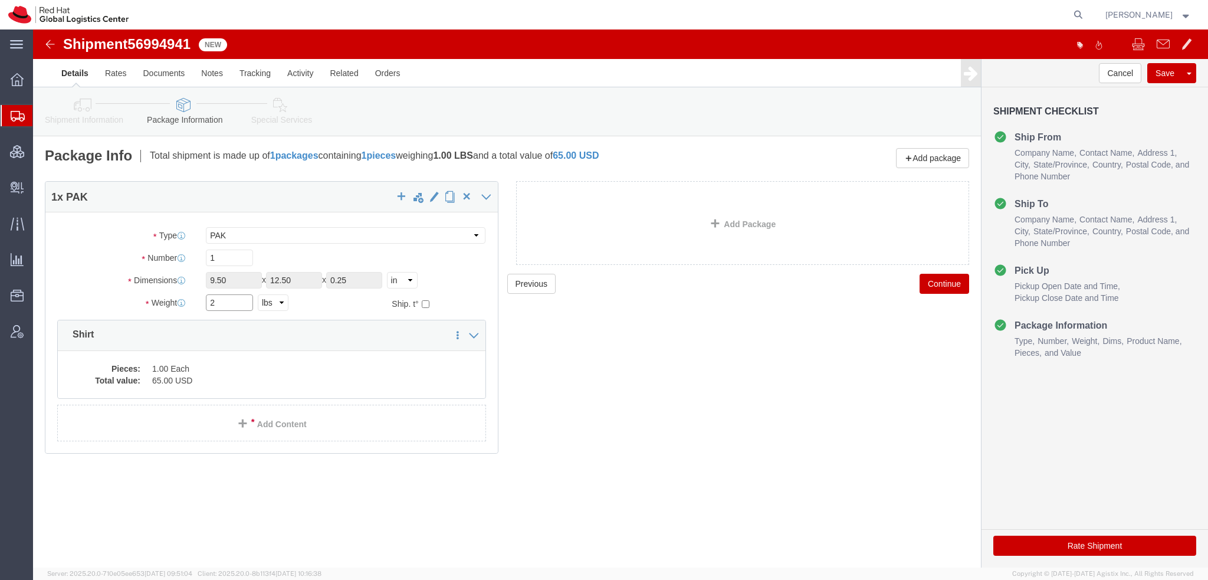
type input "2"
click button "Rate Shipment"
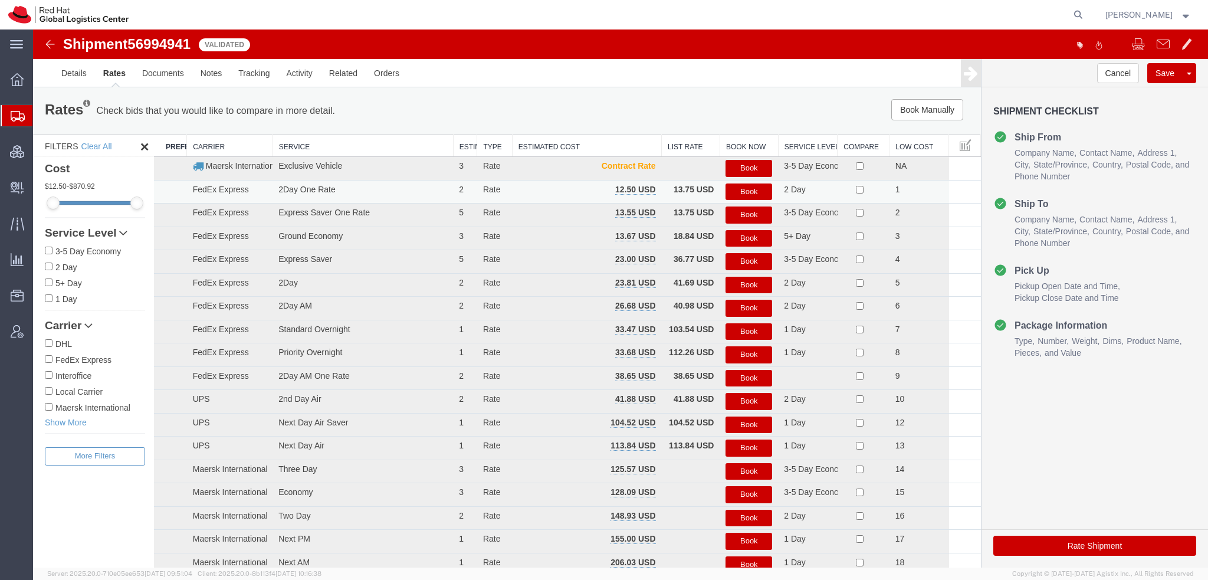
click at [735, 190] on button "Book" at bounding box center [748, 191] width 47 height 17
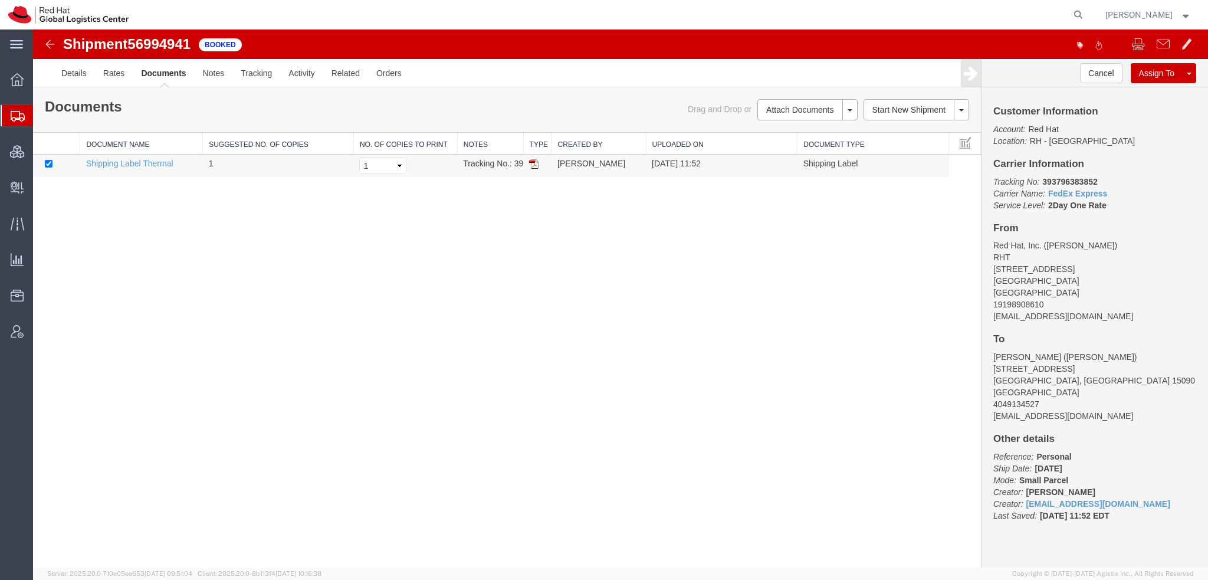
click at [533, 162] on img at bounding box center [533, 163] width 9 height 9
click at [109, 80] on link "Rates" at bounding box center [114, 73] width 38 height 28
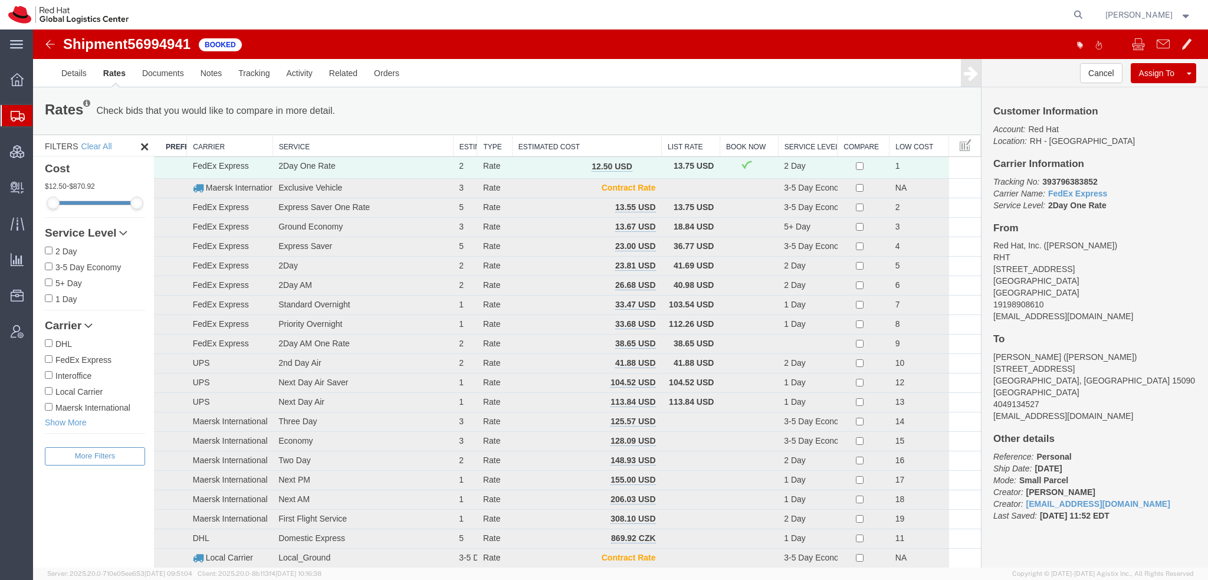
drag, startPoint x: 56, startPoint y: 132, endPoint x: 144, endPoint y: 0, distance: 158.2
click at [0, 0] on span "Shipment Manager" at bounding box center [0, 0] width 0 height 0
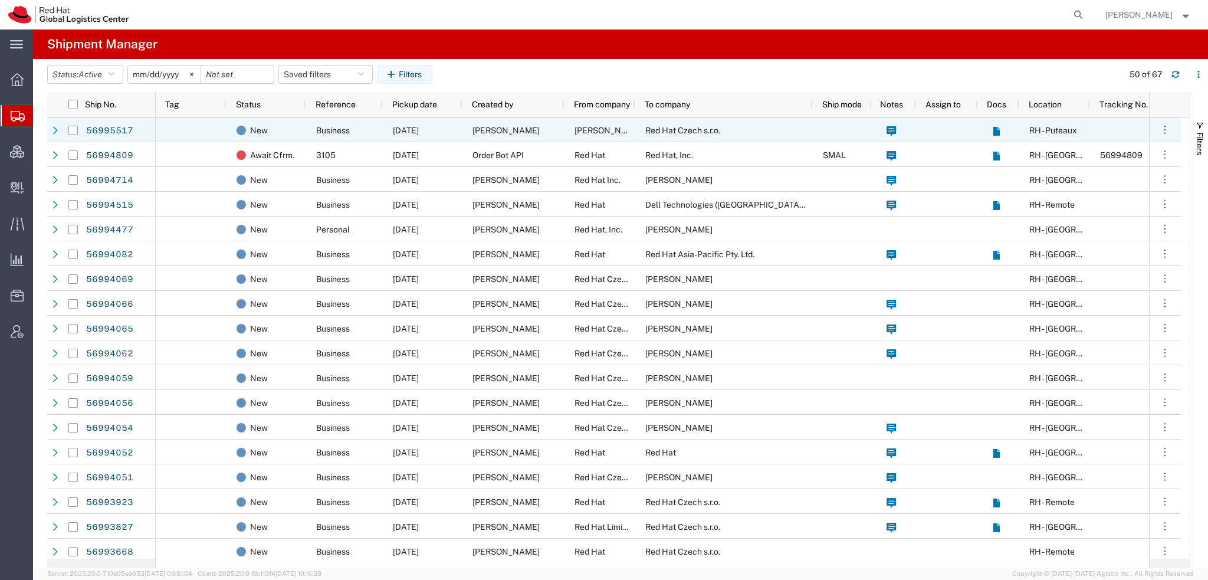
click at [618, 134] on span "[PERSON_NAME]" at bounding box center [607, 130] width 67 height 9
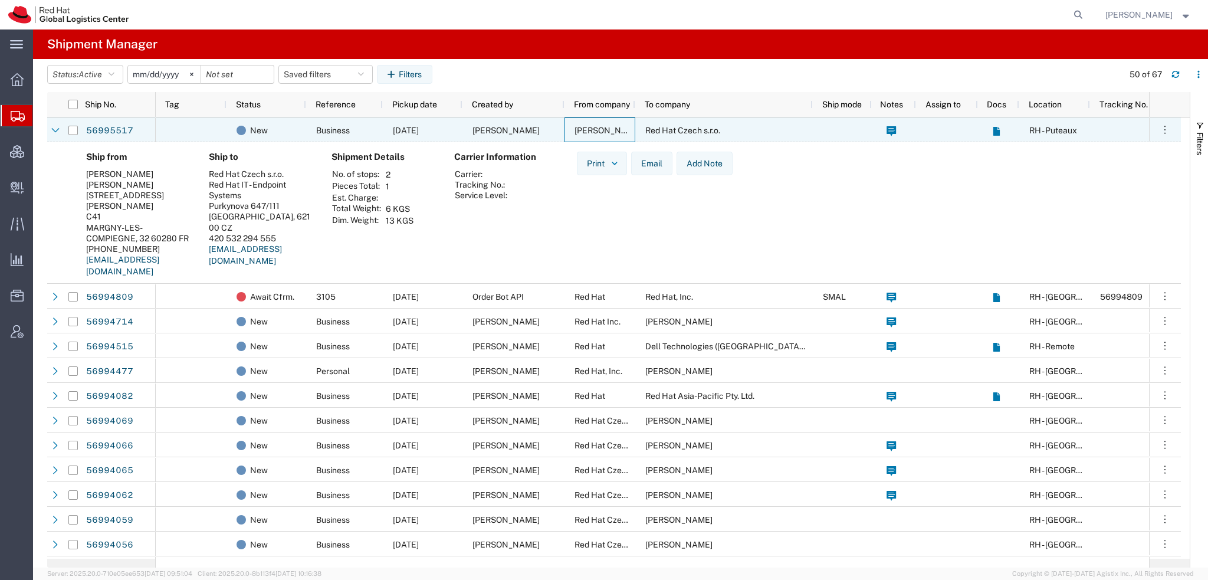
click at [617, 133] on span "[PERSON_NAME]" at bounding box center [607, 130] width 67 height 9
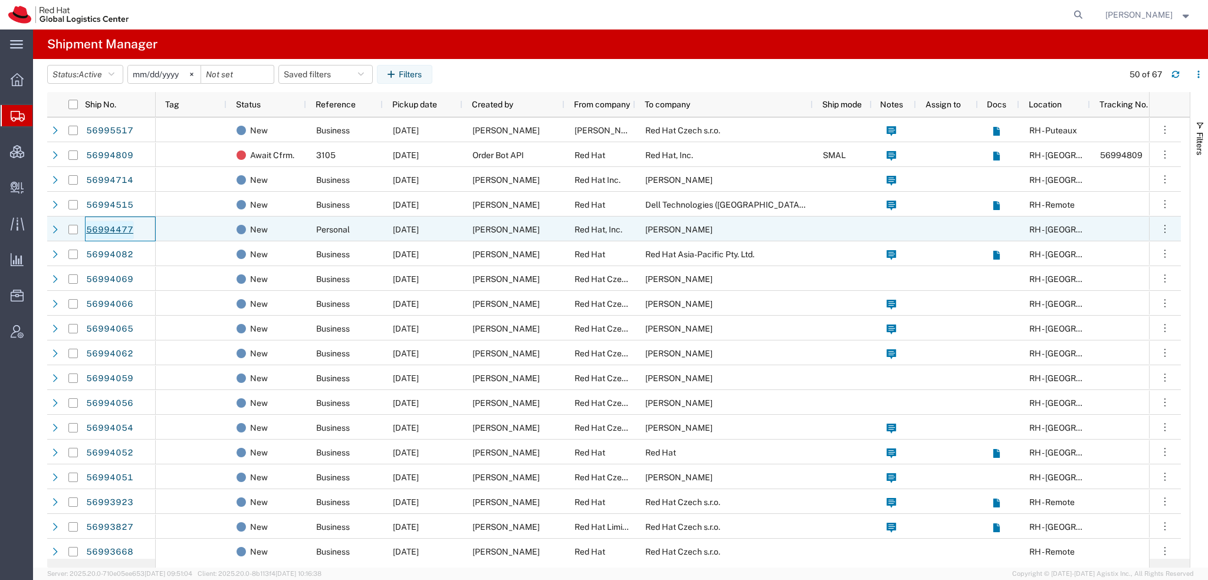
click at [93, 229] on link "56994477" at bounding box center [110, 230] width 48 height 19
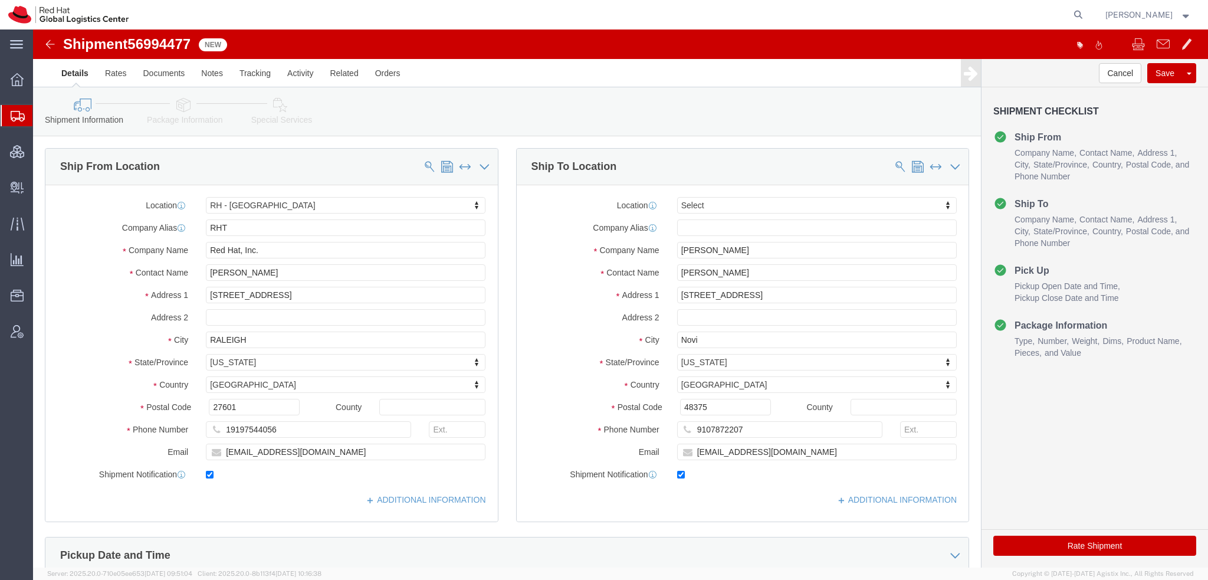
select select "38014"
select select
click icon
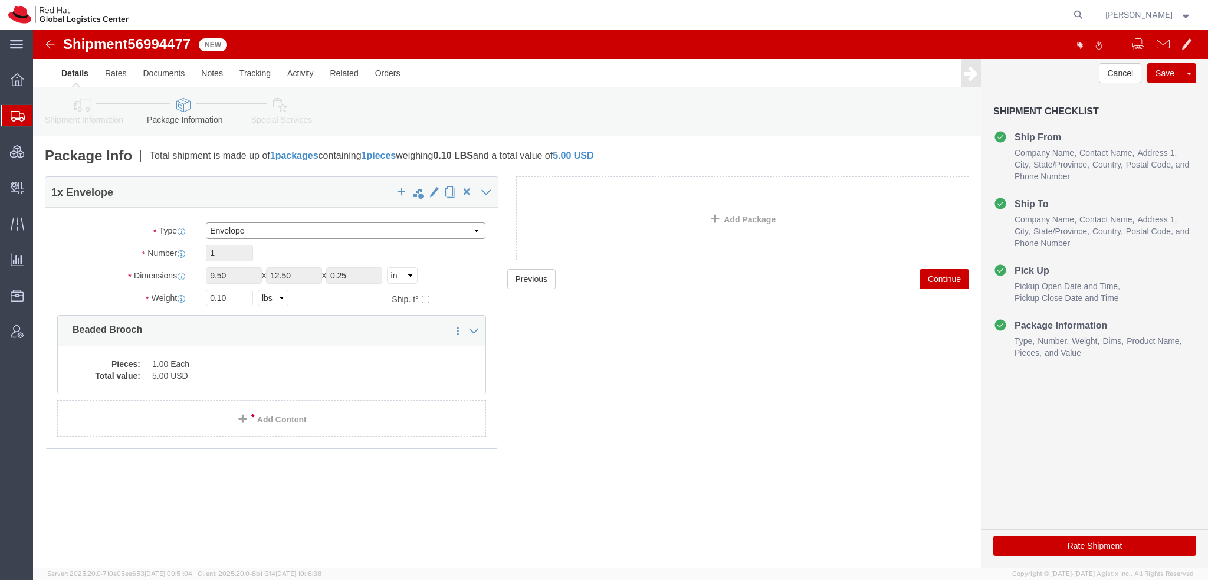
click select "Select Case(s) Crate(s) Envelope Large Box Medium Box PAK Skid(s) Small Box Sma…"
select select "PAK"
click select "Select Case(s) Crate(s) Envelope Large Box Medium Box PAK Skid(s) Small Box Sma…"
click button "Rate Shipment"
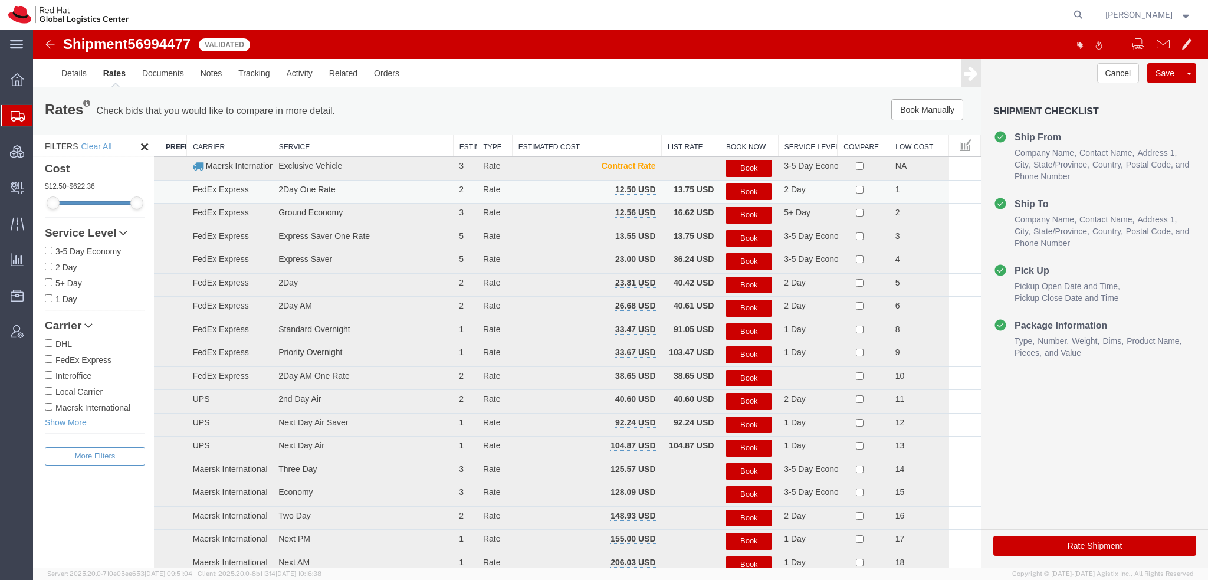
click at [752, 191] on button "Book" at bounding box center [748, 191] width 47 height 17
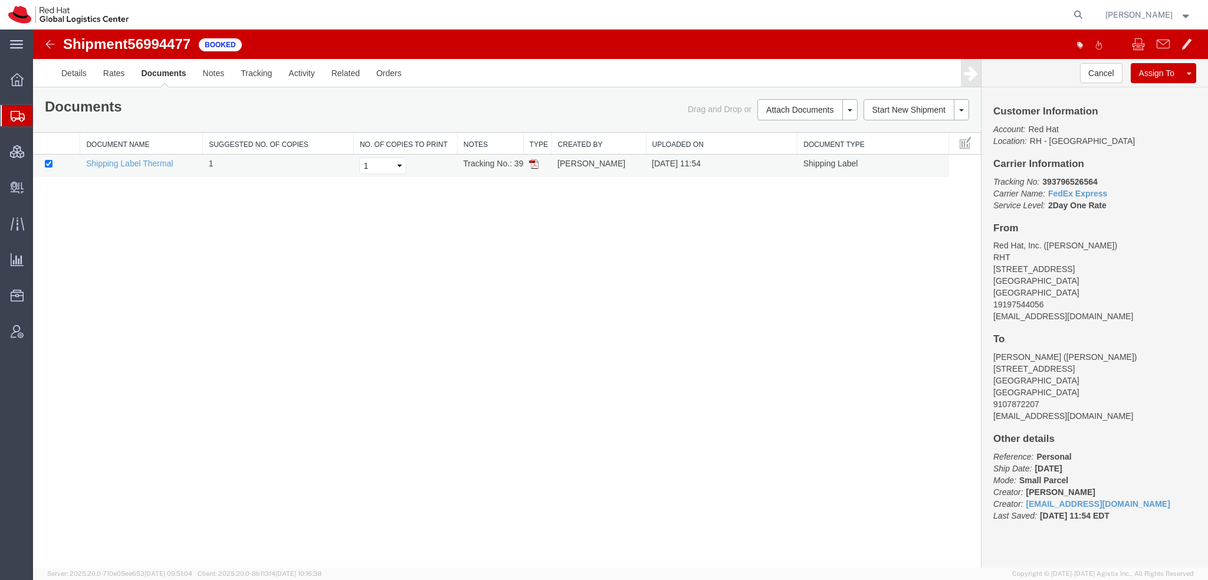
click at [534, 163] on img at bounding box center [533, 163] width 9 height 9
click at [130, 75] on link "Rates" at bounding box center [114, 73] width 38 height 28
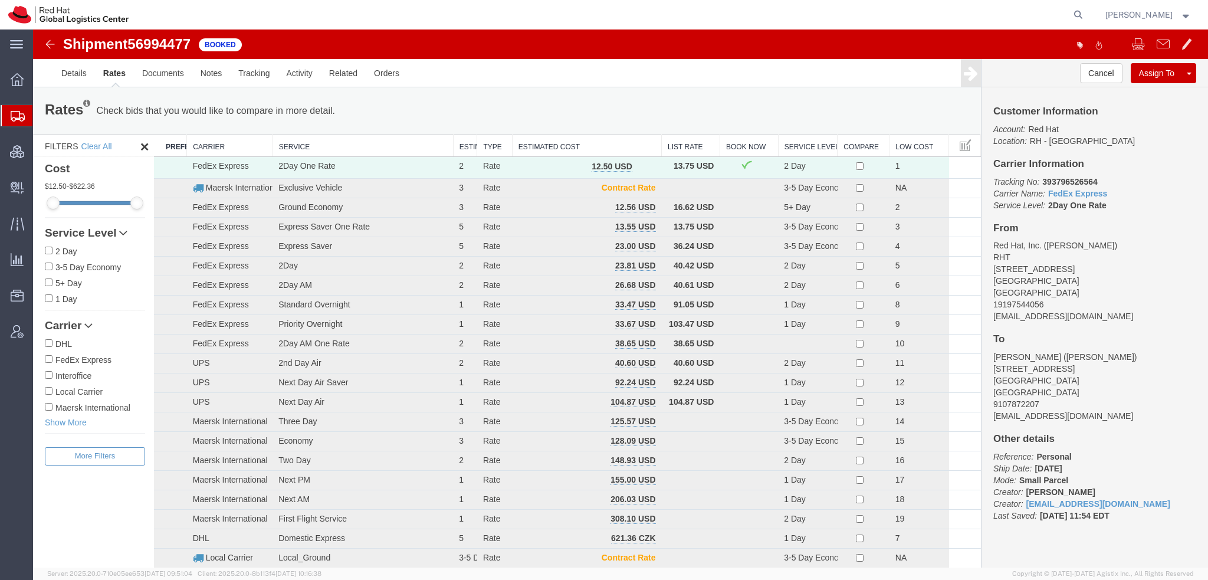
click at [0, 0] on span "Shipment Manager" at bounding box center [0, 0] width 0 height 0
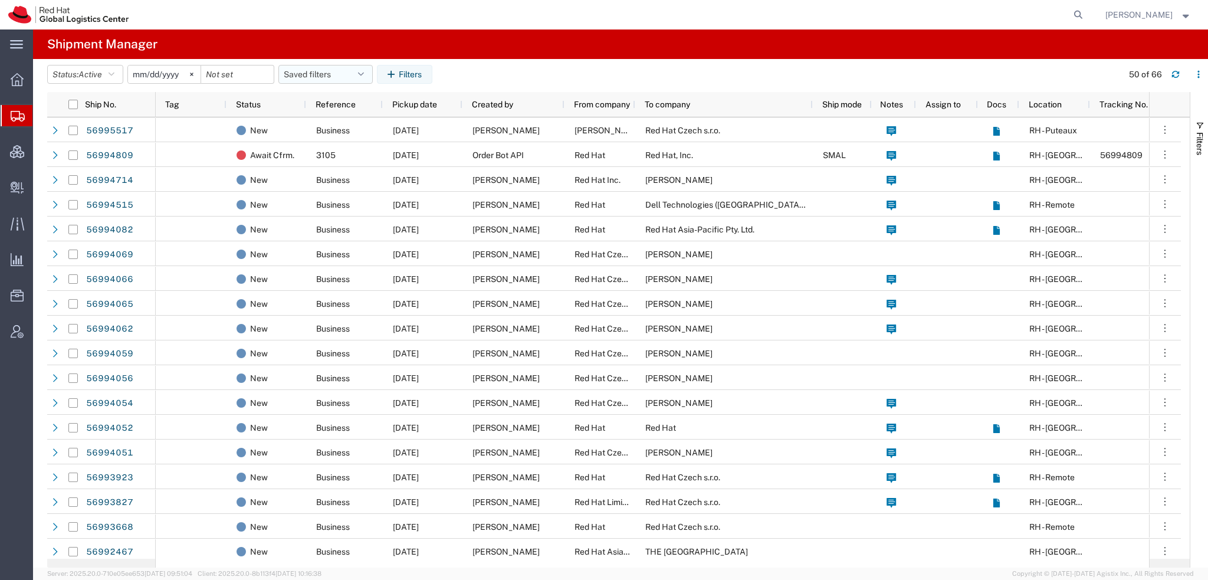
click at [361, 70] on button "Saved filters" at bounding box center [325, 74] width 94 height 19
click at [331, 124] on span "Americas" at bounding box center [357, 126] width 155 height 22
type input "[DATE]"
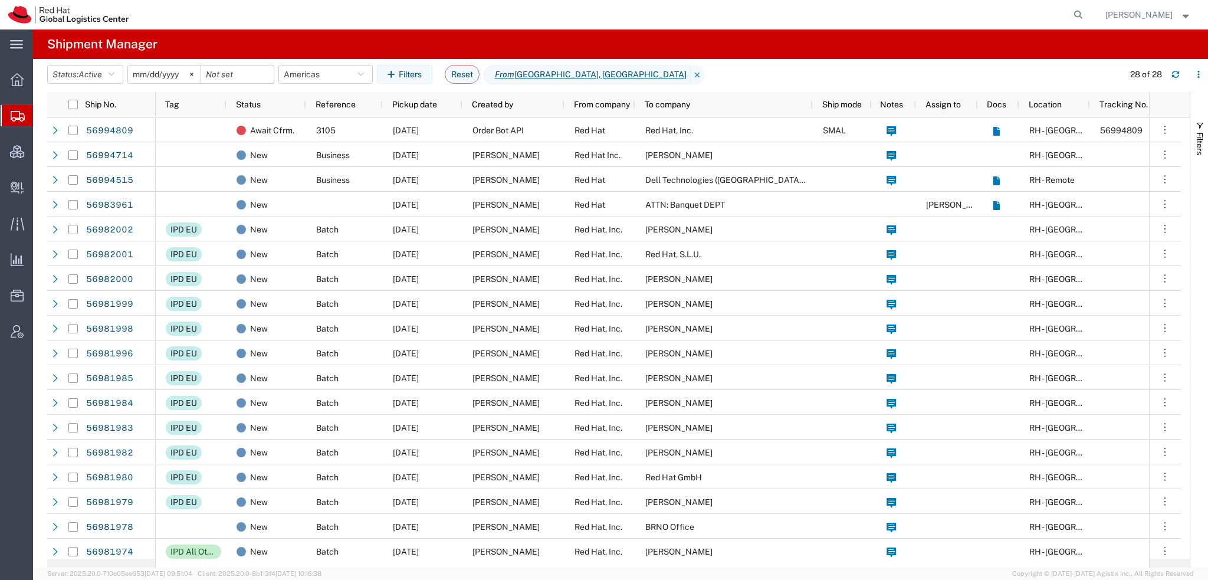
click at [1153, 10] on span "[PERSON_NAME]" at bounding box center [1138, 14] width 67 height 13
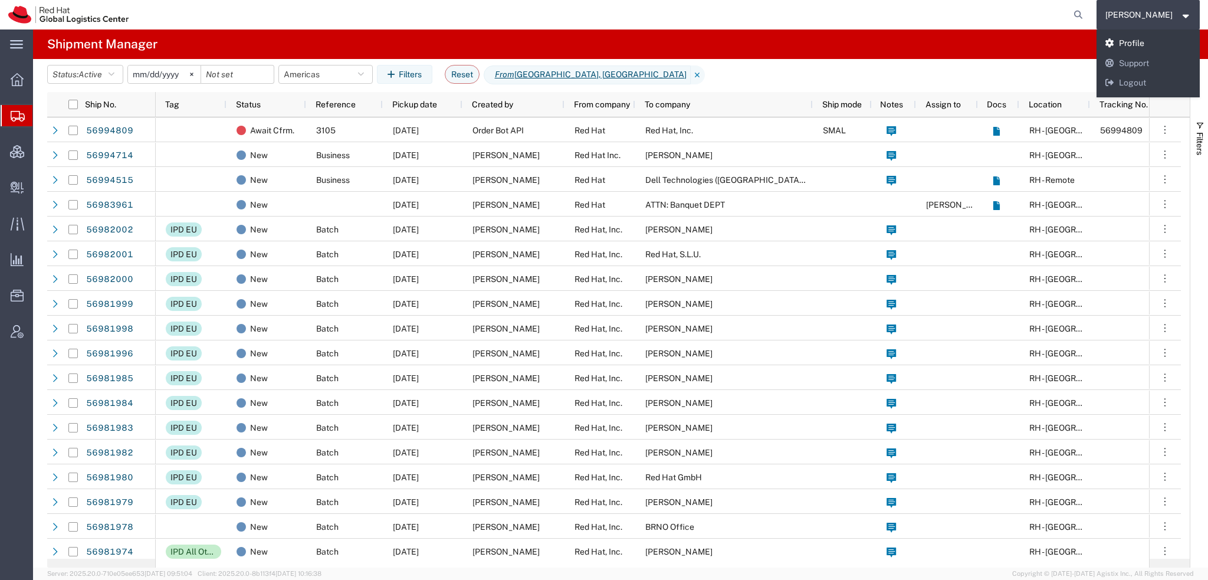
click at [1141, 44] on link "Profile" at bounding box center [1148, 44] width 104 height 20
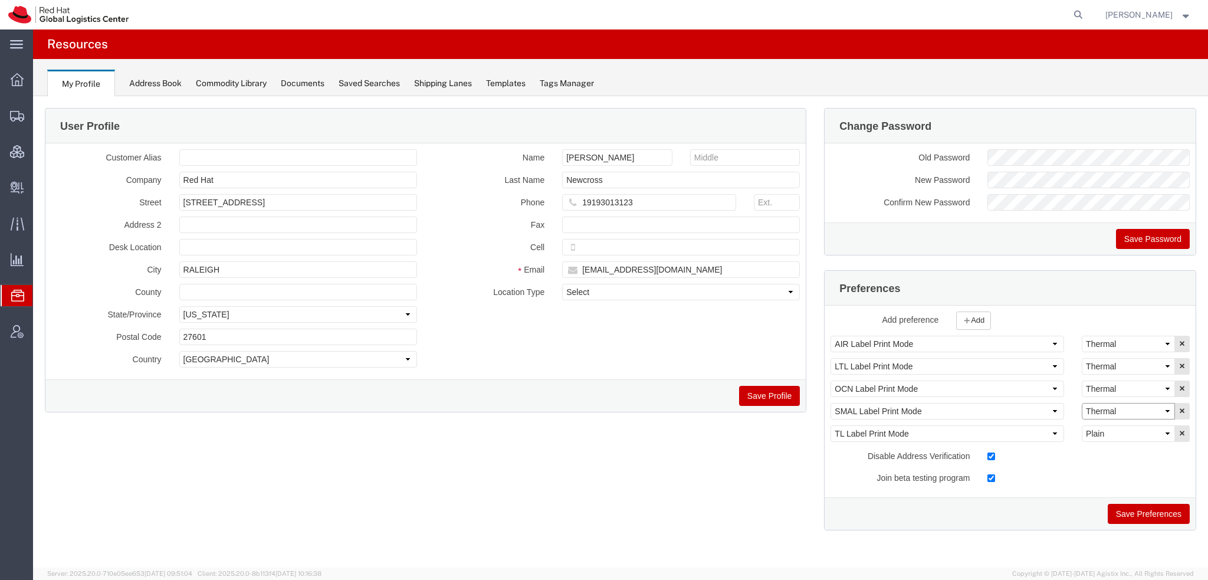
click at [1120, 410] on select "Select Plain Thermal" at bounding box center [1128, 411] width 93 height 17
select select "Plain"
click at [1082, 403] on select "Select Plain Thermal" at bounding box center [1128, 411] width 93 height 17
click at [1158, 514] on button "Save Preferences" at bounding box center [1148, 514] width 82 height 20
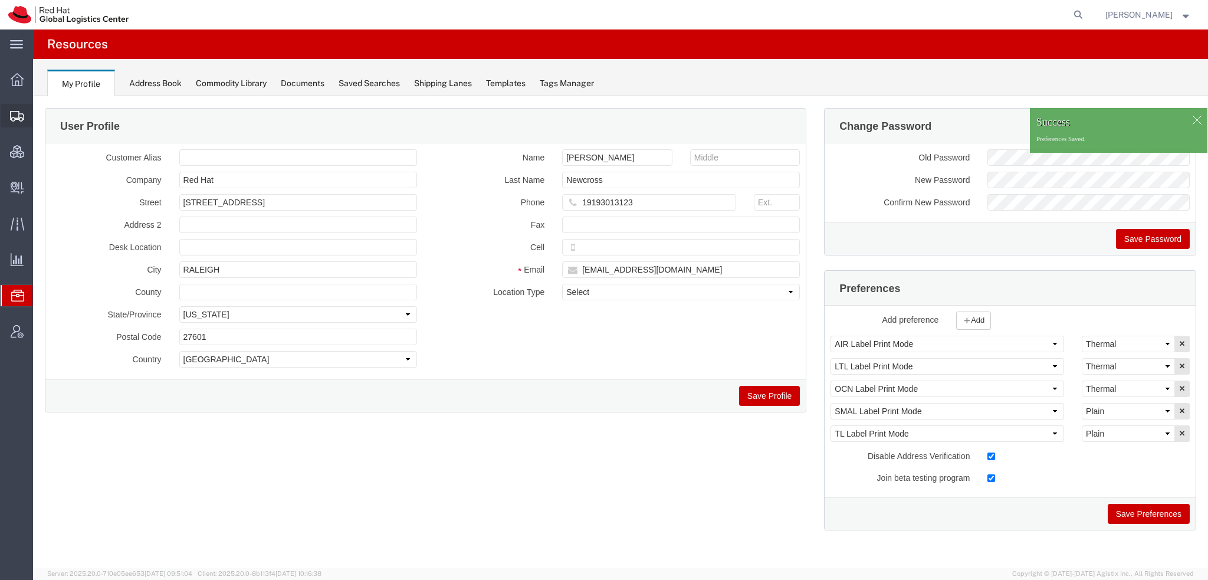
click at [0, 0] on span "Shipment Manager" at bounding box center [0, 0] width 0 height 0
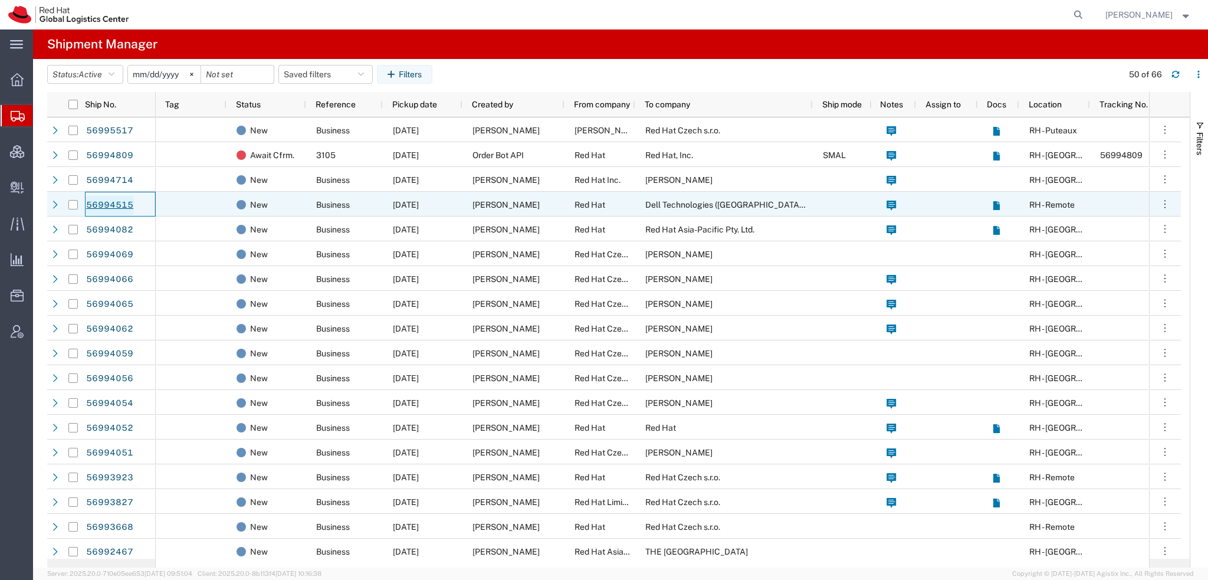
click at [101, 204] on link "56994515" at bounding box center [110, 205] width 48 height 19
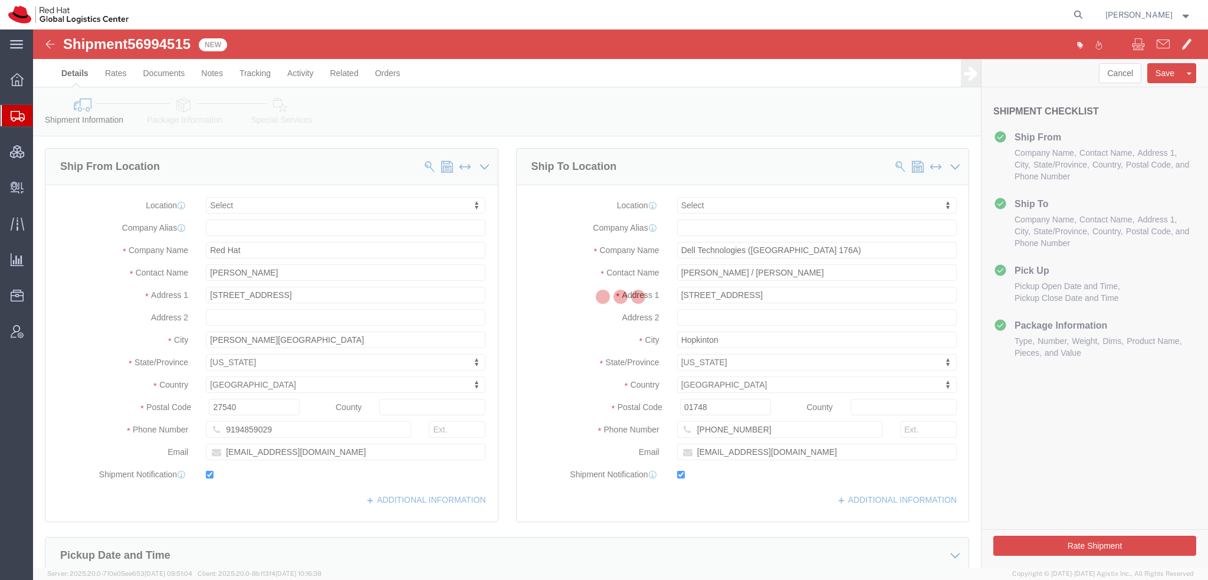
select select
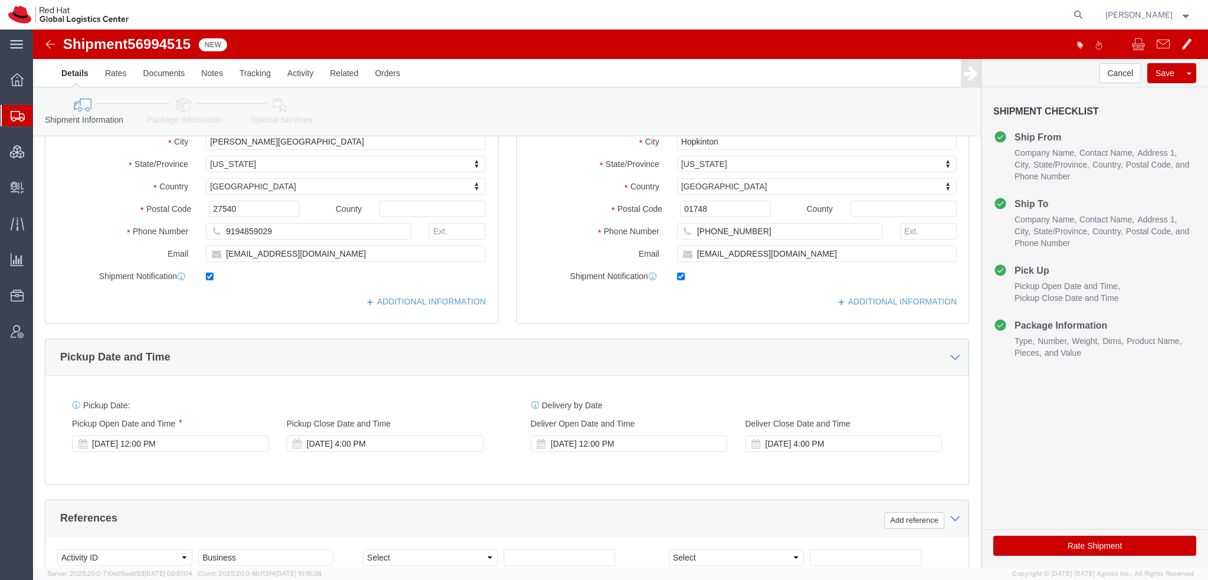
scroll to position [295, 0]
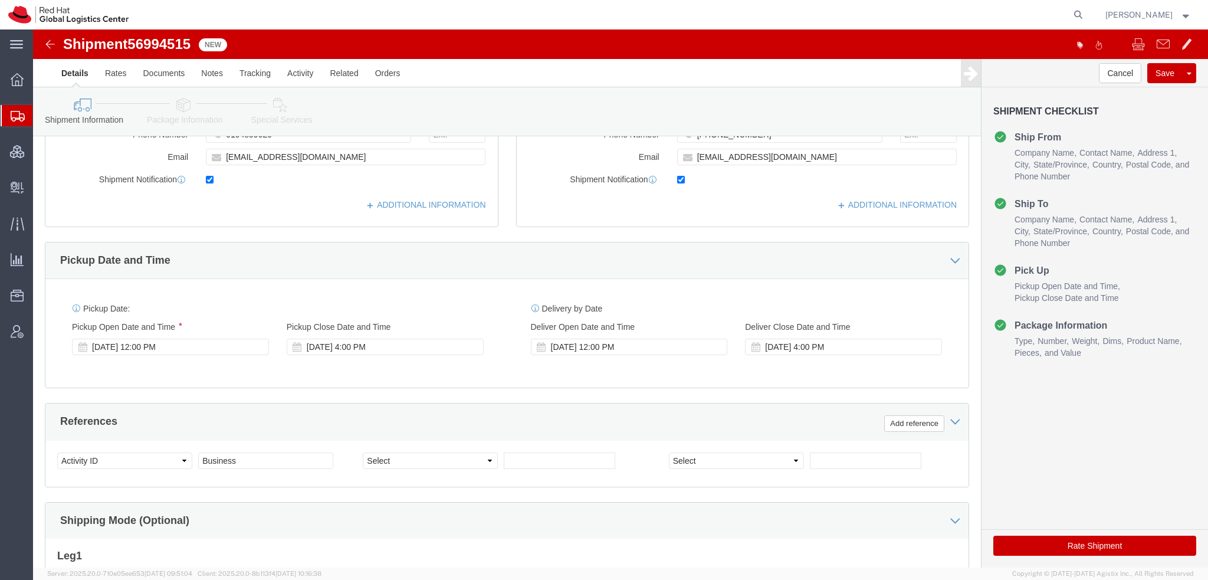
click icon
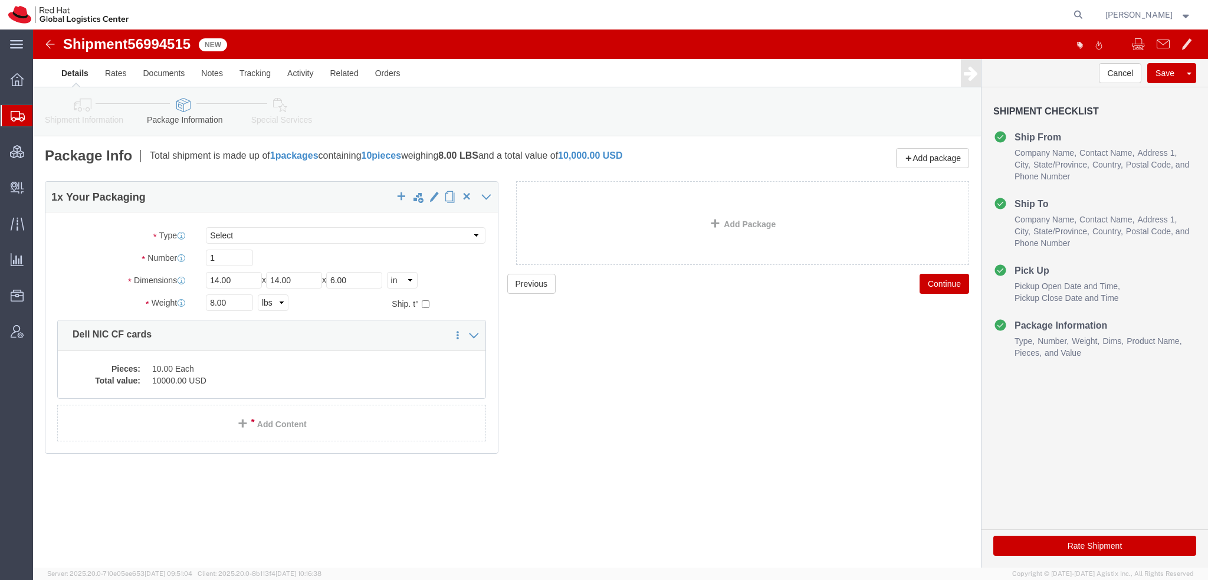
click icon
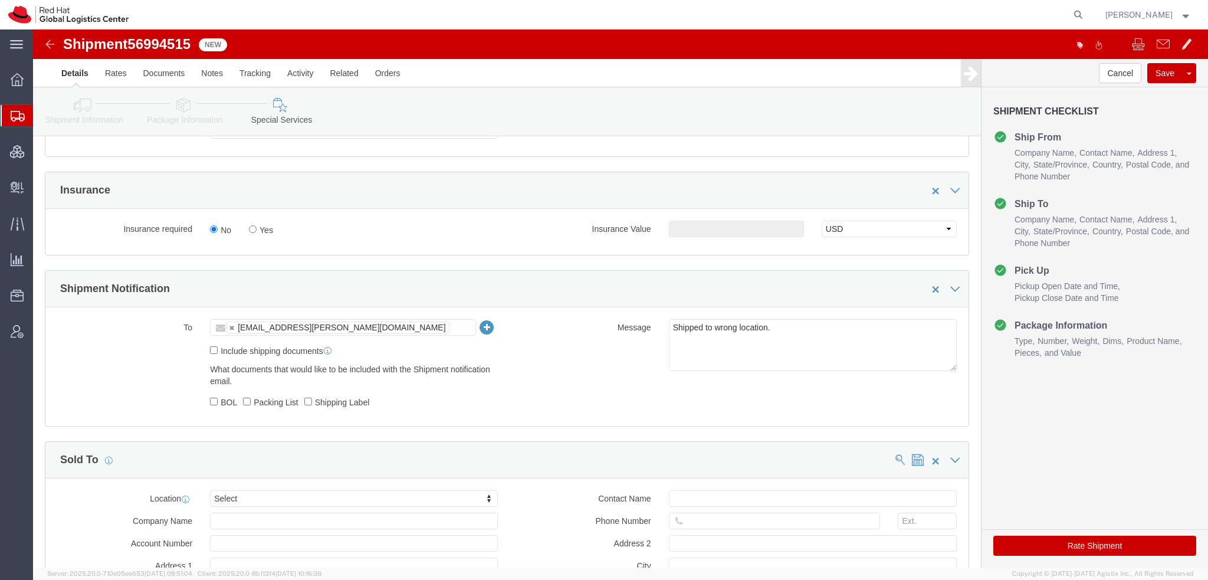
scroll to position [590, 0]
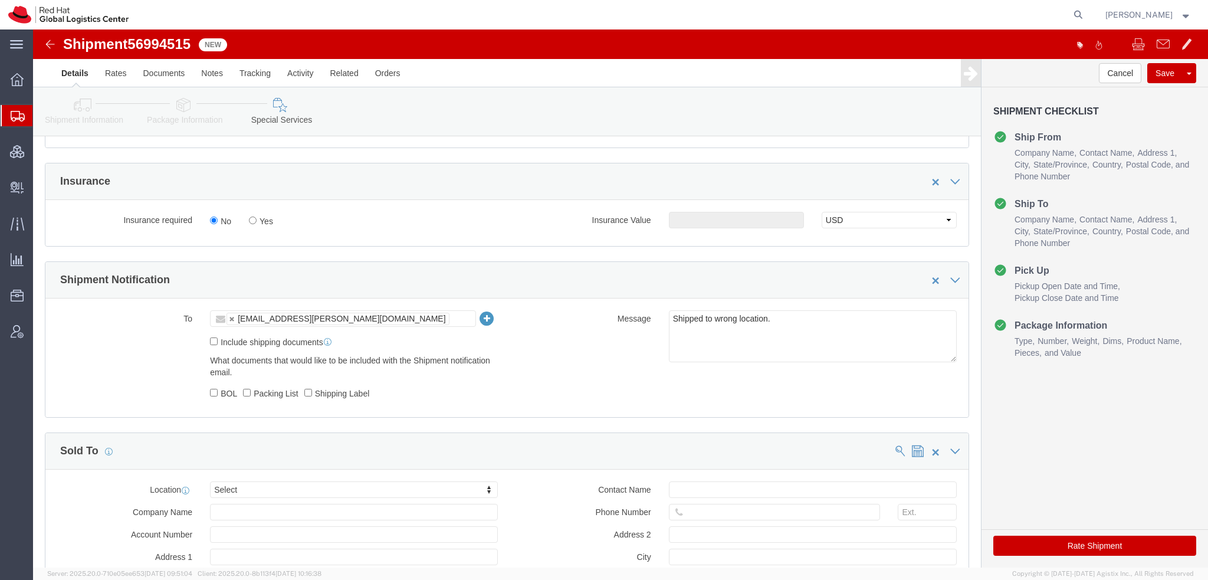
click button "Rate Shipment"
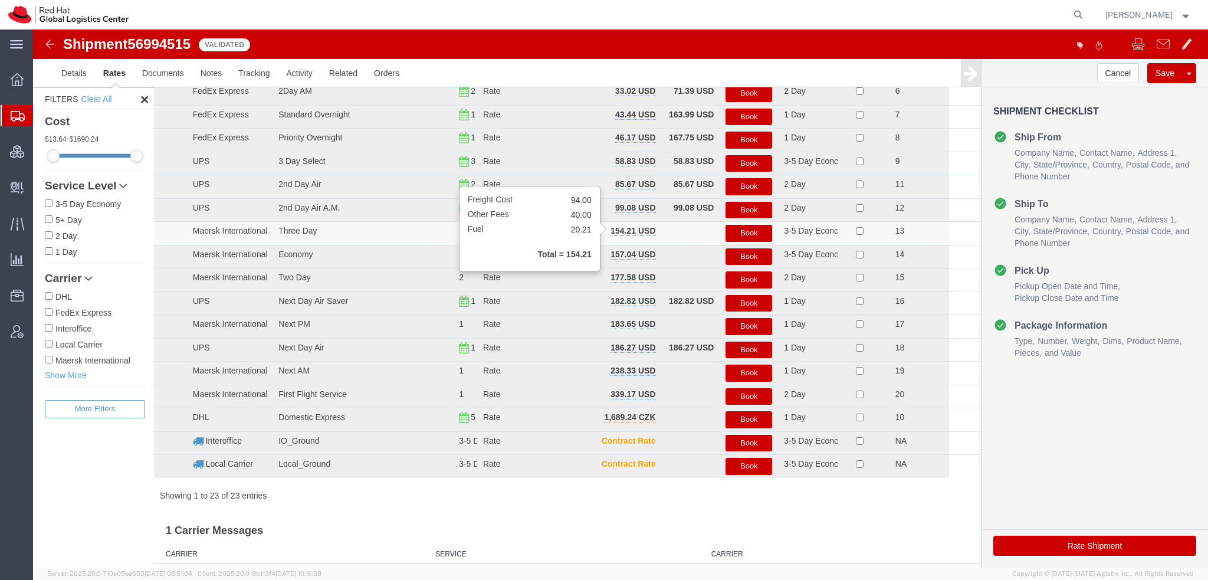
scroll to position [0, 0]
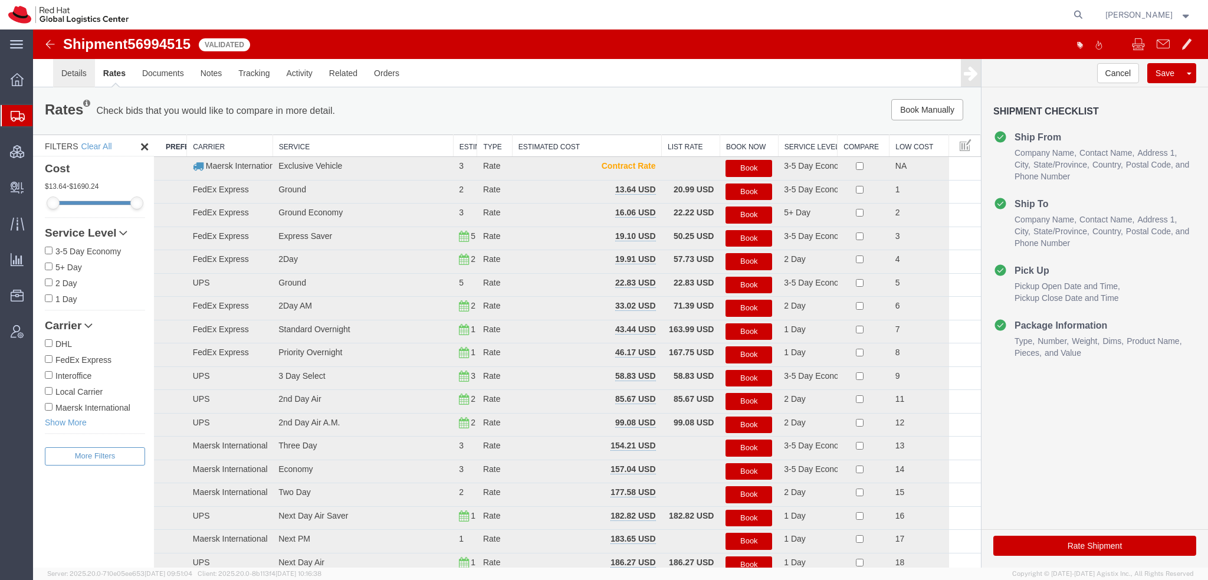
click at [88, 86] on link "Details" at bounding box center [74, 73] width 42 height 28
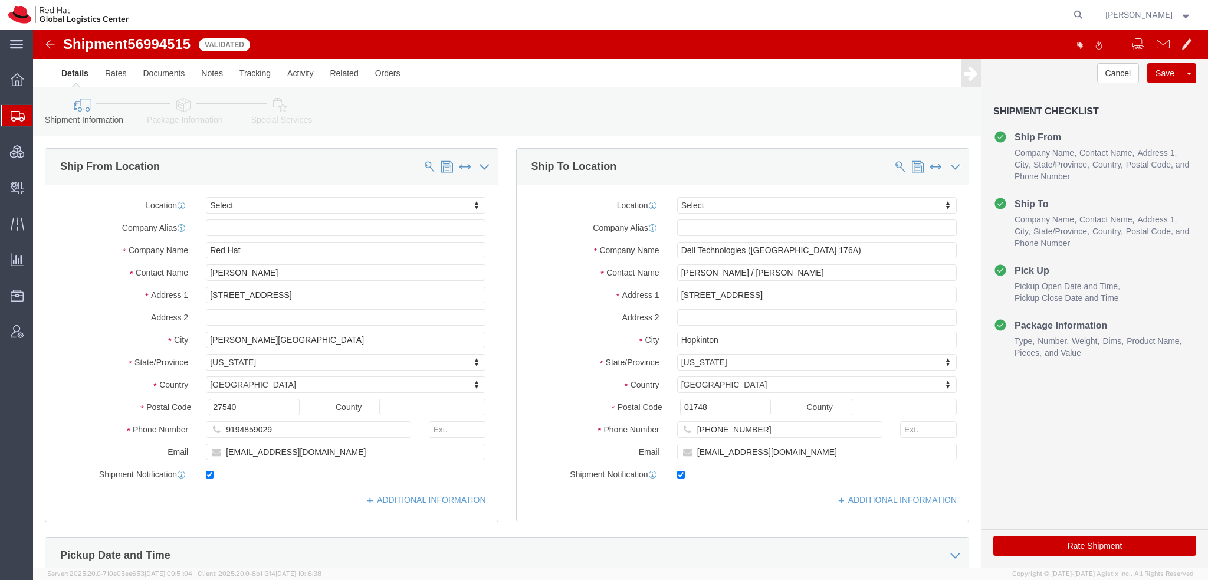
click link "Special Services"
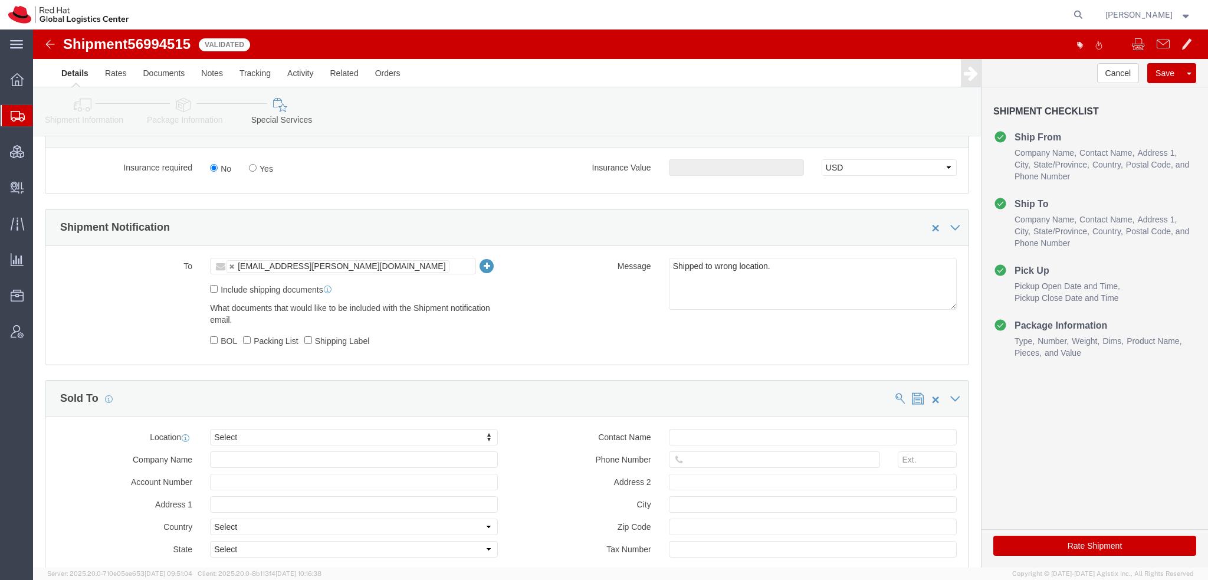
scroll to position [649, 0]
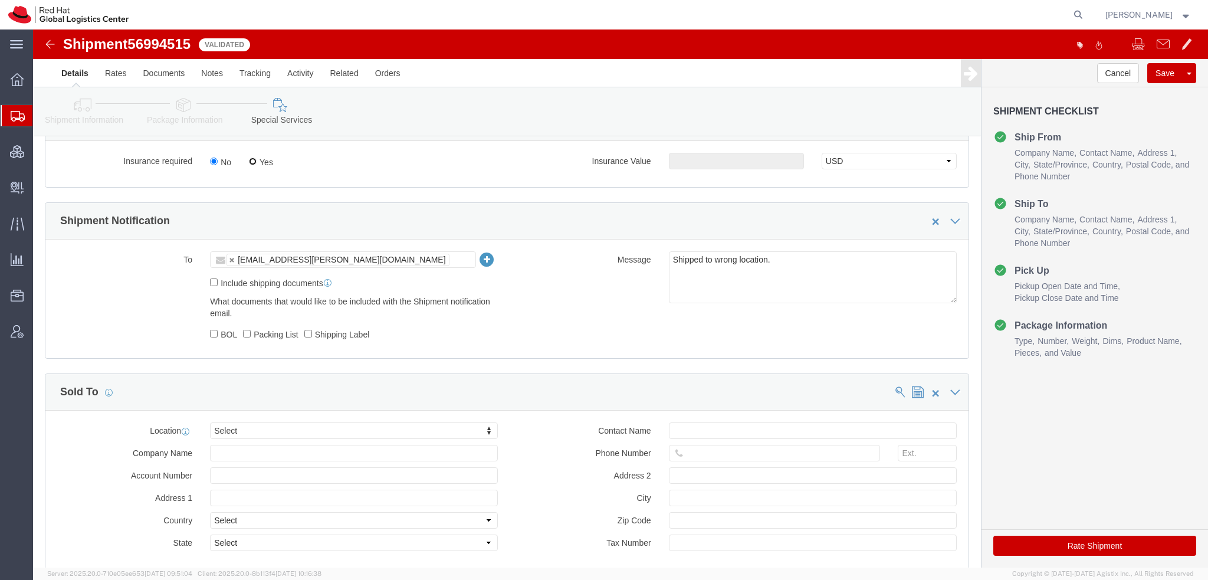
click input "Yes"
radio input "true"
click input "text"
type input "500.00"
click button "Rate Shipment"
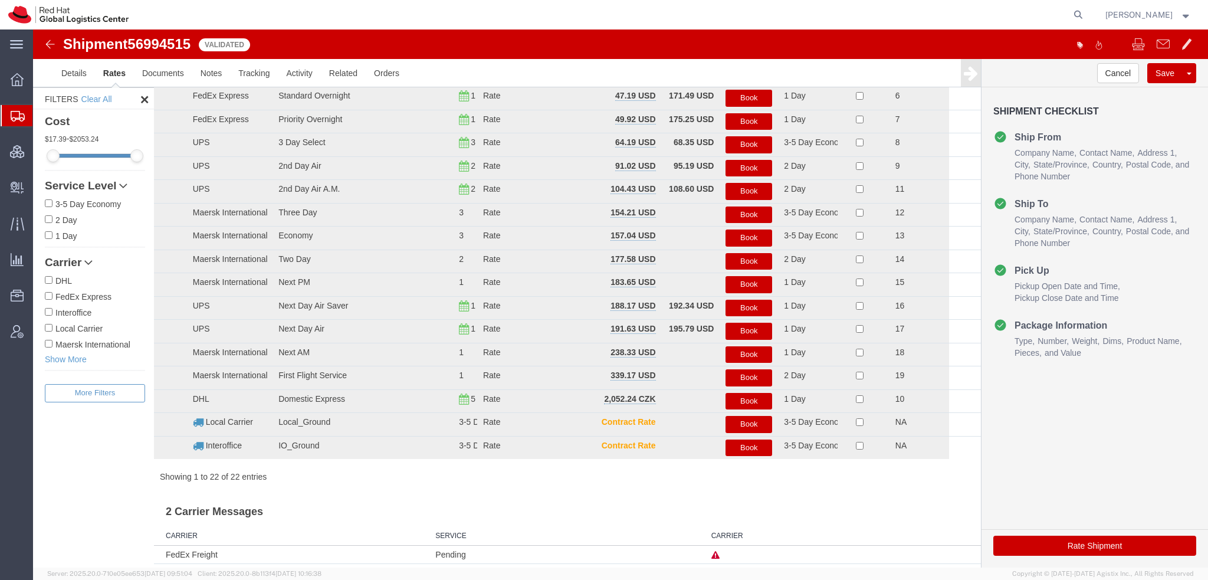
scroll to position [0, 0]
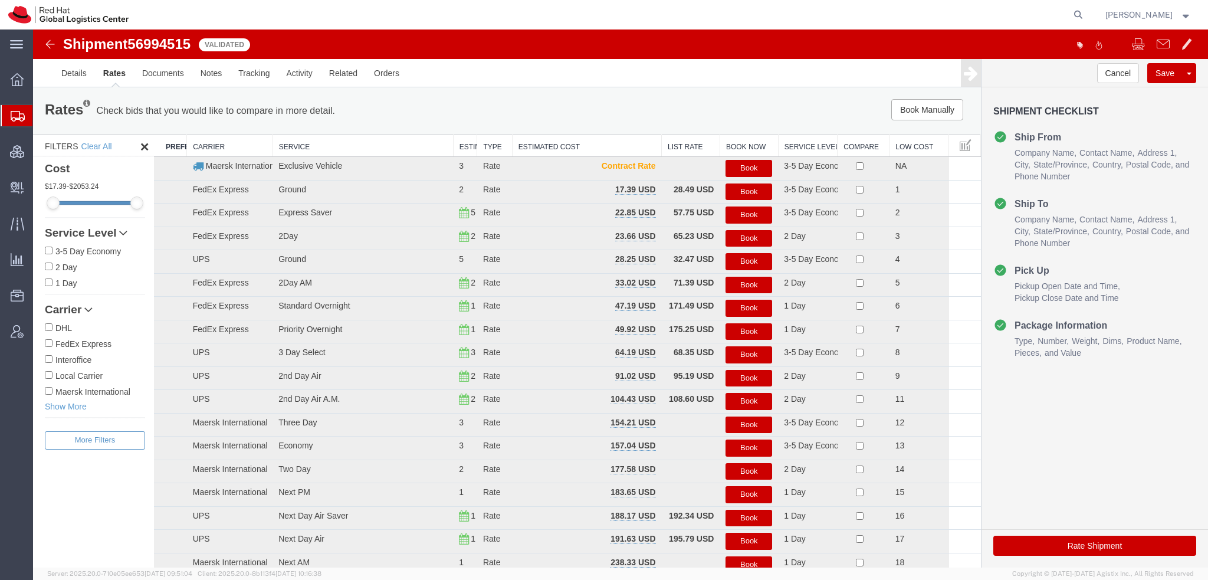
click at [735, 236] on button "Book" at bounding box center [748, 238] width 47 height 17
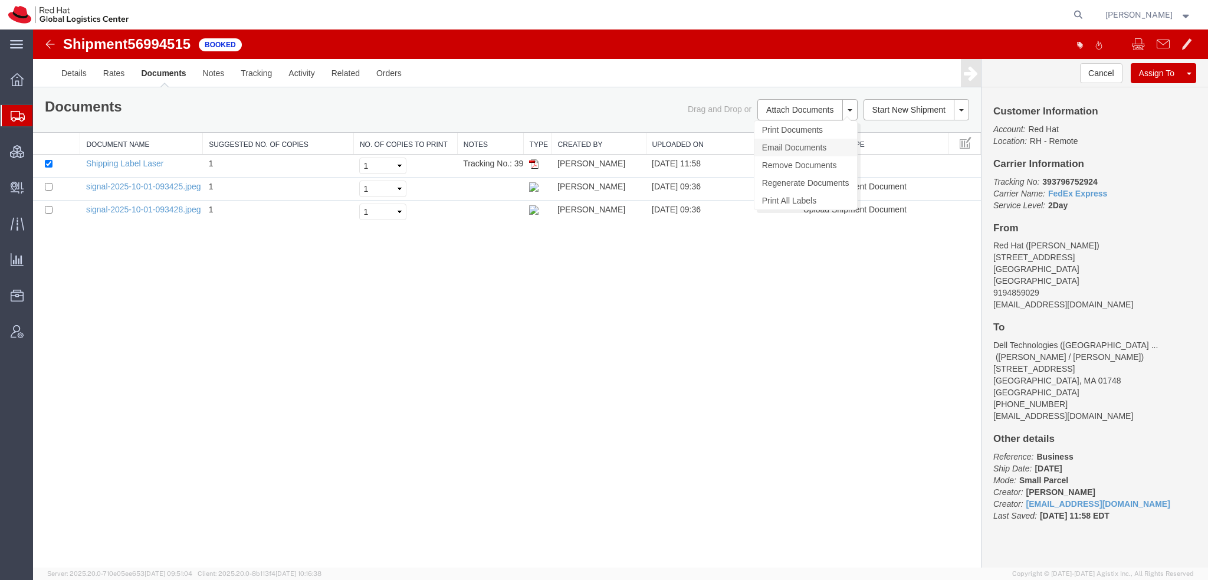
click at [772, 146] on link "Email Documents" at bounding box center [805, 148] width 103 height 18
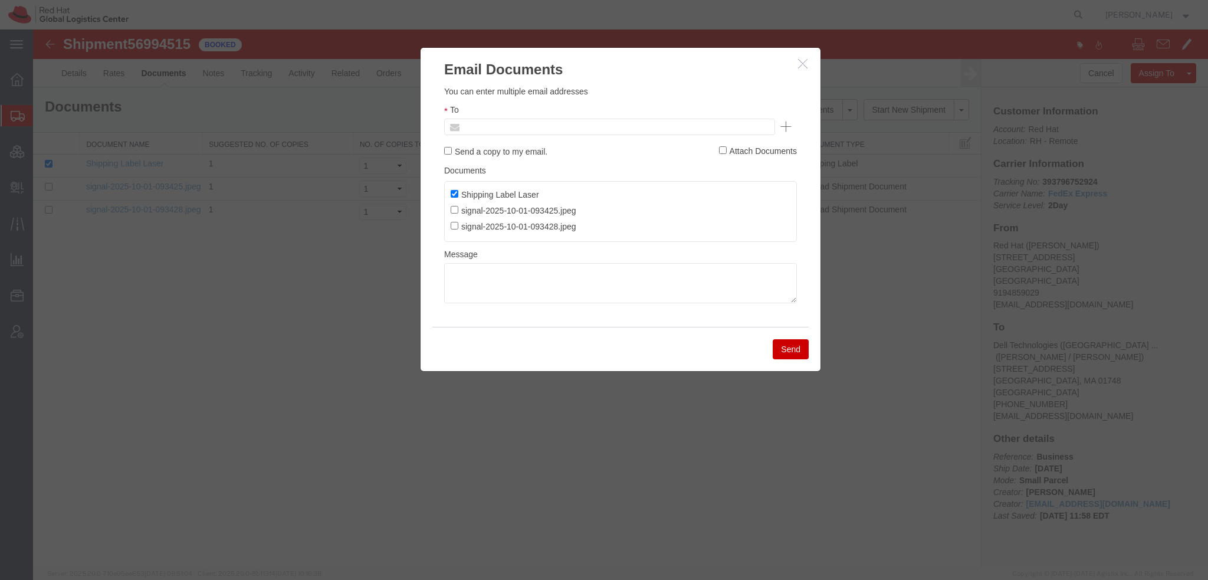
click at [514, 127] on input "text" at bounding box center [530, 126] width 138 height 15
type input "[EMAIL_ADDRESS][DOMAIN_NAME]"
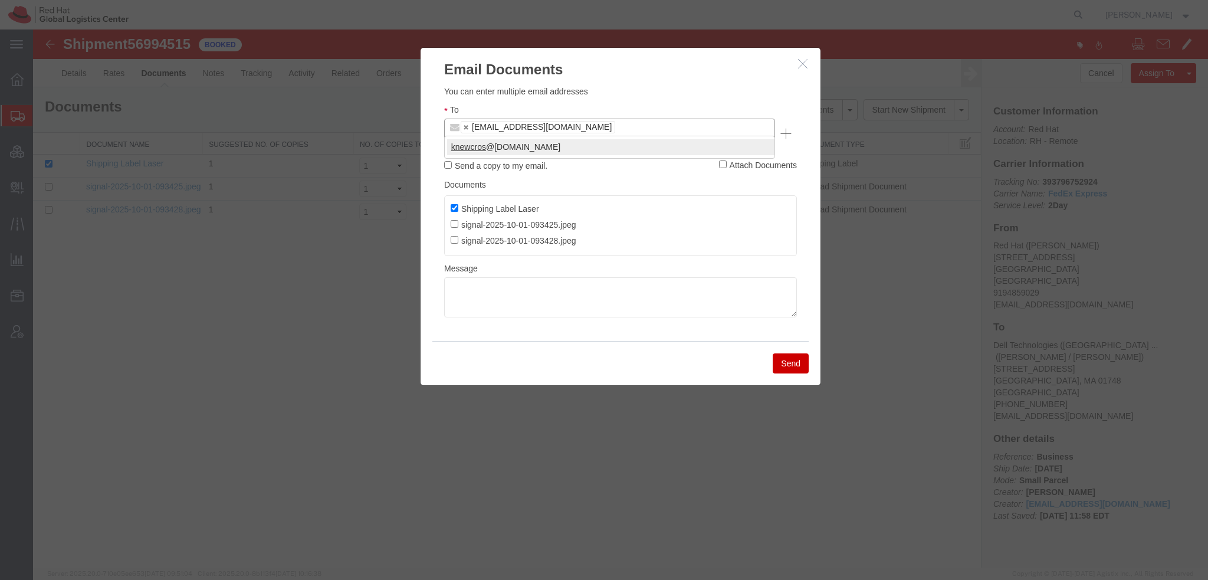
type input "knewcros"
click at [538, 283] on textarea at bounding box center [620, 297] width 353 height 40
type textarea "C"
type textarea "Drop off labeled package at any FedEx location."
click at [797, 353] on button "Send" at bounding box center [791, 363] width 36 height 20
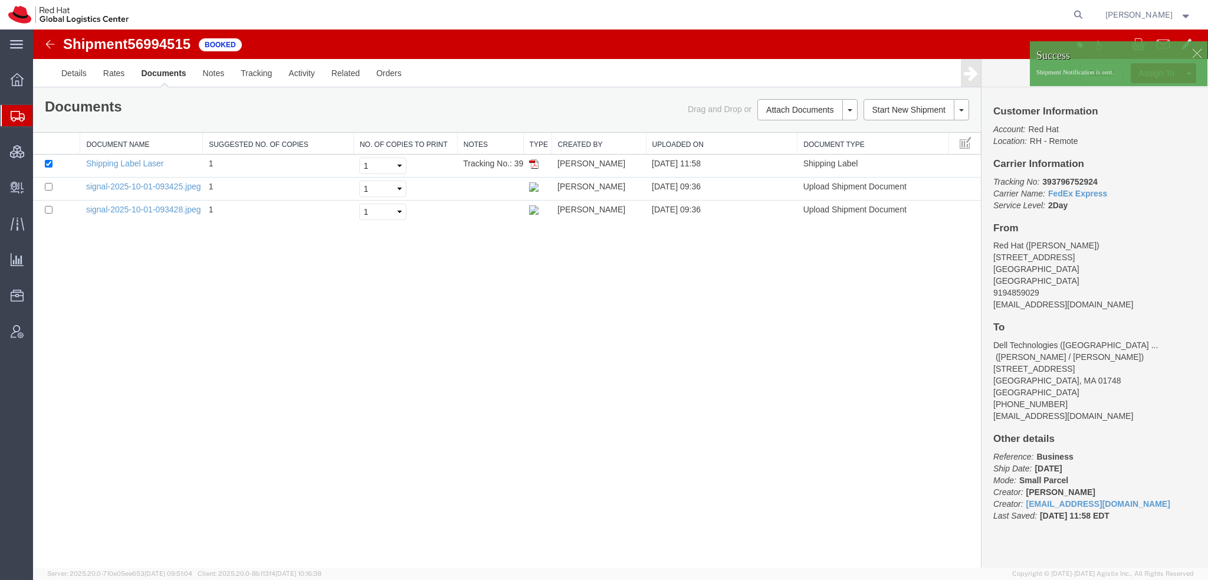
drag, startPoint x: 61, startPoint y: 133, endPoint x: 175, endPoint y: 2, distance: 173.1
click at [0, 0] on span "Shipment Manager" at bounding box center [0, 0] width 0 height 0
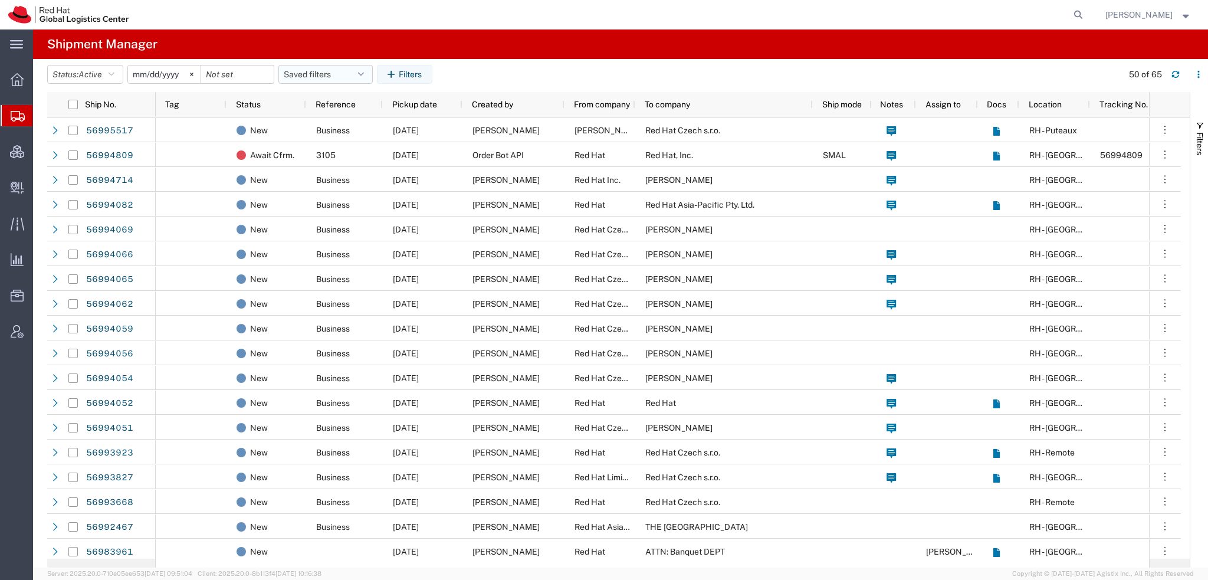
click at [371, 73] on button "Saved filters" at bounding box center [325, 74] width 94 height 19
click at [323, 129] on span "Americas" at bounding box center [357, 126] width 155 height 22
type input "[DATE]"
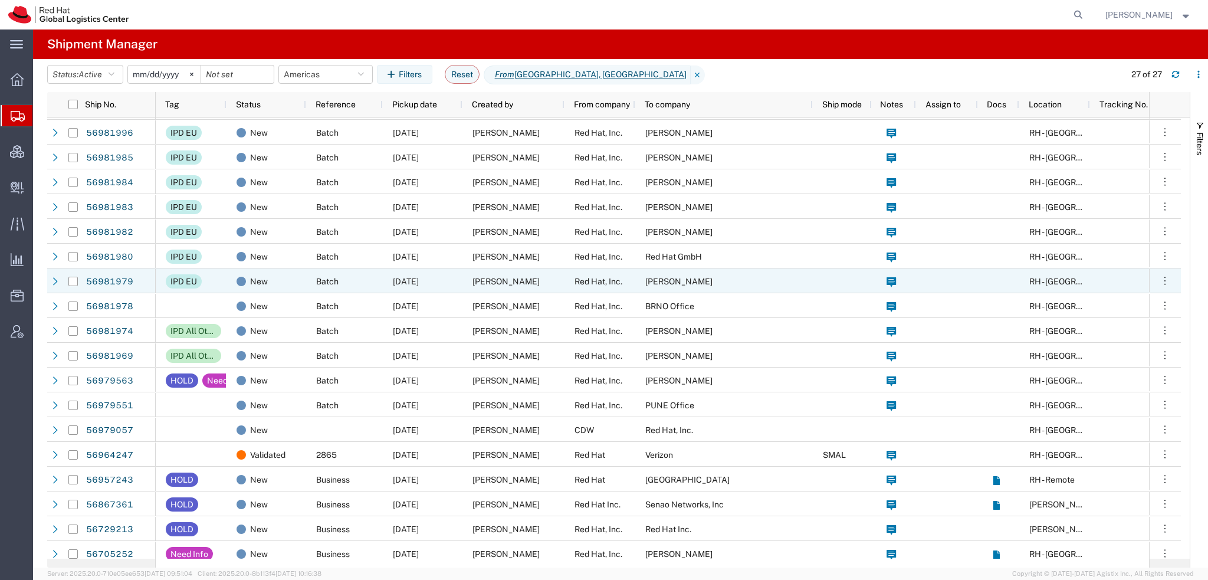
scroll to position [228, 0]
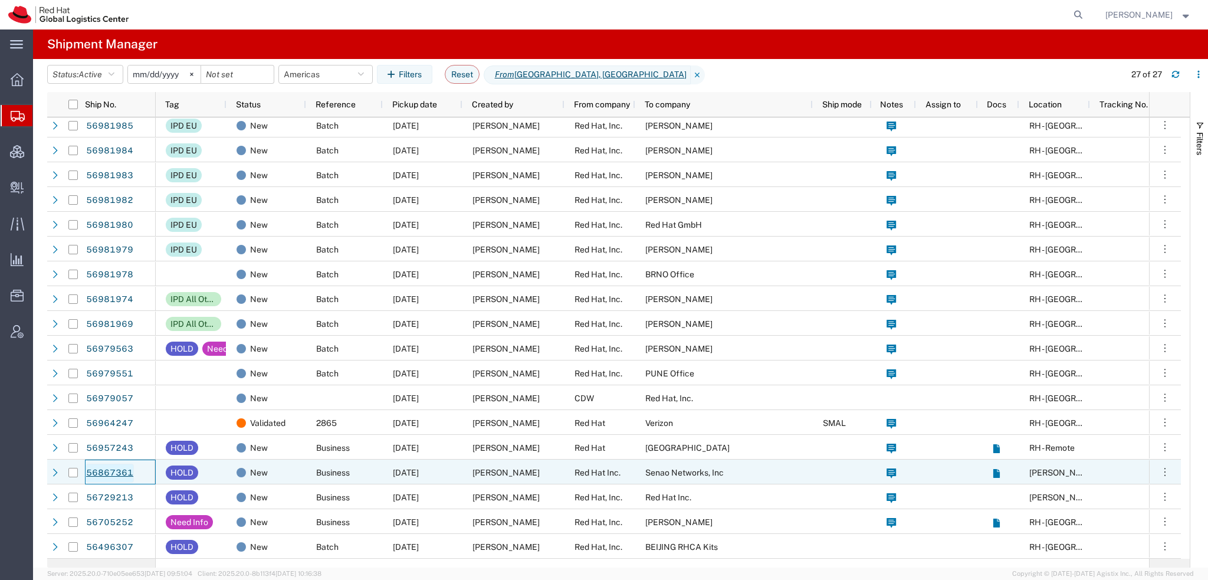
click at [111, 471] on link "56867361" at bounding box center [110, 473] width 48 height 19
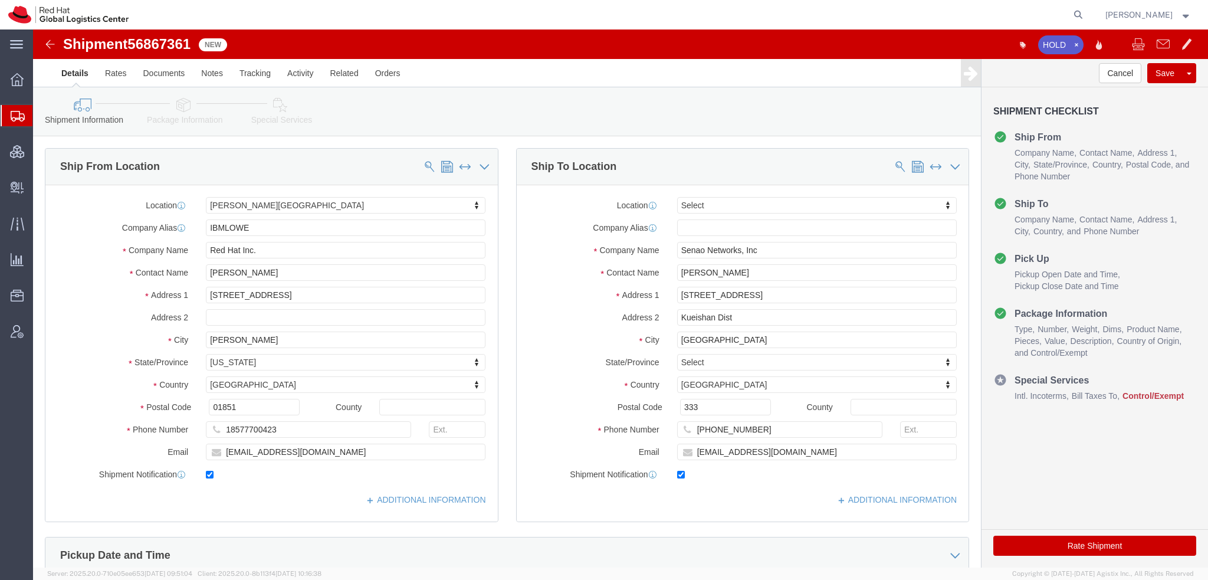
select select "65011"
select select
click icon
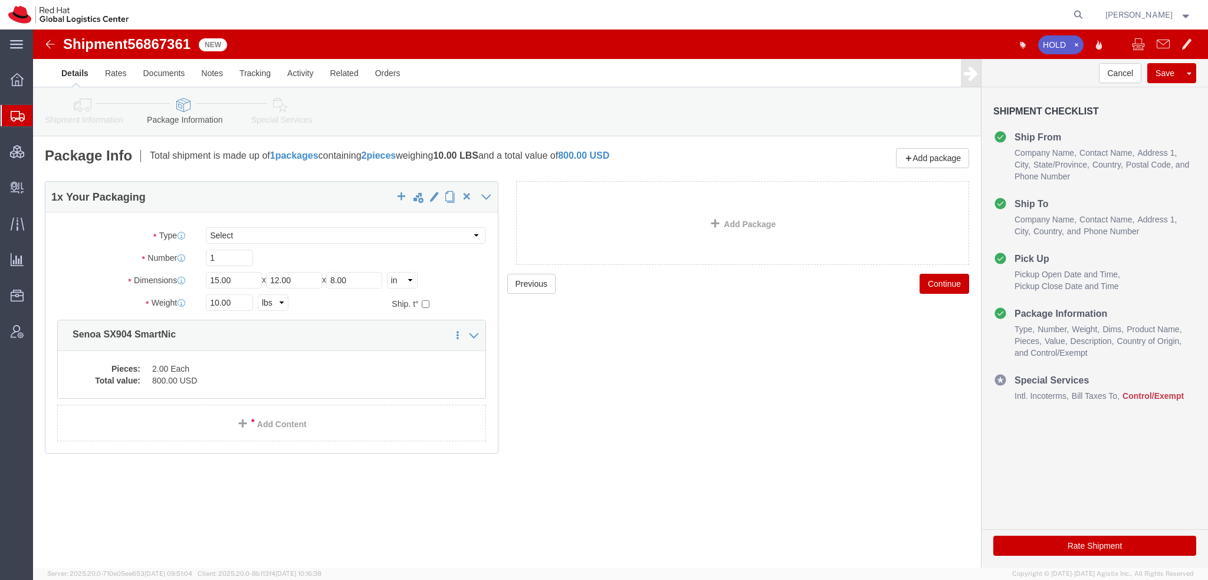
click dd "800.00 USD"
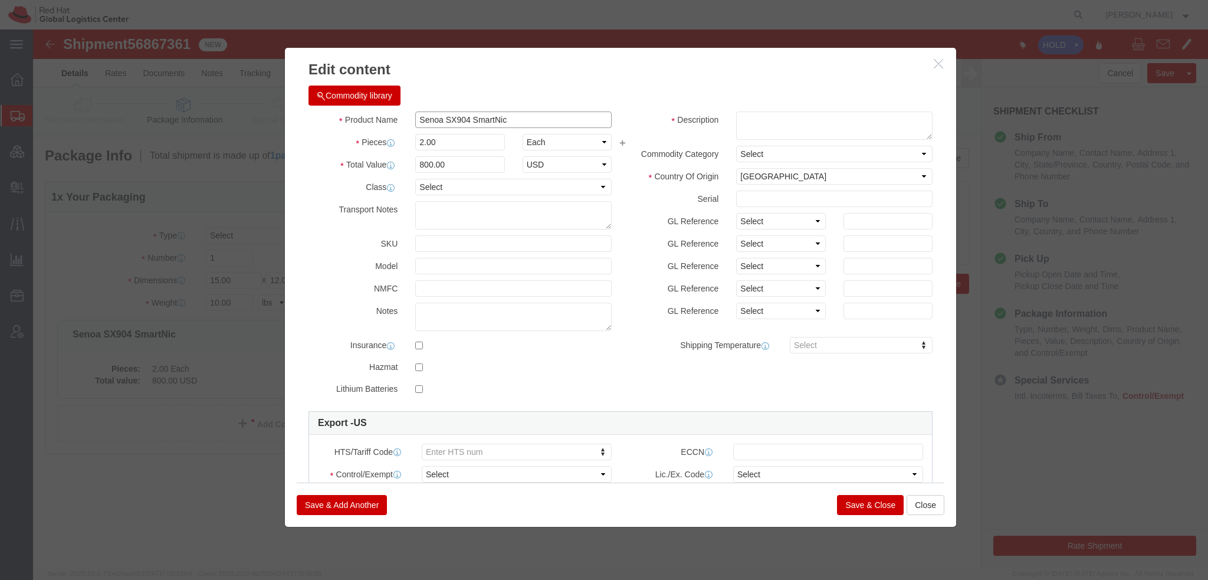
drag, startPoint x: 481, startPoint y: 88, endPoint x: 193, endPoint y: 57, distance: 290.0
click div "Edit content Commodity library Product Name Senoa SX904 SmartNic Pieces 2.00 Se…"
type input "8471.80.1000"
click select "Select ATF BIS DEA EPA FDA FTR ITAR OFAC Other (OPA)"
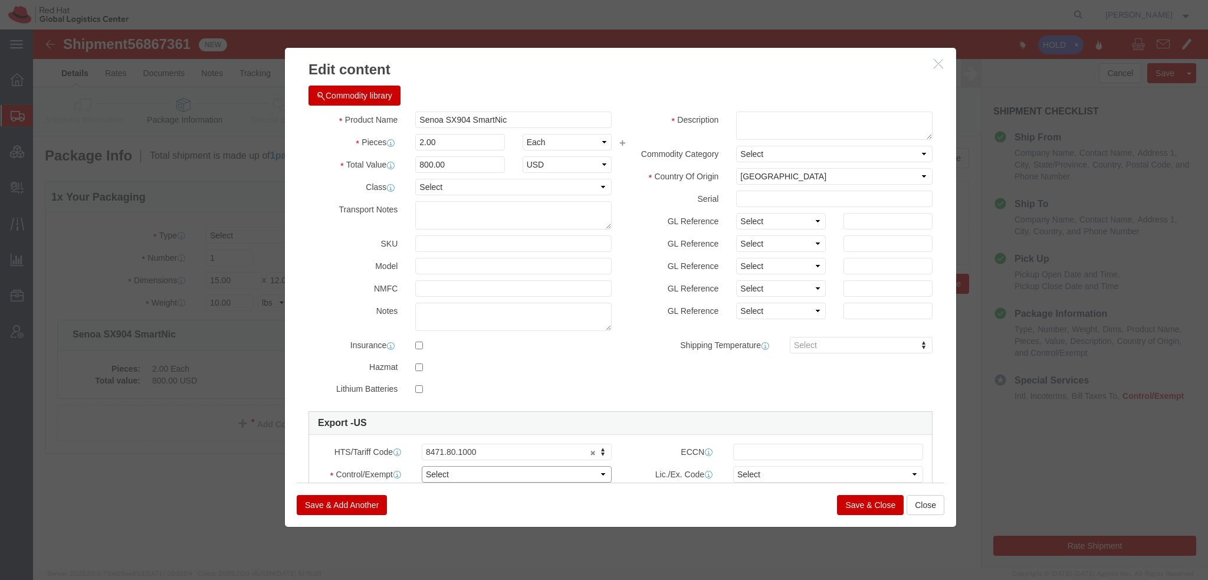
select select "FTR"
click select "Select ATF BIS DEA EPA FDA FTR ITAR OFAC Other (OPA)"
click select "Select 30.2(d)(2) 30.36 30.37(a) 30.37(f) 30.37(g) 30.37(h) 30.37(i) 30.37(j) 3…"
select select "30.37(a)"
click select "Select 30.2(d)(2) 30.36 30.37(a) 30.37(f) 30.37(g) 30.37(h) 30.37(i) 30.37(j) 3…"
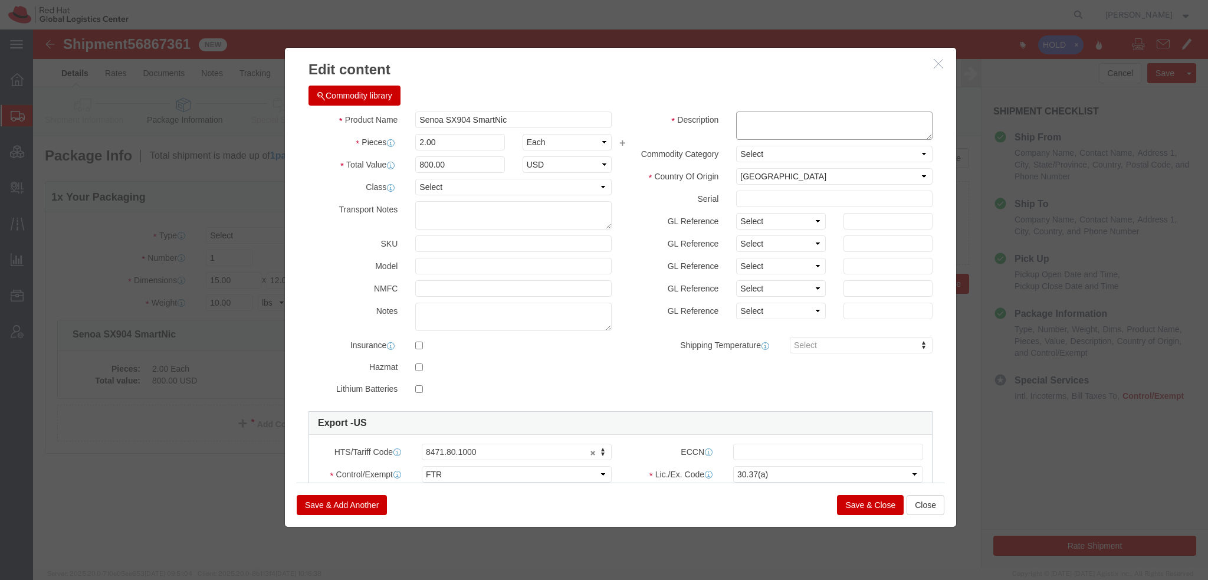
click textarea
type textarea "PCIe Card"
click button "Save & Close"
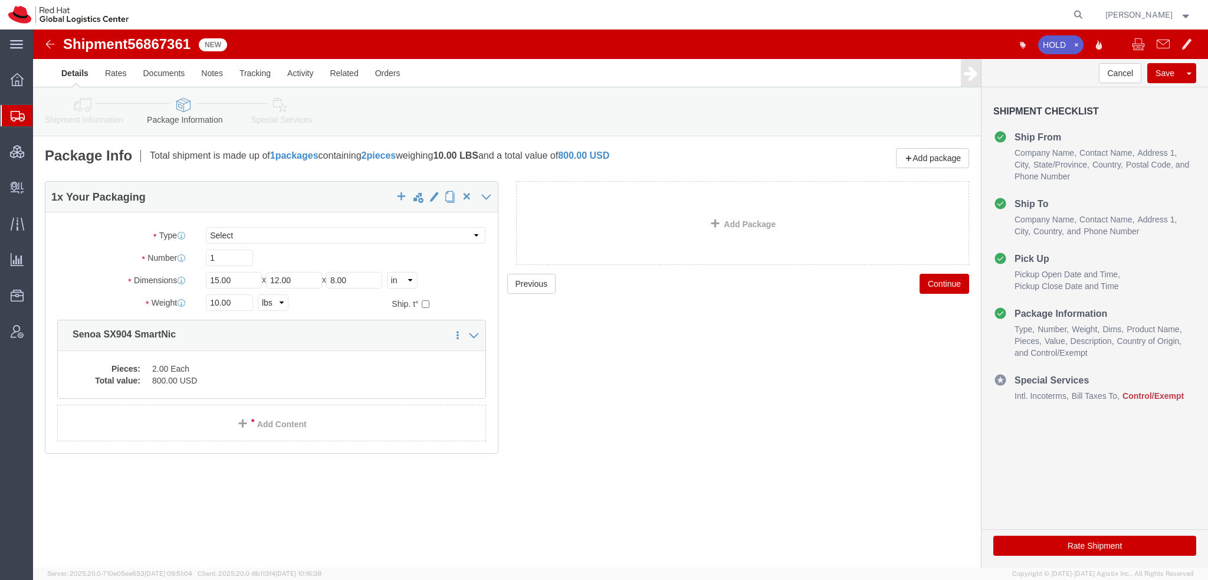
click icon
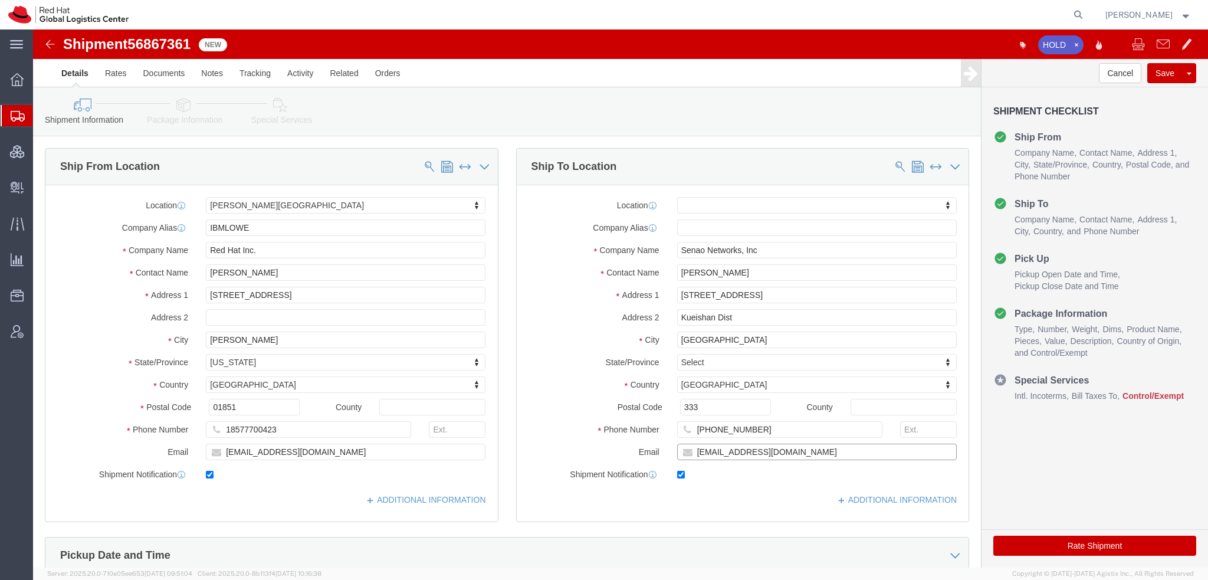
click input "[EMAIL_ADDRESS][DOMAIN_NAME]"
type input "[EMAIL_ADDRESS][DOMAIN_NAME], [EMAIL_ADDRESS][DOMAIN_NAME]"
click link "Package Information"
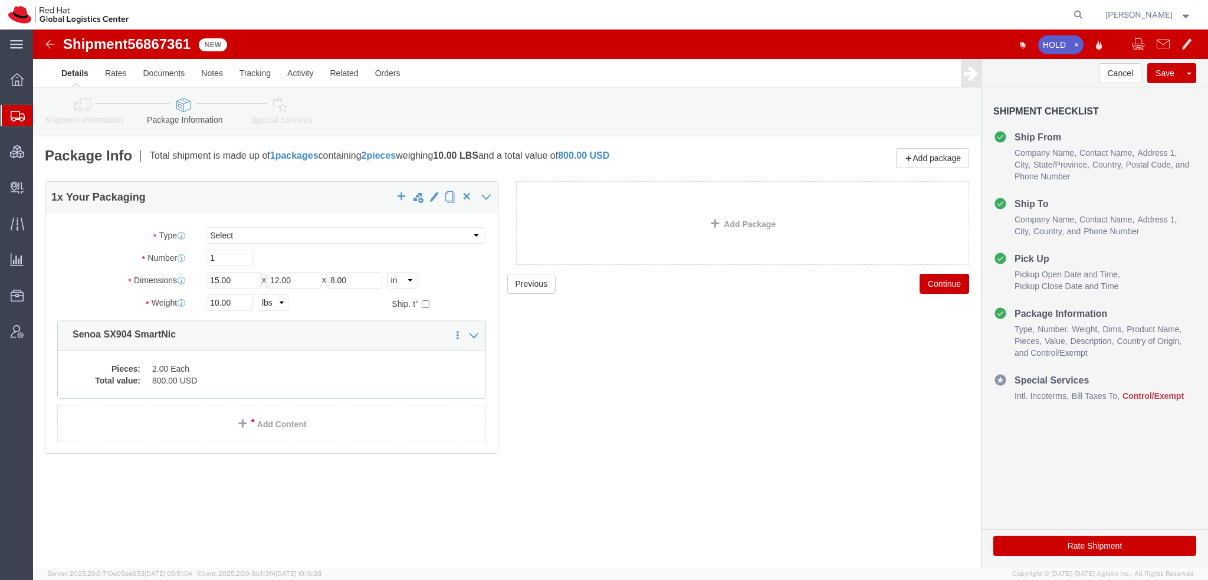
click icon
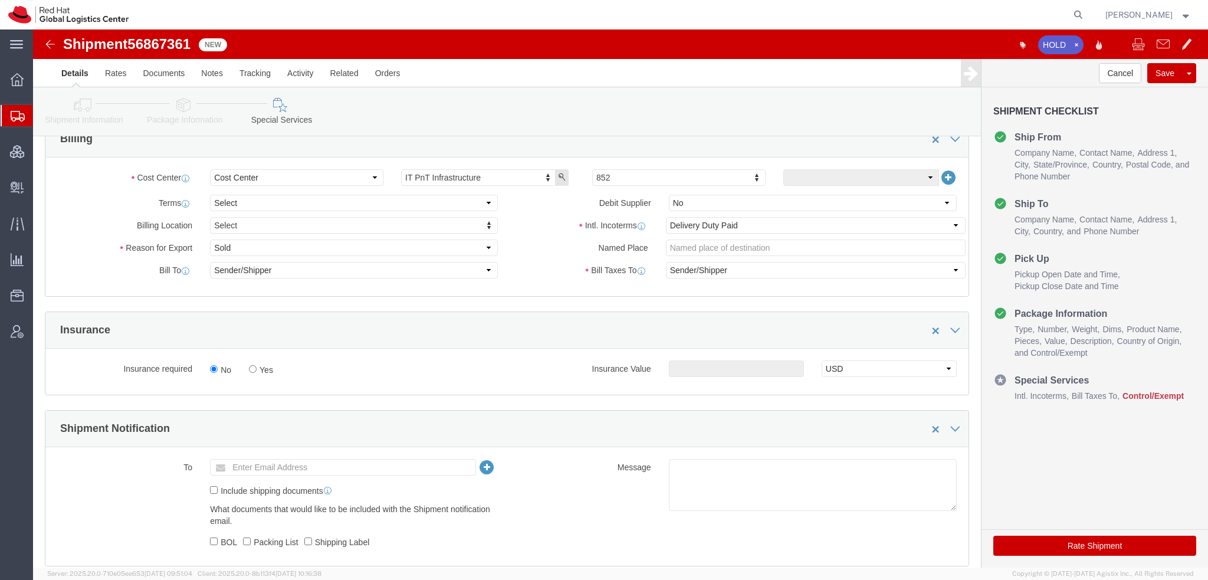
scroll to position [472, 0]
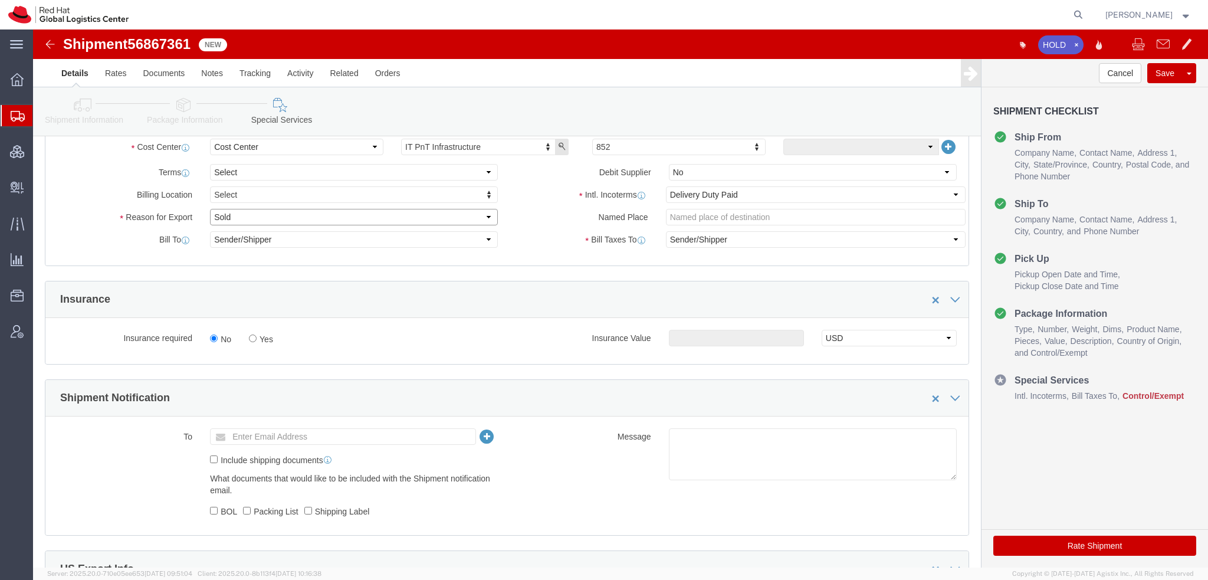
click select "Select Gift Personal Effects Repair/Warranty Return Sample Sold Temporary/Not S…"
select select "RETURN"
click select "Select Gift Personal Effects Repair/Warranty Return Sample Sold Temporary/Not S…"
click select "Select Carriage Insurance Paid Carriage Paid To Cost and Freight Cost Insurance…"
click div "Manage special services Handling Options Documents Options Hold at Location Ret…"
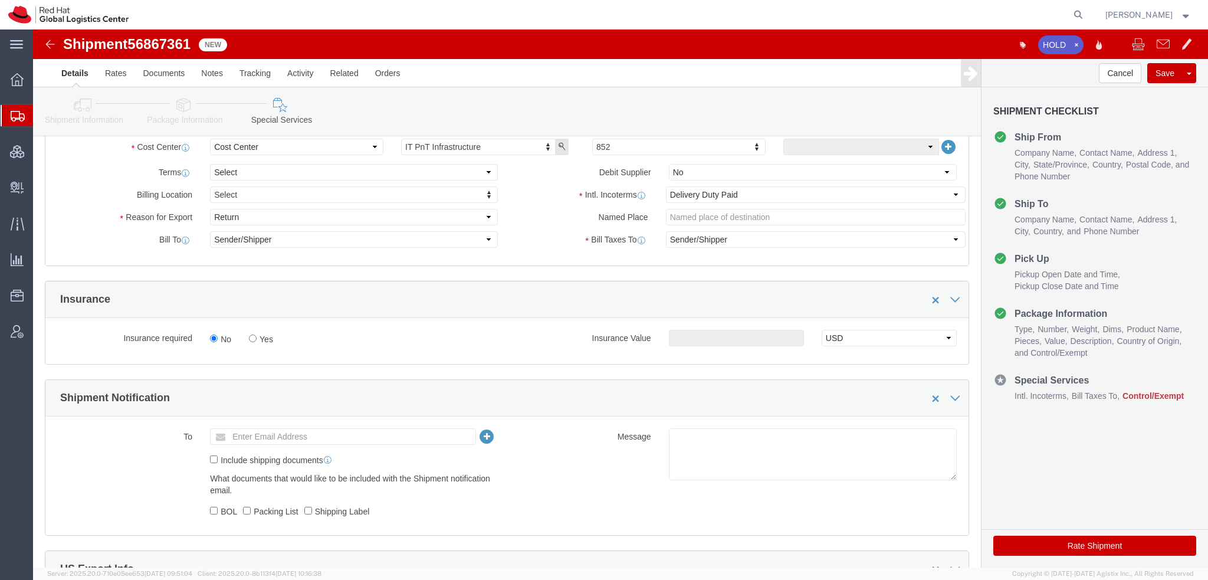
scroll to position [767, 0]
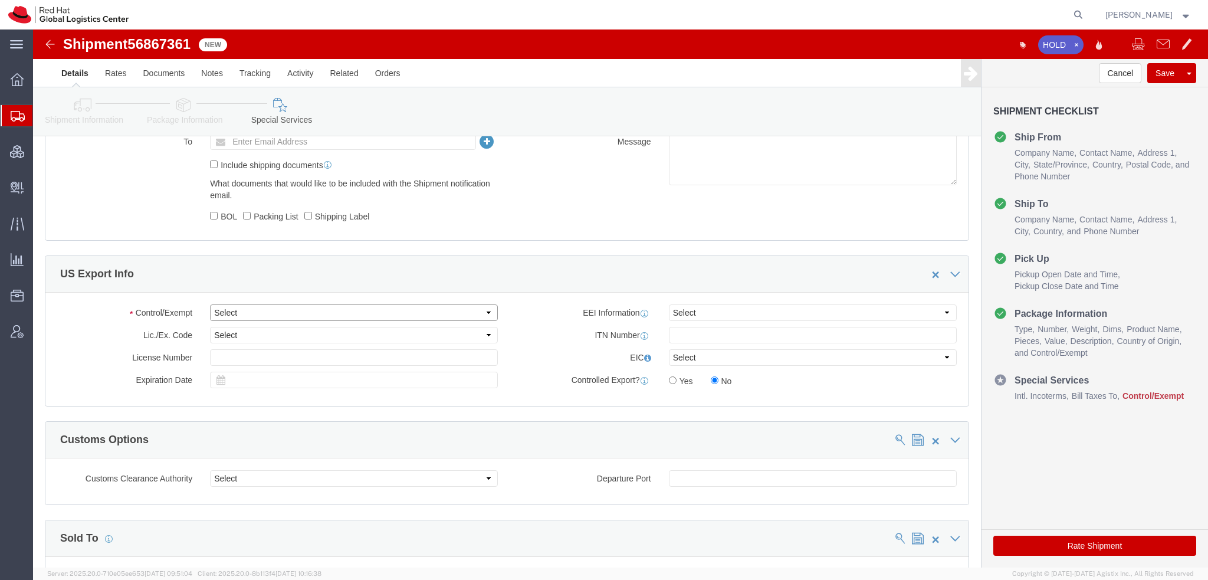
click select "Select ATF BIS DEA EPA FDA FTR ITAR OFAC Other (OPA)"
select select "FTR"
click select "Select ATF BIS DEA EPA FDA FTR ITAR OFAC Other (OPA)"
click select "Select 30.2(d)(2) 30.36 30.37(a) 30.37(f) 30.37(g) 30.37(h) 30.37(i) 30.37(j) 3…"
select select "30.37(a)"
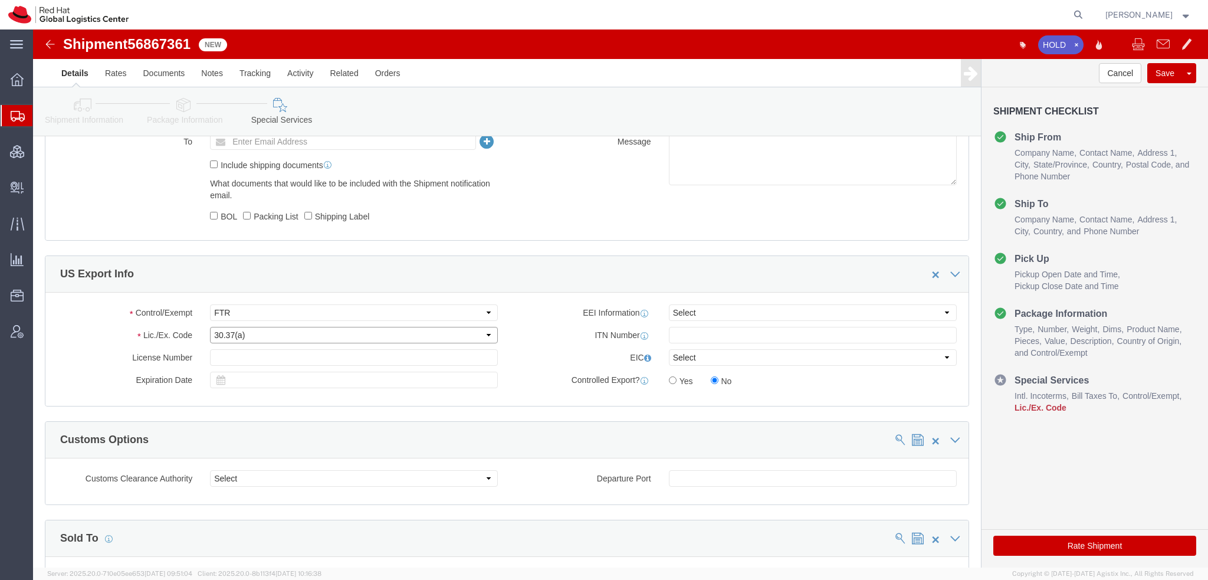
click select "Select 30.2(d)(2) 30.36 30.37(a) 30.37(f) 30.37(g) 30.37(h) 30.37(i) 30.37(j) 3…"
click button "Rate Shipment"
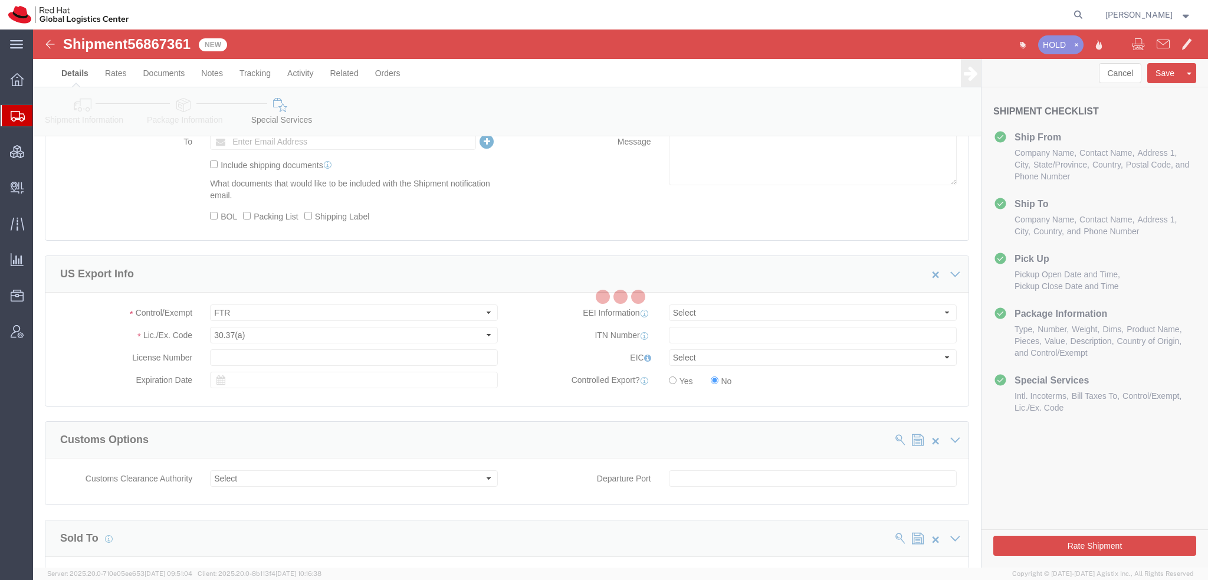
select select "65011"
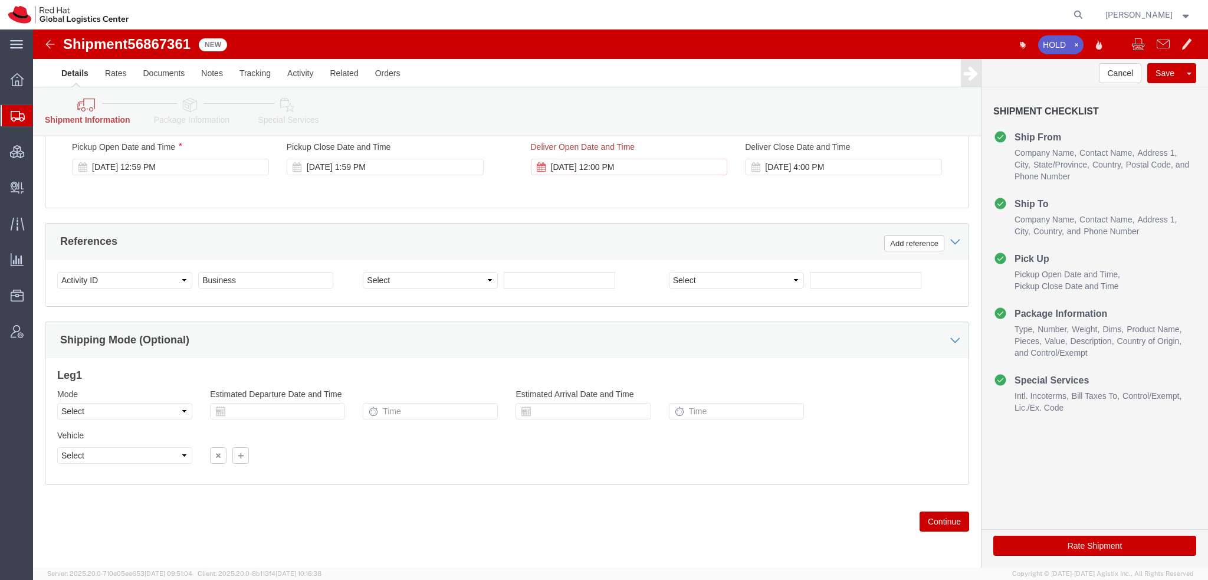
scroll to position [522, 0]
click div "[DATE] 12:00 PM"
click button "Apply"
click button "Rate Shipment"
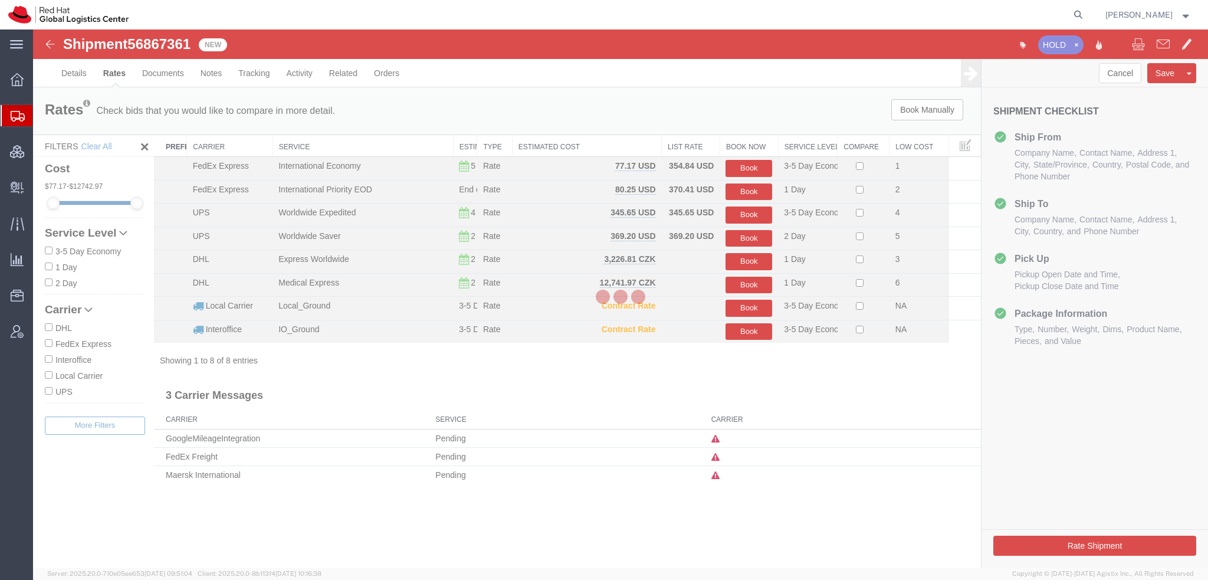
scroll to position [0, 0]
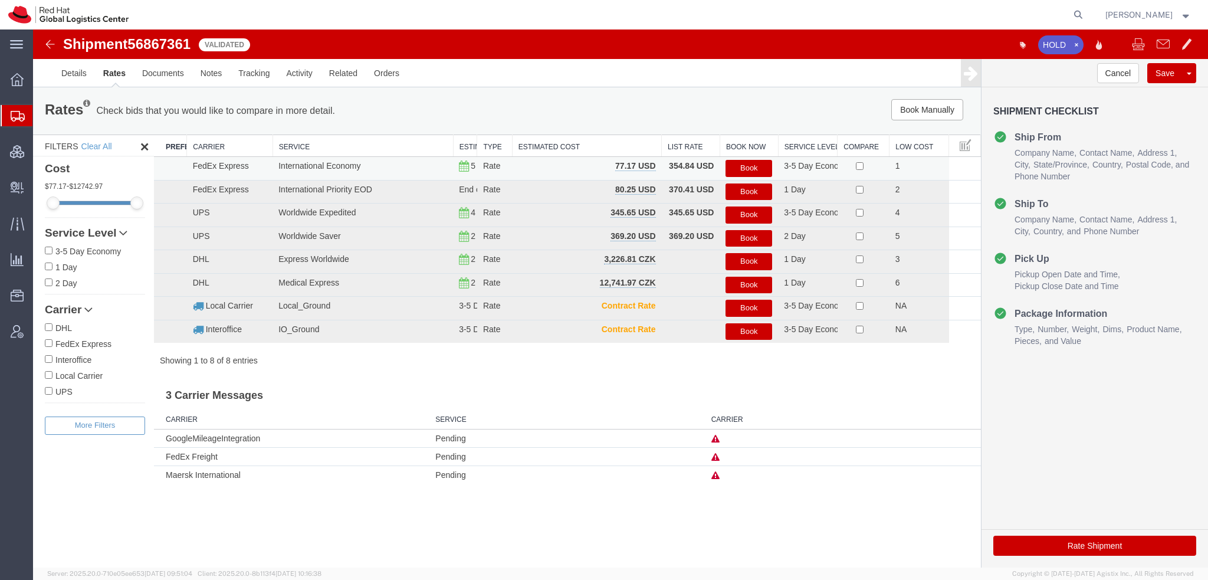
click at [737, 165] on button "Book" at bounding box center [748, 168] width 47 height 17
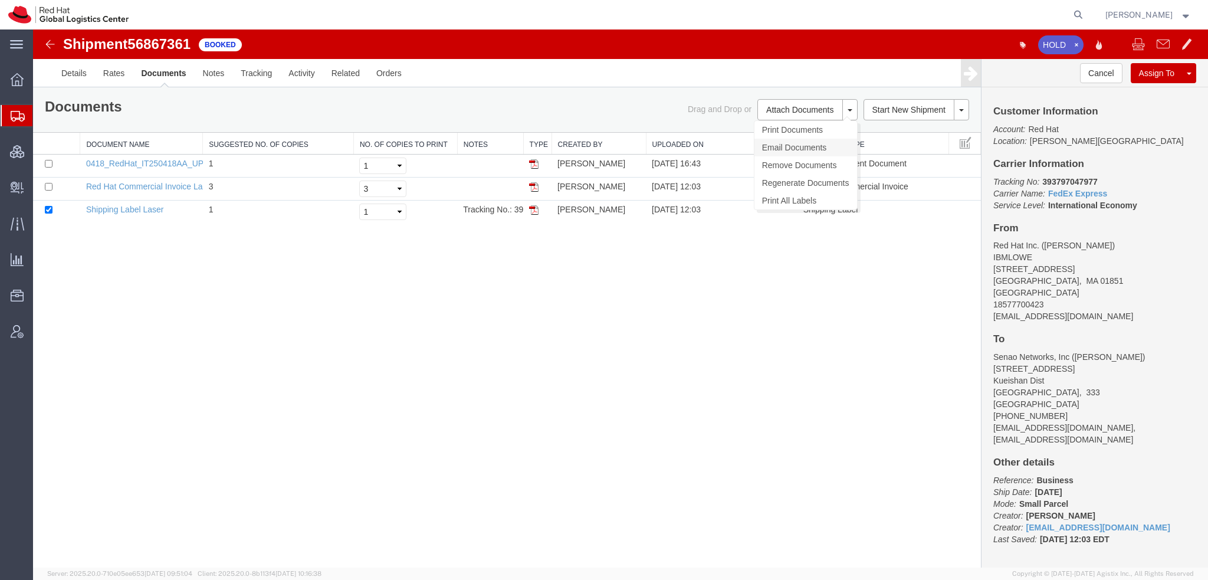
click at [783, 147] on link "Email Documents" at bounding box center [805, 148] width 103 height 18
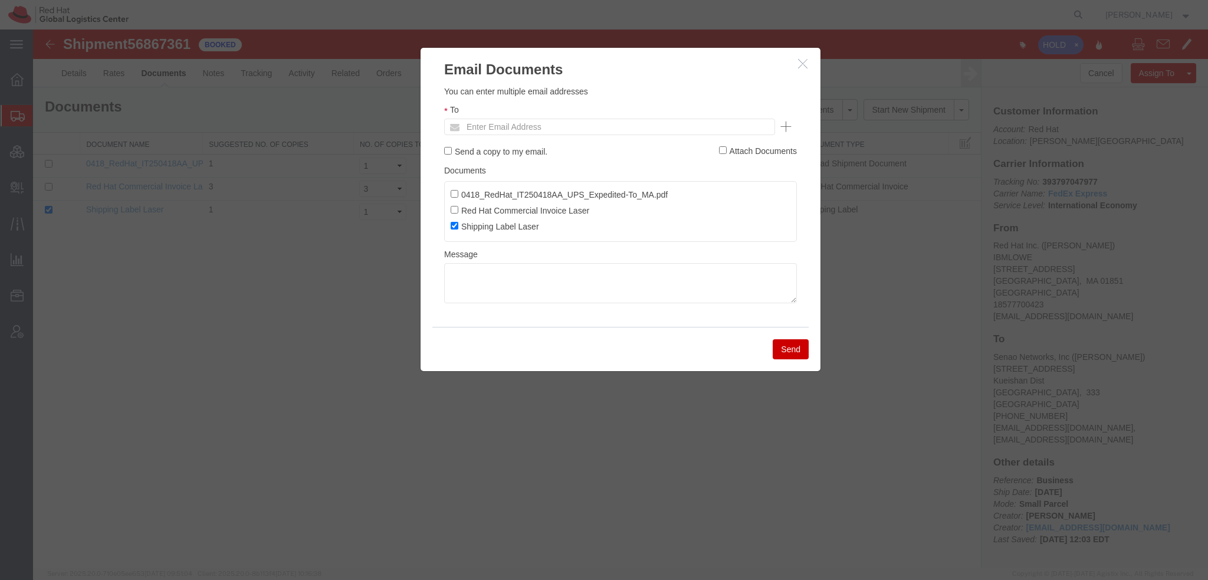
click at [698, 124] on ul "Enter Email Address" at bounding box center [609, 127] width 331 height 17
type input "jamccar"
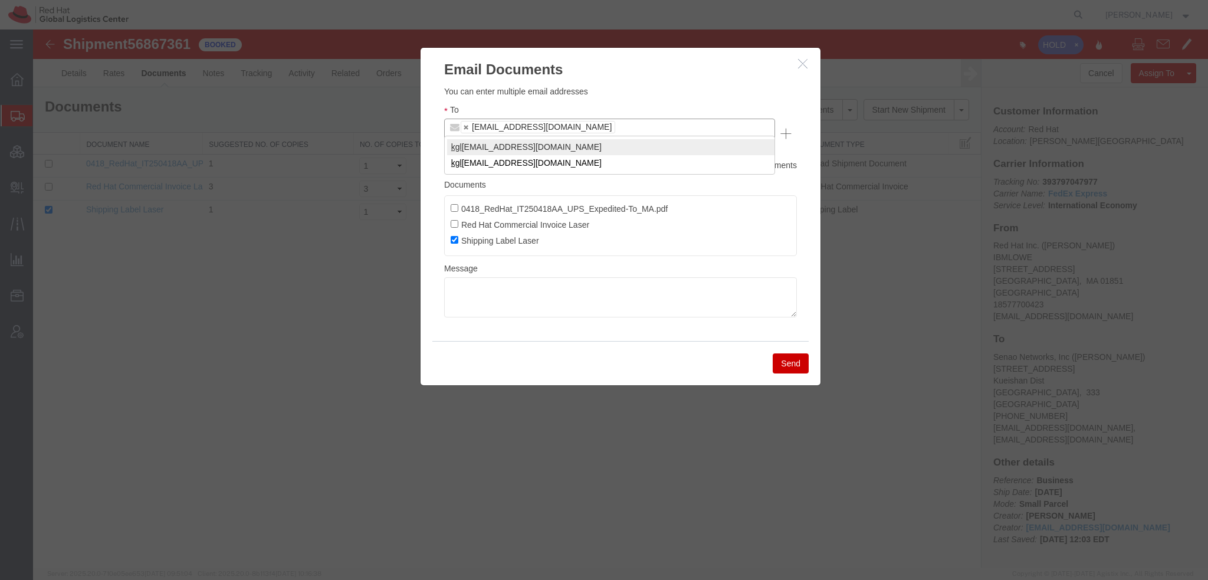
type input "kgl"
type input "knewcros"
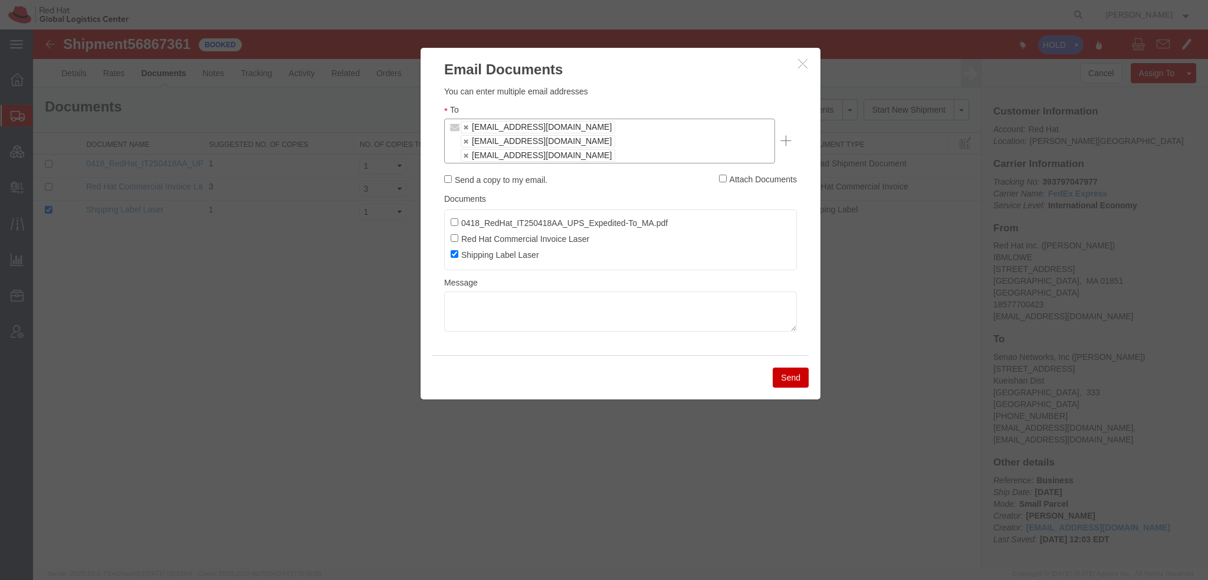
click at [785, 367] on button "Send" at bounding box center [791, 377] width 36 height 20
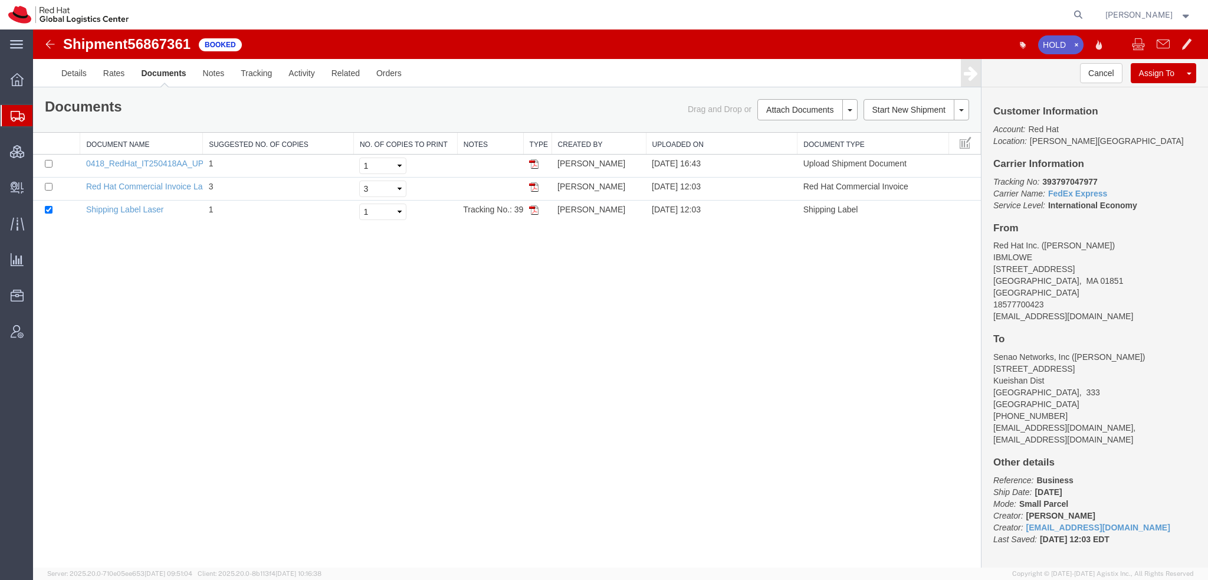
drag, startPoint x: 74, startPoint y: 129, endPoint x: 156, endPoint y: 2, distance: 150.7
click at [0, 0] on span "Shipment Manager" at bounding box center [0, 0] width 0 height 0
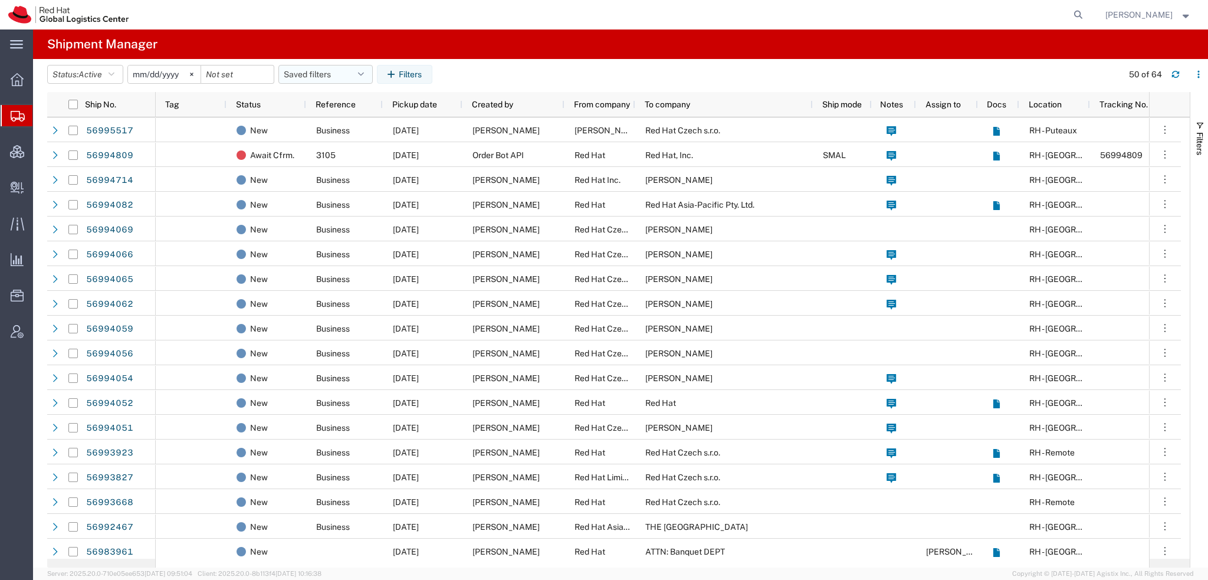
click at [358, 80] on button "Saved filters" at bounding box center [325, 74] width 94 height 19
click at [315, 121] on span "Americas" at bounding box center [357, 126] width 155 height 22
type input "[DATE]"
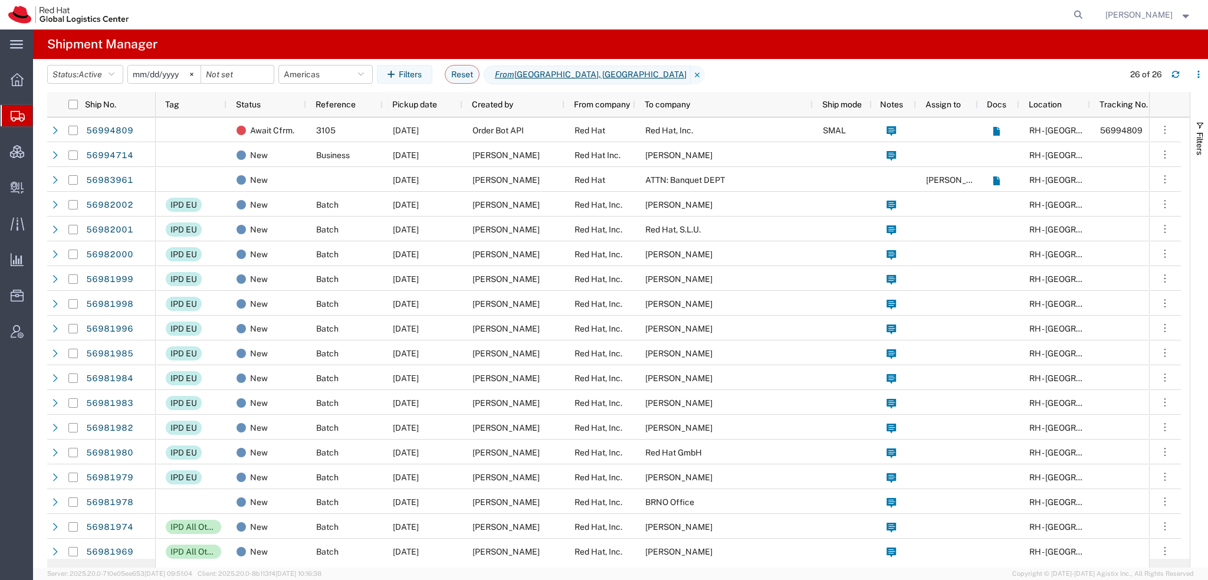
click at [1181, 14] on strong "button" at bounding box center [1186, 14] width 11 height 4
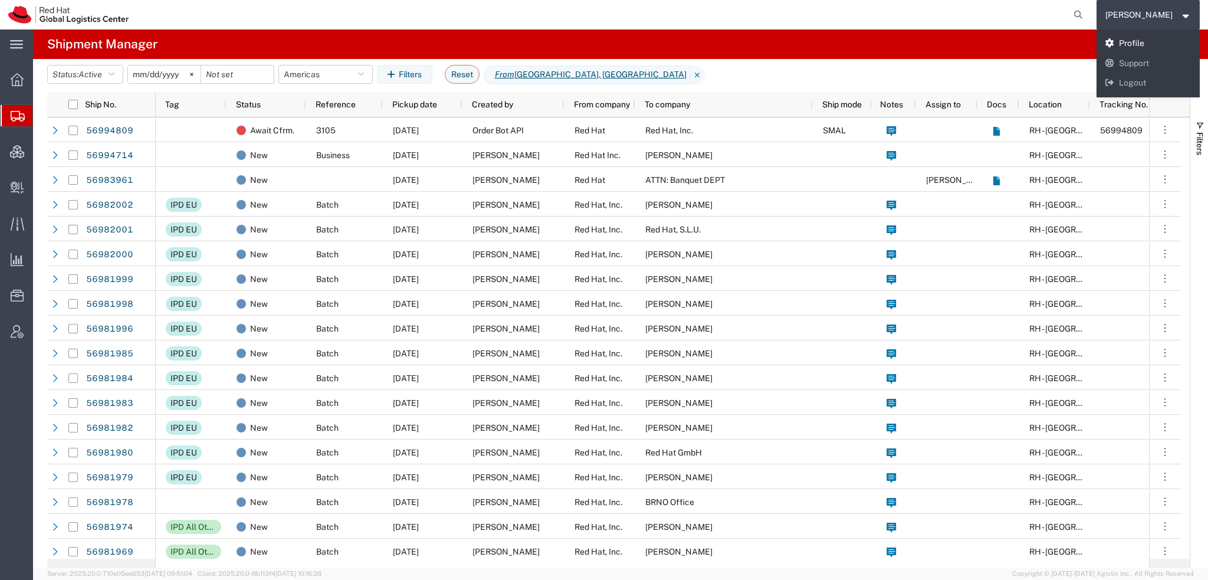
click at [1159, 44] on link "Profile" at bounding box center [1148, 44] width 104 height 20
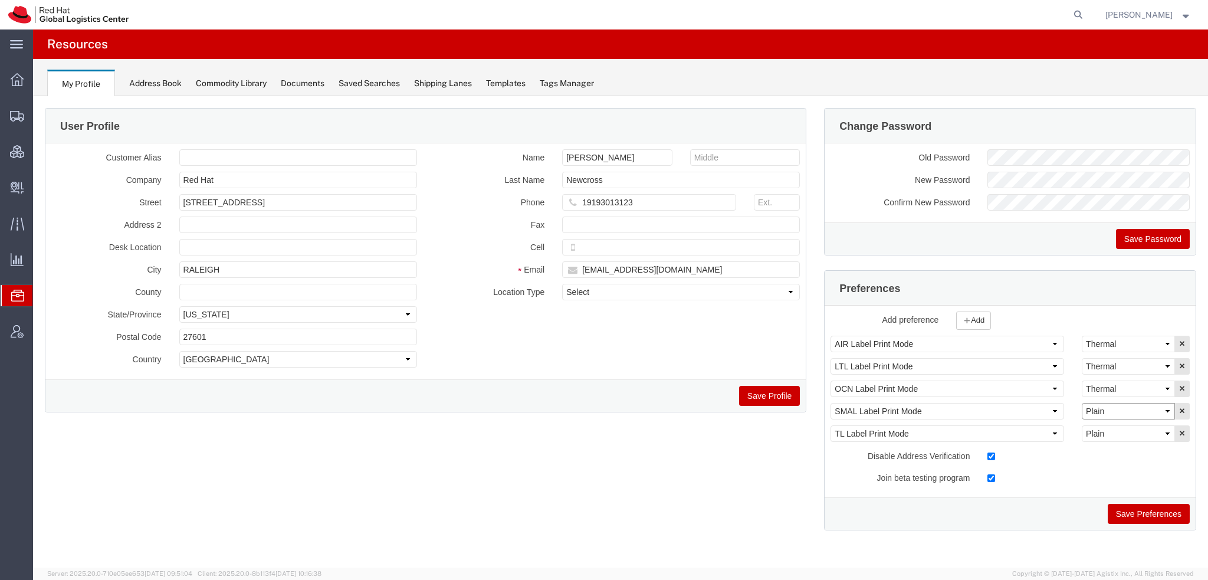
click at [1110, 405] on select "Select Plain Thermal" at bounding box center [1128, 411] width 93 height 17
select select "Thermal"
click at [1082, 403] on select "Select Plain Thermal" at bounding box center [1128, 411] width 93 height 17
click at [1120, 516] on button "Save Preferences" at bounding box center [1148, 514] width 82 height 20
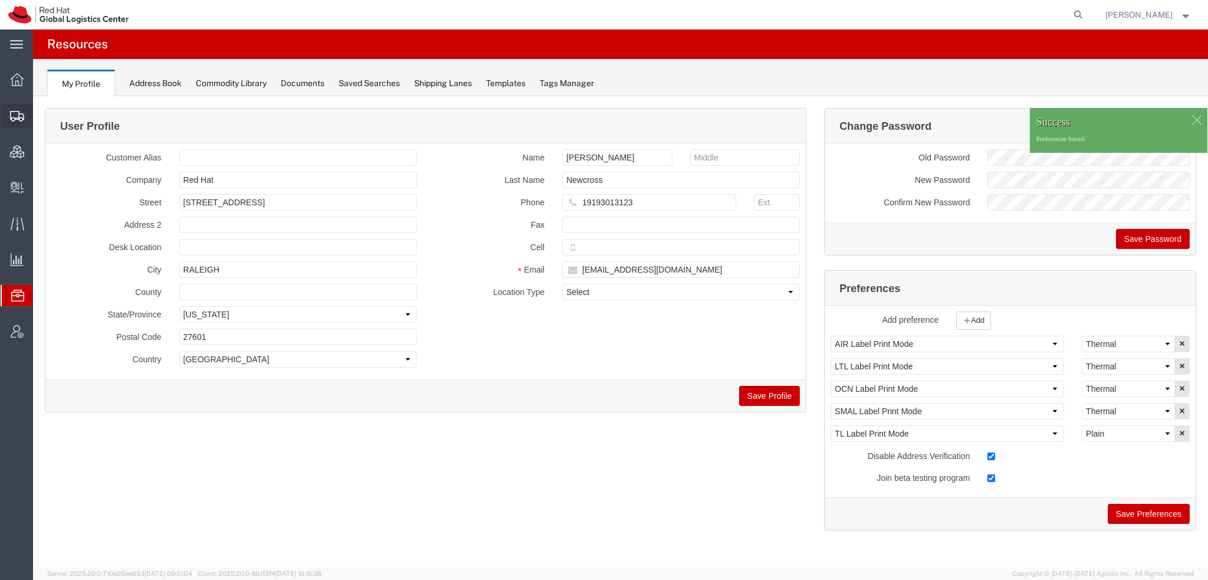
click at [0, 0] on span "Shipment Manager" at bounding box center [0, 0] width 0 height 0
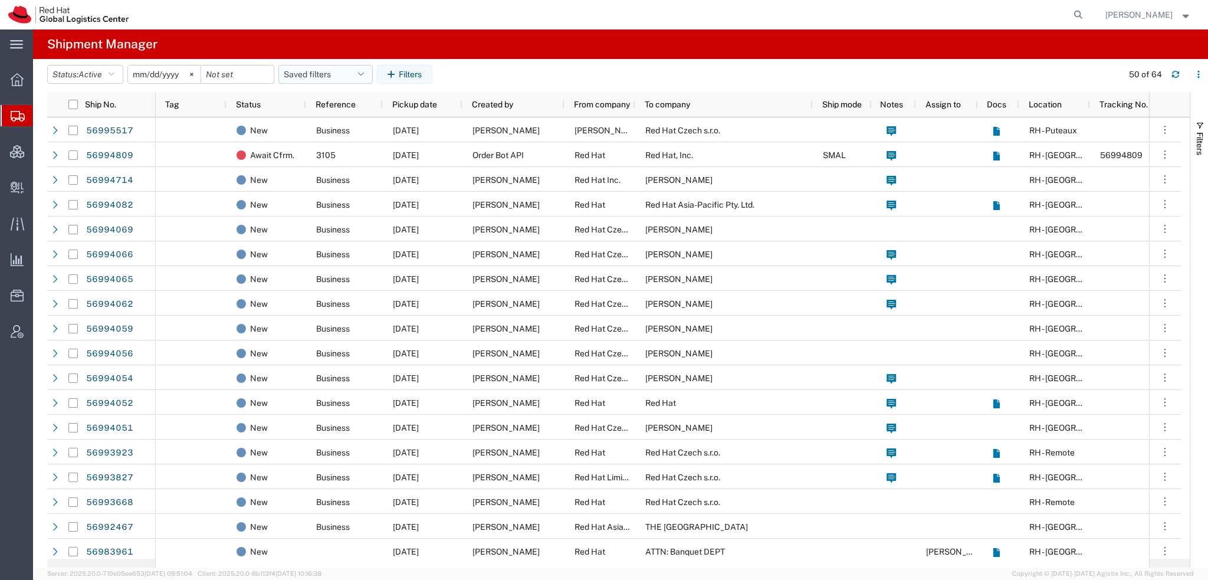
click at [343, 73] on button "Saved filters" at bounding box center [325, 74] width 94 height 19
drag, startPoint x: 321, startPoint y: 130, endPoint x: 323, endPoint y: 124, distance: 6.4
click at [323, 124] on span "Americas" at bounding box center [357, 126] width 155 height 22
type input "[DATE]"
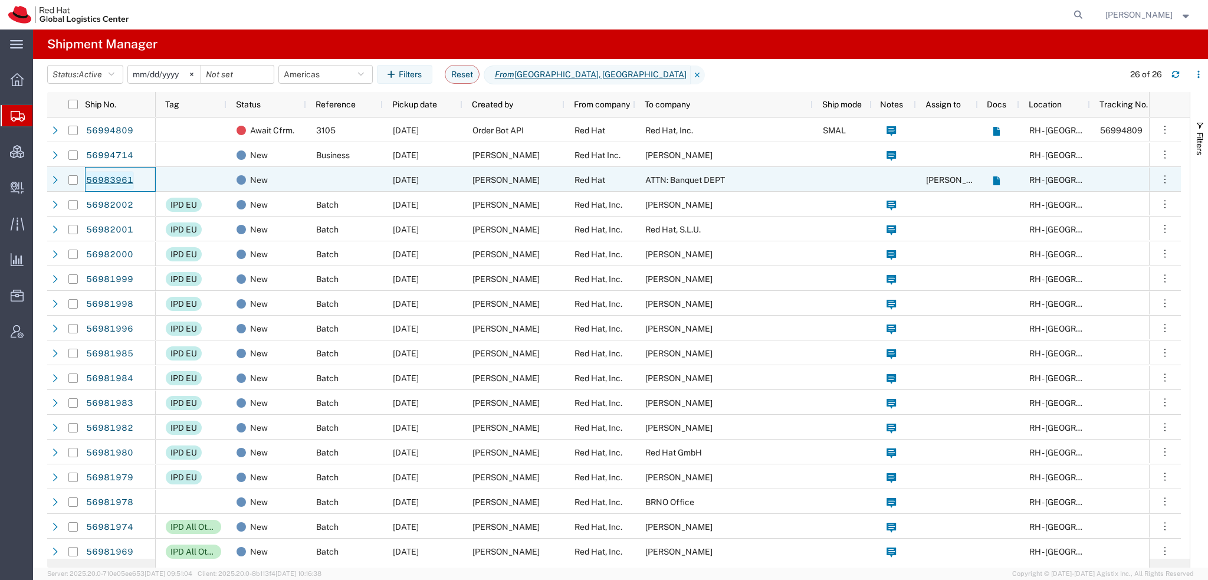
click at [125, 178] on link "56983961" at bounding box center [110, 180] width 48 height 19
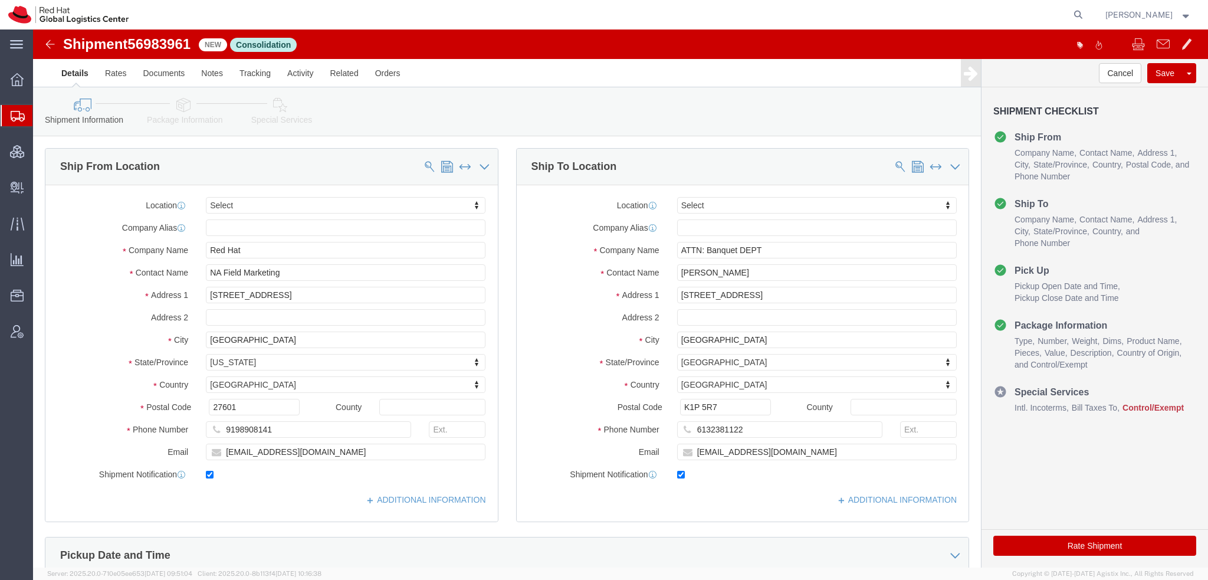
select select
drag, startPoint x: 739, startPoint y: 428, endPoint x: 124, endPoint y: 288, distance: 630.3
click div "Ship From Location Location My Profile Location RH - Amsterdam - MSO RH - Amste…"
click icon
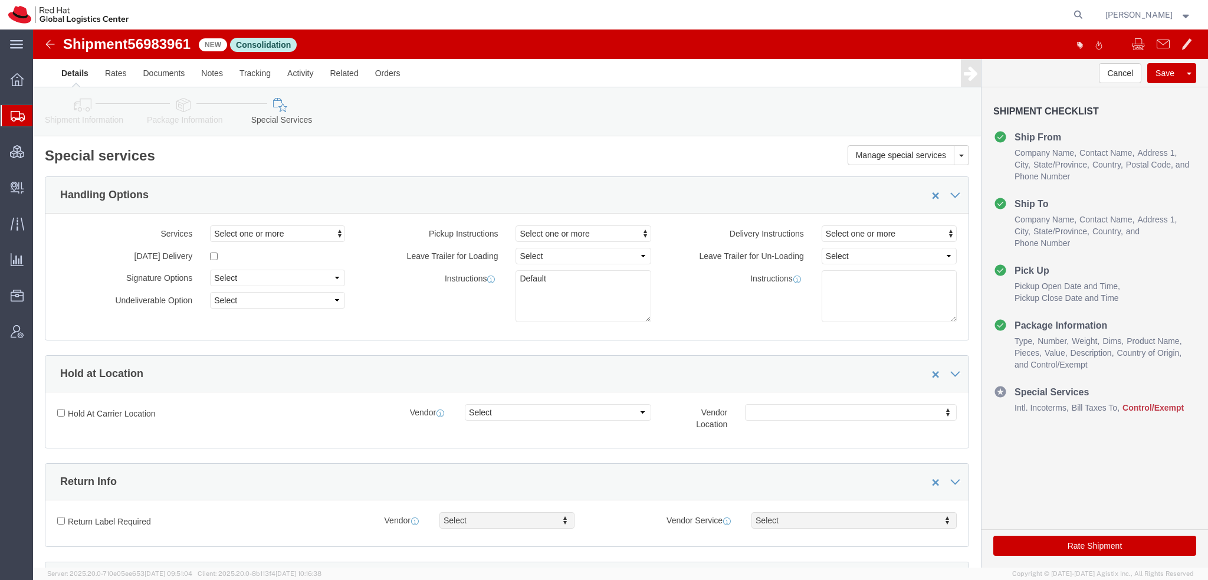
scroll to position [295, 0]
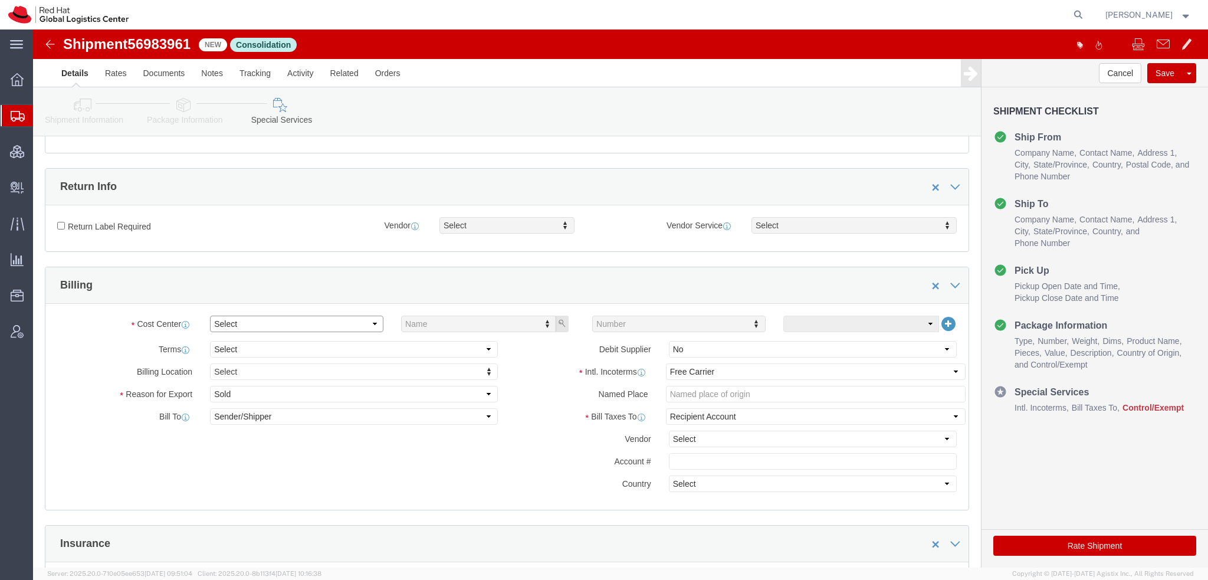
click select "Select Buyer Cost Center Department Operations Number Order Number Sales Person"
select select "COSTCENTER"
click select "Select Buyer Cost Center Department Operations Number Order Number Sales Person"
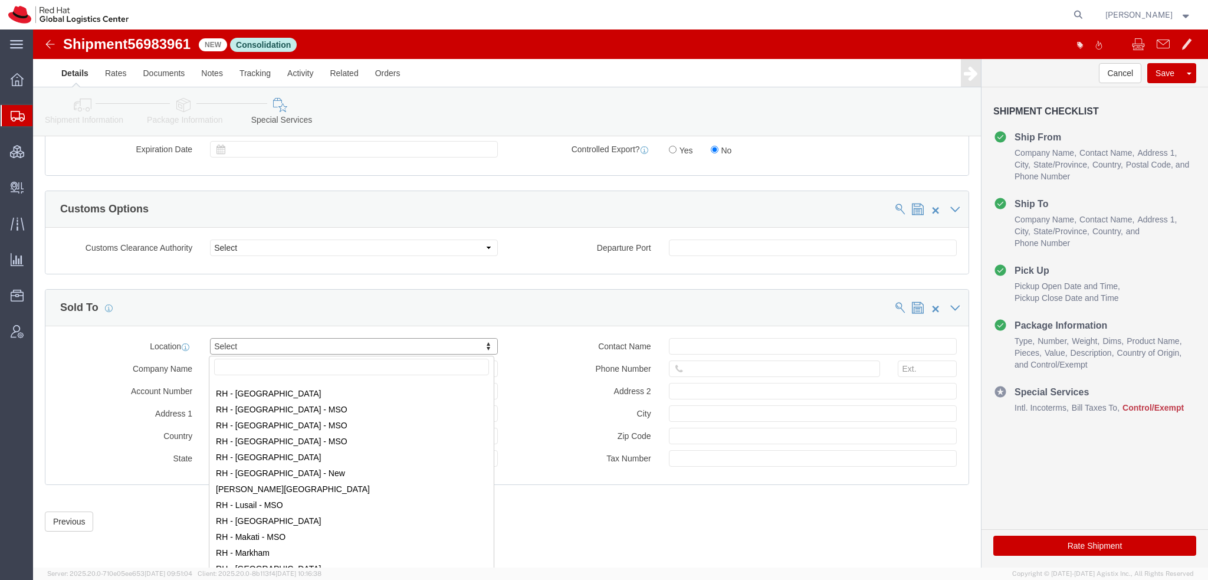
scroll to position [1120, 0]
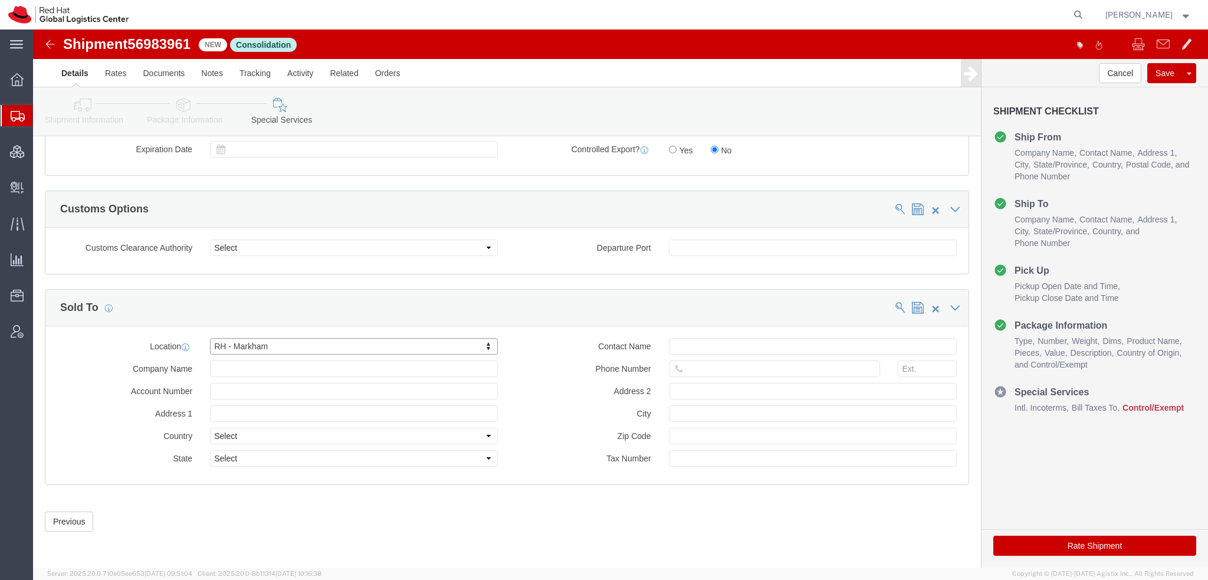
select select "ON"
click input "text"
paste input "6132381122"
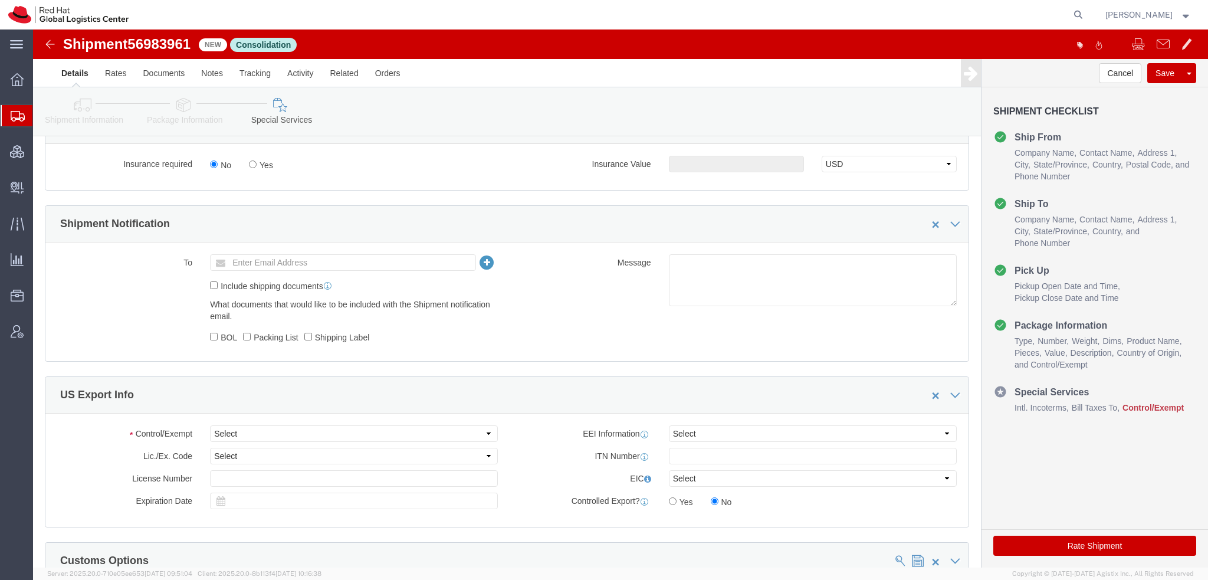
scroll to position [711, 0]
type input "6132381122"
click select "Select ATF BIS DEA EPA FDA FTR ITAR OFAC Other (OPA)"
select select "FTR"
click select "Select ATF BIS DEA EPA FDA FTR ITAR OFAC Other (OPA)"
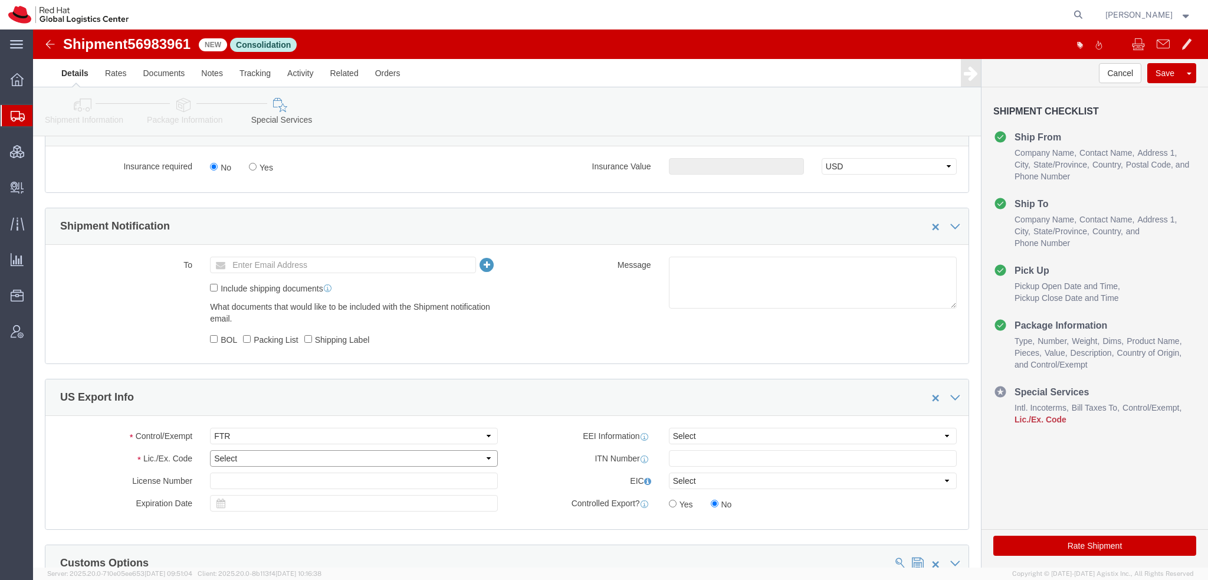
click select "Select 30.2(d)(2) 30.36 30.37(a) 30.37(f) 30.37(g) 30.37(h) 30.37(i) 30.37(j) 3…"
select select "30.36"
click select "Select 30.2(d)(2) 30.36 30.37(a) 30.37(f) 30.37(g) 30.37(h) 30.37(i) 30.37(j) 3…"
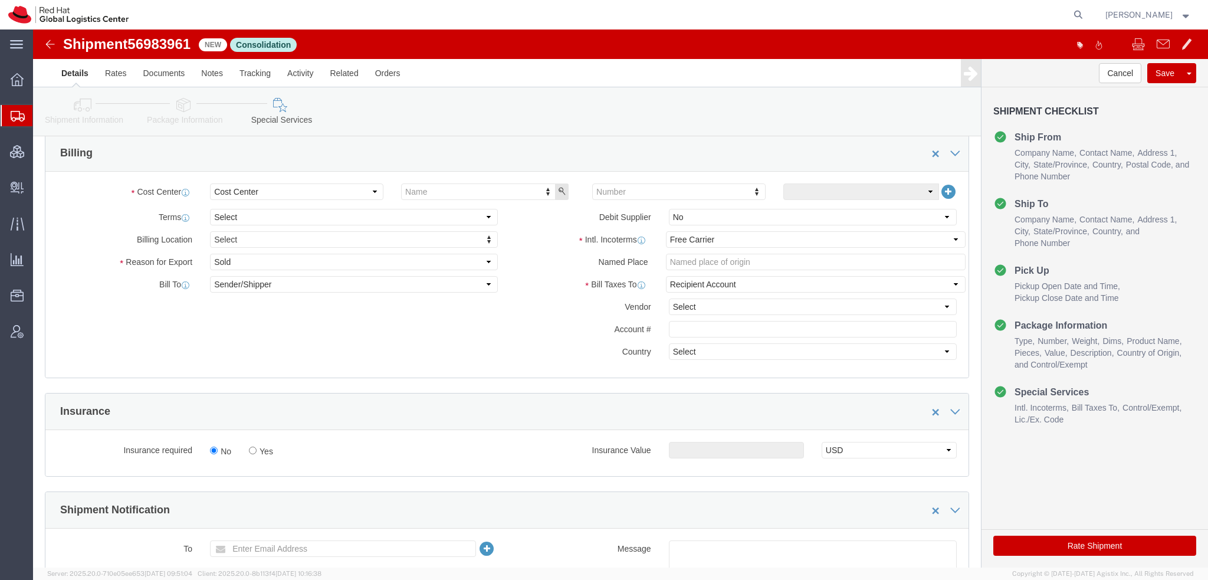
scroll to position [357, 0]
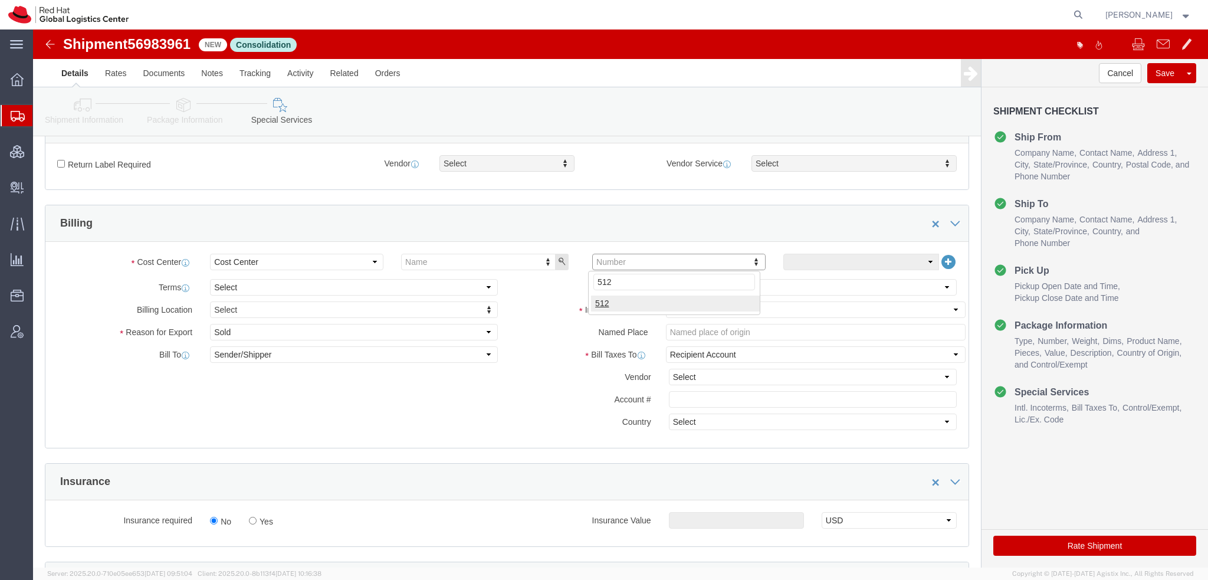
type input "512"
click select "Select Recipient Account Sender/Shipper Third Party Account"
select select "THRD"
click select "Select Recipient Account Sender/Shipper Third Party Account"
click select "Select DHL FedEx Express UPS"
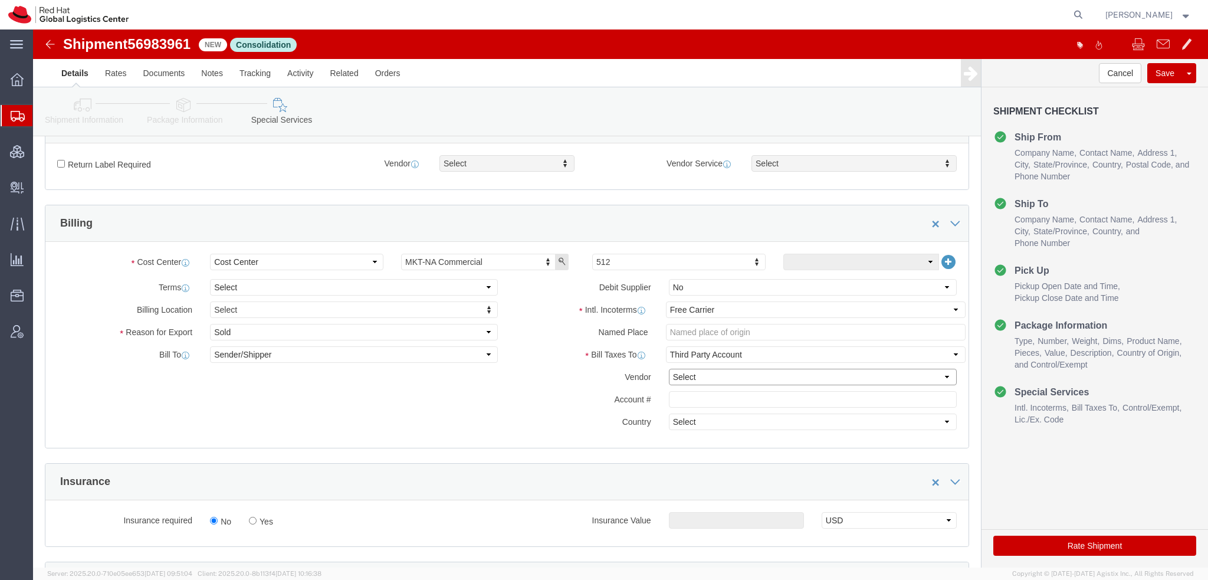
select select "FedEx Express"
click select "Select DHL FedEx Express UPS"
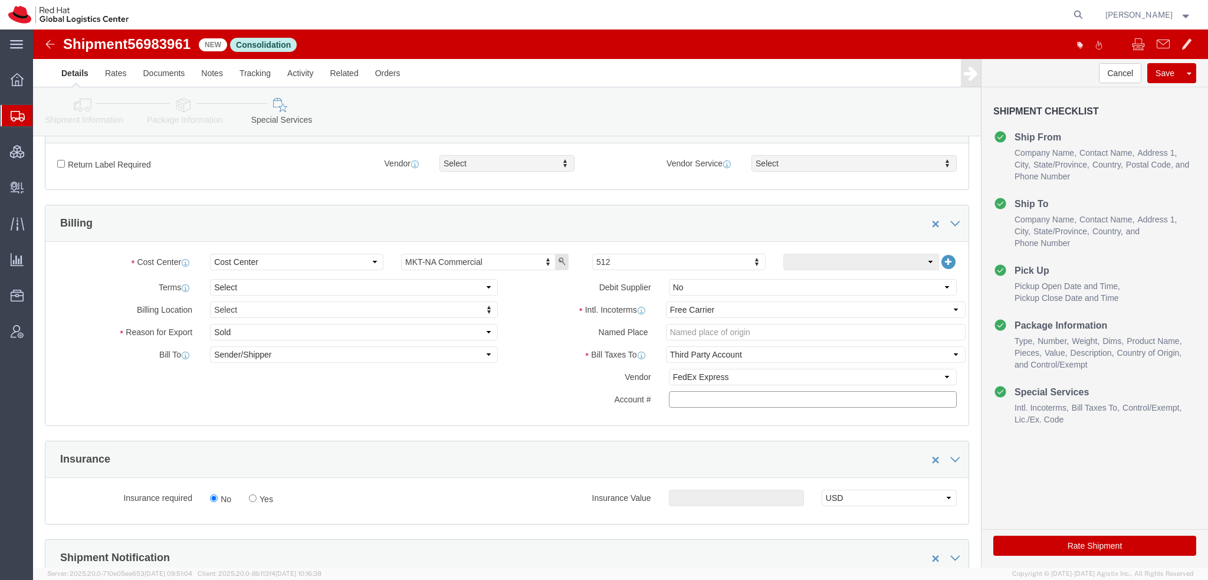
paste input "222181879"
type input "222181879"
click icon
